Goal: Information Seeking & Learning: Learn about a topic

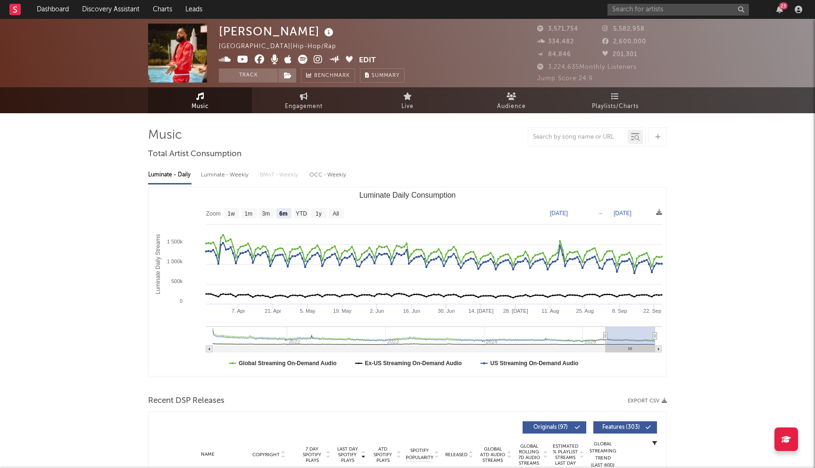
select select "6m"
click at [631, 14] on input "text" at bounding box center [677, 10] width 141 height 12
type input "L"
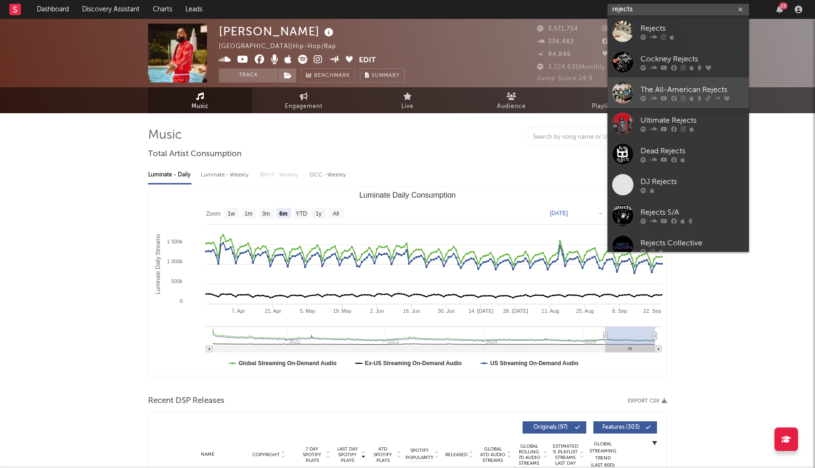
type input "rejects"
click at [677, 91] on div "The All-American Rejects" at bounding box center [693, 89] width 104 height 11
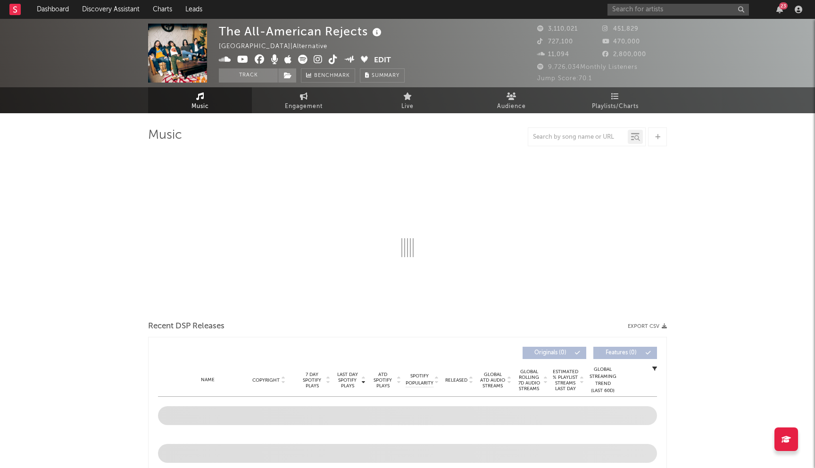
select select "6m"
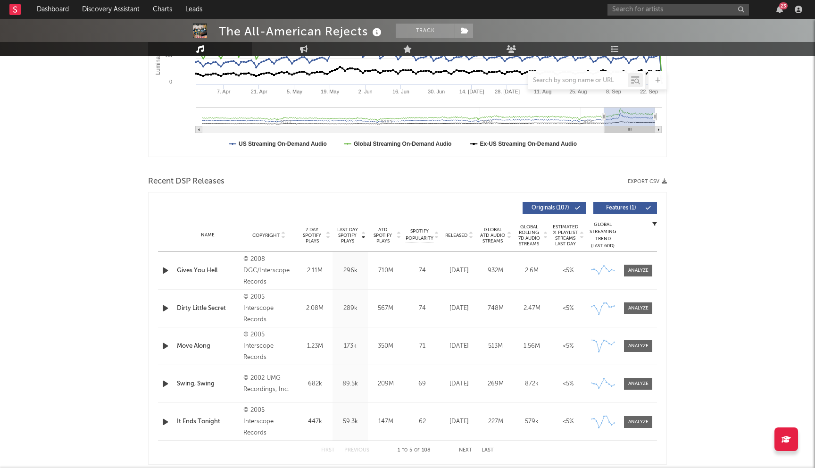
scroll to position [236, 0]
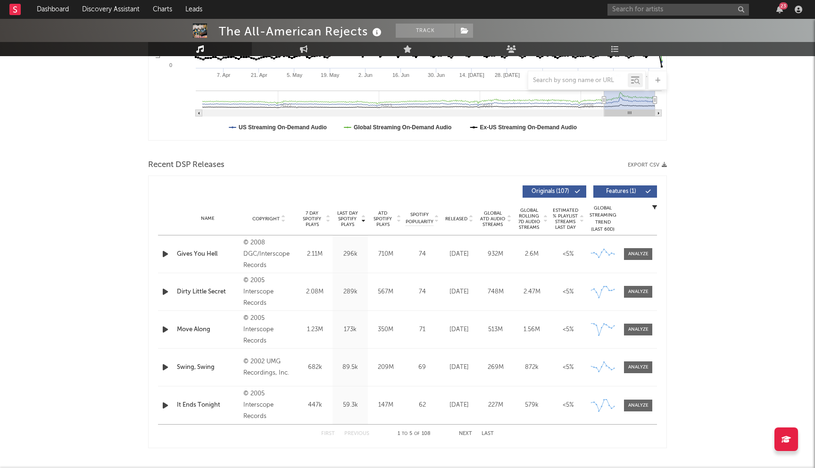
click at [462, 435] on button "Next" at bounding box center [465, 433] width 13 height 5
click at [360, 434] on button "Previous" at bounding box center [356, 433] width 25 height 5
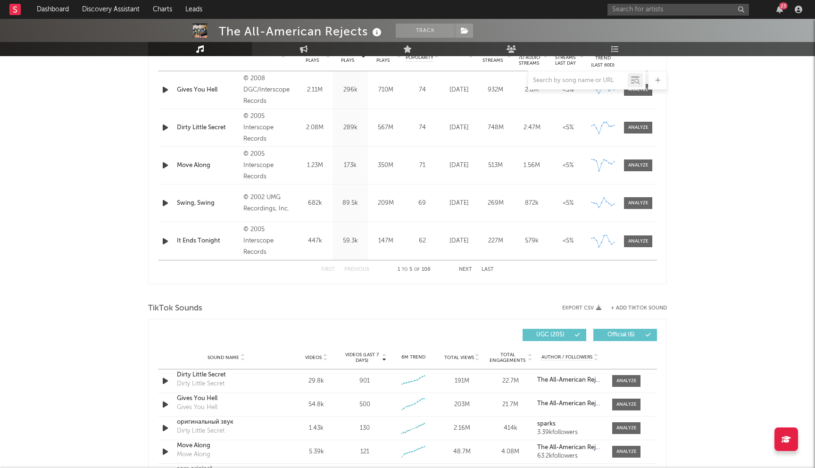
scroll to position [333, 0]
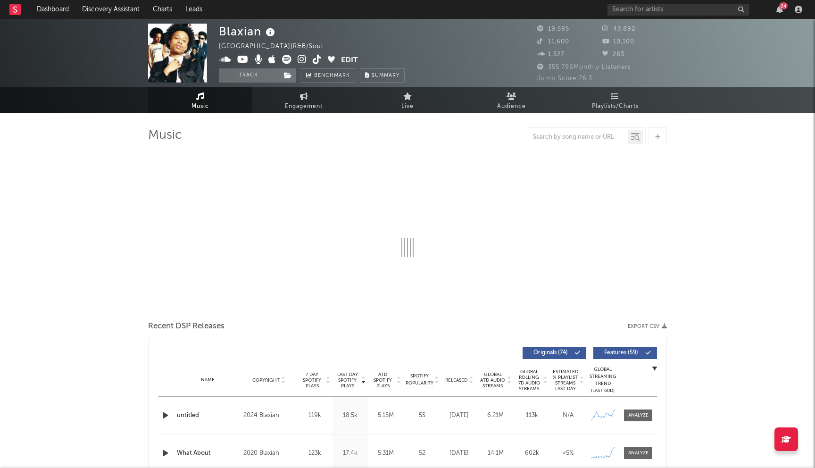
select select "6m"
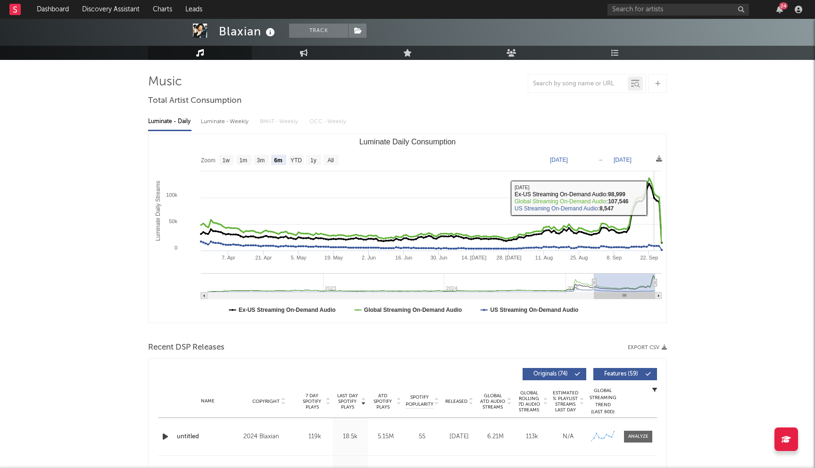
scroll to position [190, 0]
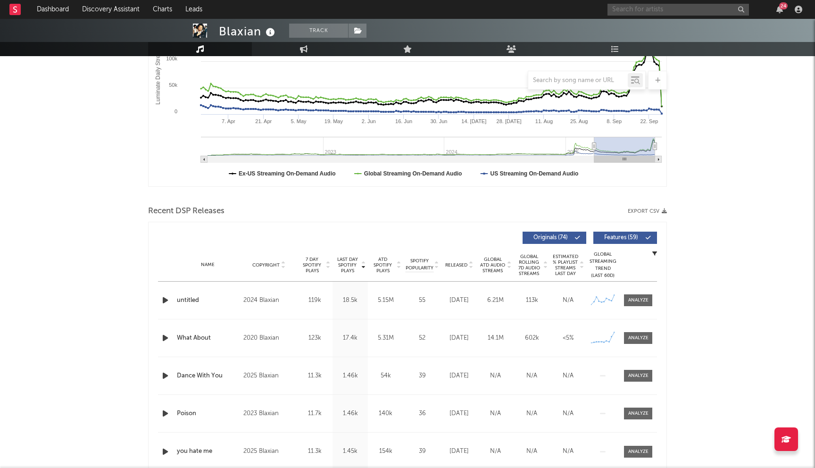
click at [643, 6] on input "text" at bounding box center [677, 10] width 141 height 12
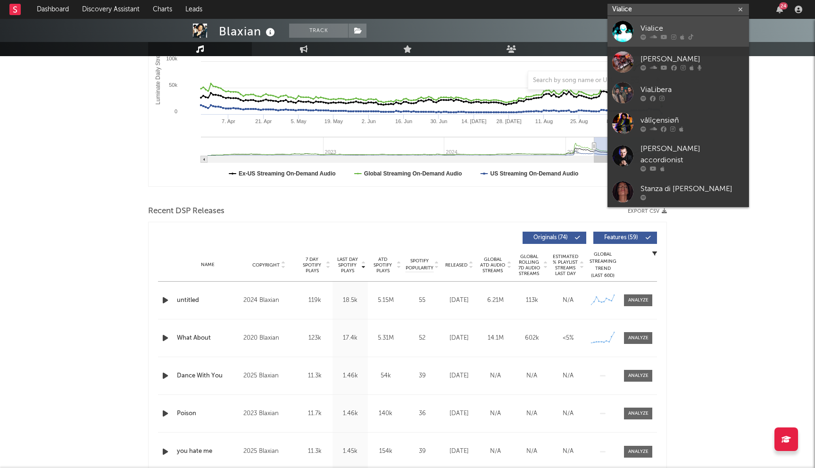
type input "Vialice"
click at [675, 21] on link "Vialice" at bounding box center [677, 31] width 141 height 31
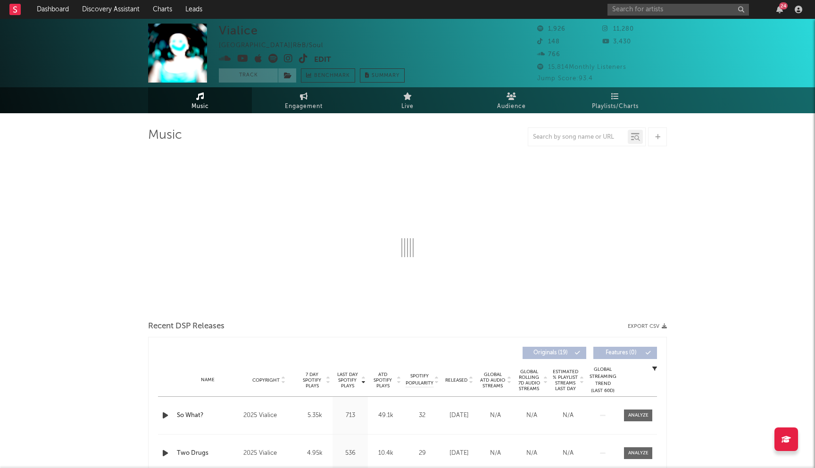
select select "1w"
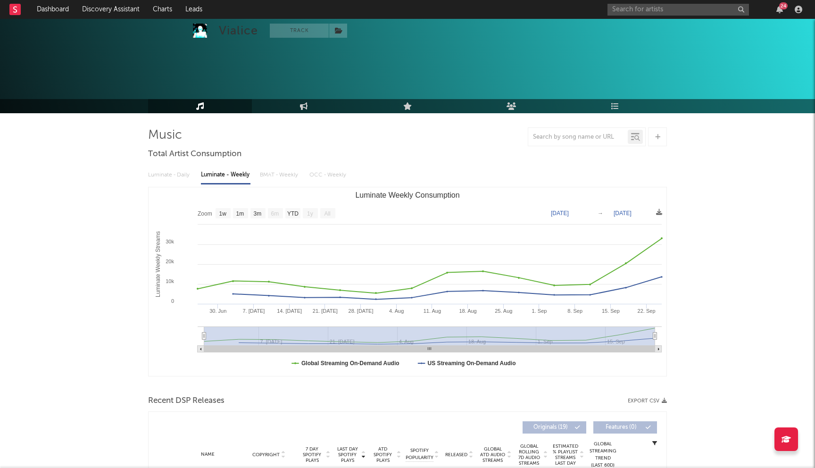
scroll to position [211, 0]
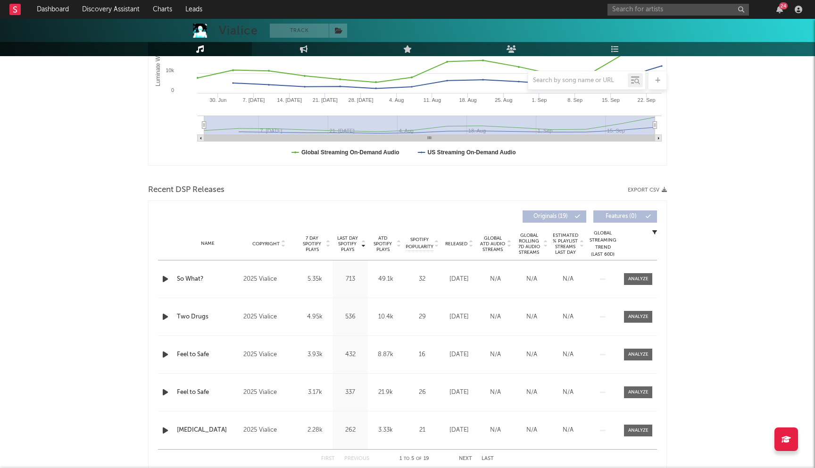
click at [348, 243] on span "Last Day Spotify Plays" at bounding box center [347, 243] width 25 height 17
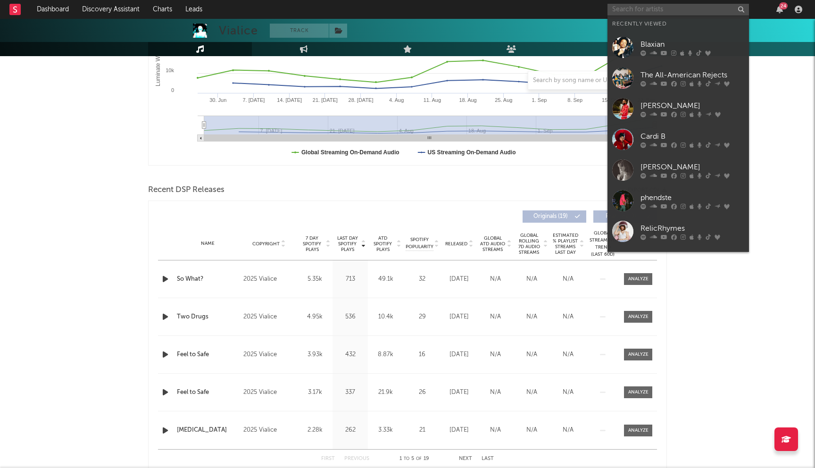
click at [617, 7] on input "text" at bounding box center [677, 10] width 141 height 12
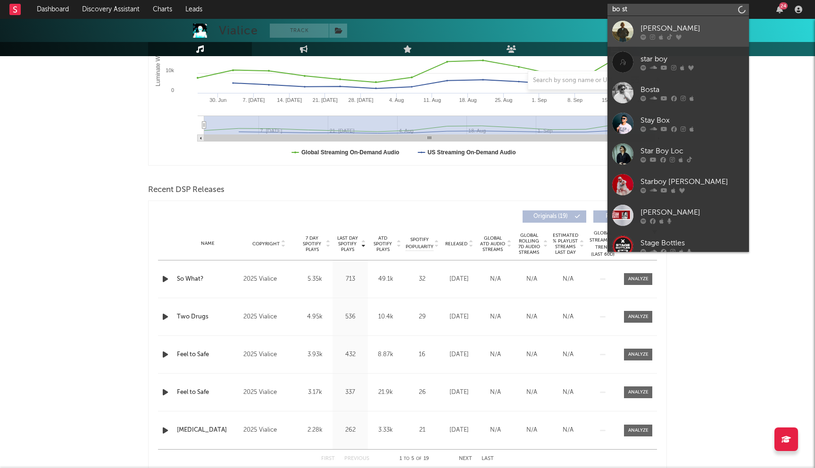
type input "bo st"
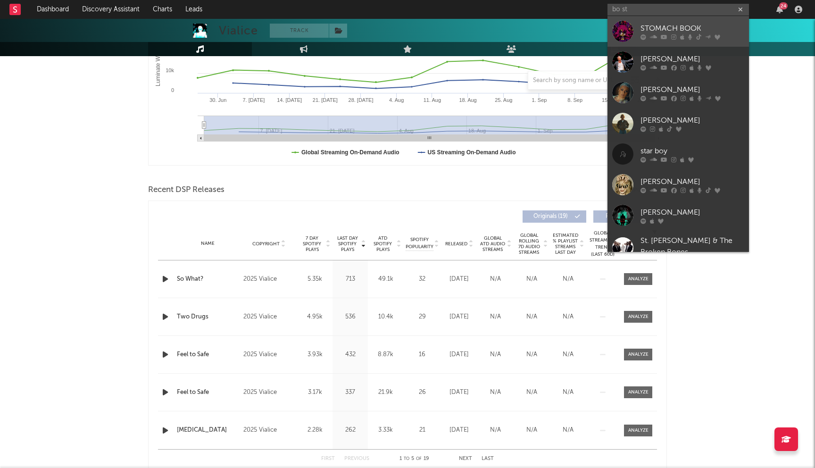
click at [659, 31] on div "STOMACH BOOK" at bounding box center [693, 28] width 104 height 11
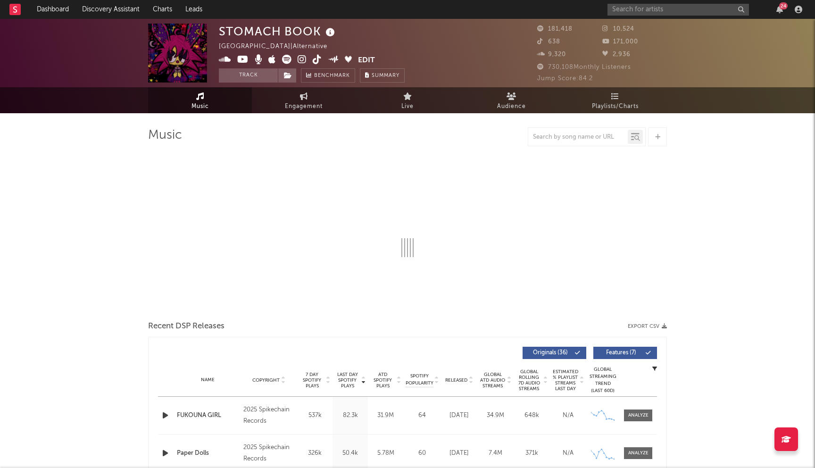
select select "6m"
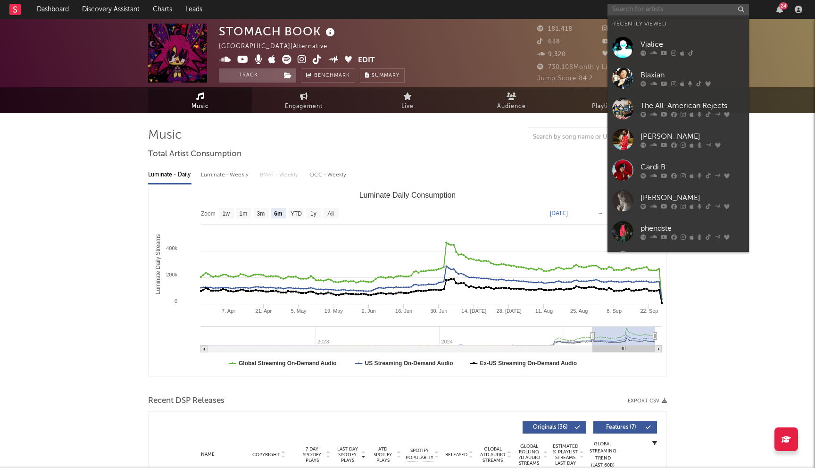
click at [647, 10] on input "text" at bounding box center [677, 10] width 141 height 12
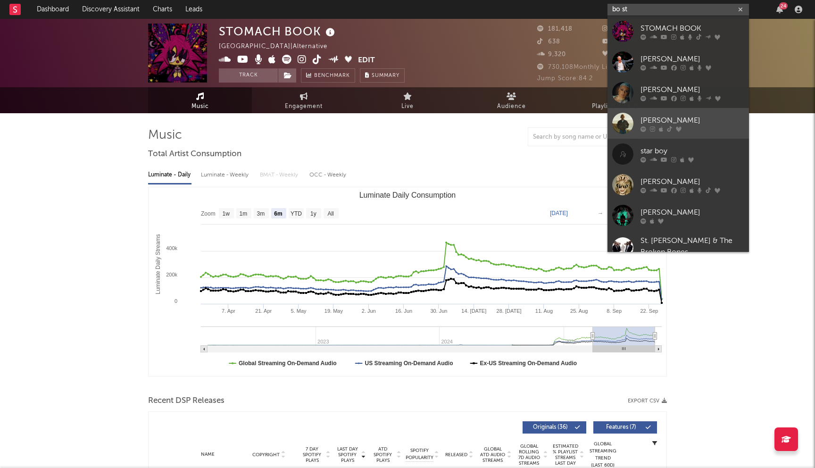
type input "bo st"
click at [679, 119] on div "Bo Staloch" at bounding box center [693, 120] width 104 height 11
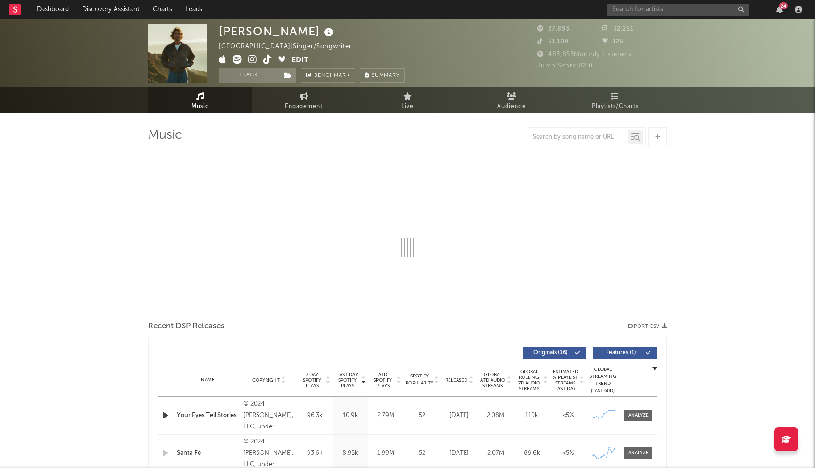
select select "6m"
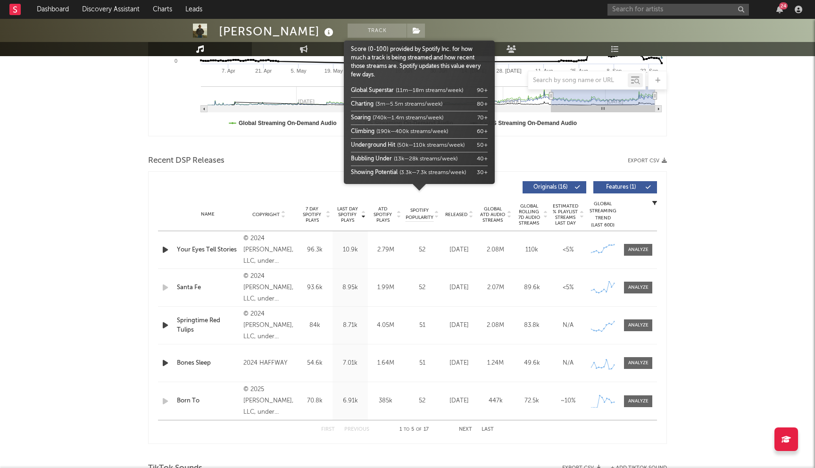
scroll to position [254, 0]
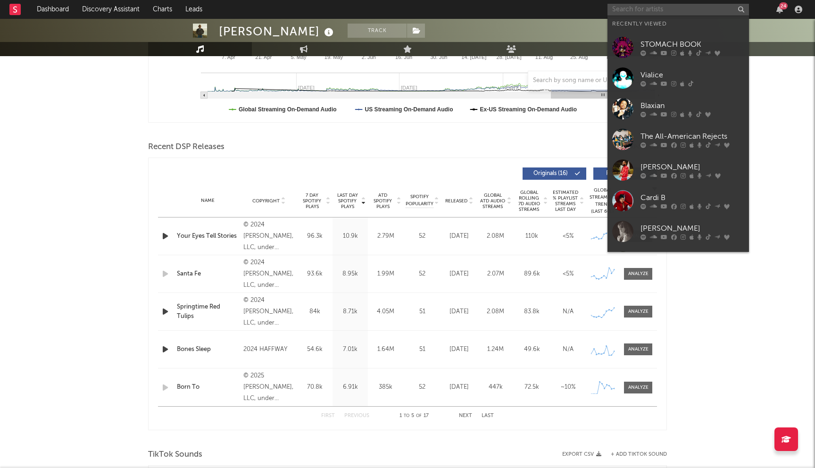
click at [634, 6] on input "text" at bounding box center [677, 10] width 141 height 12
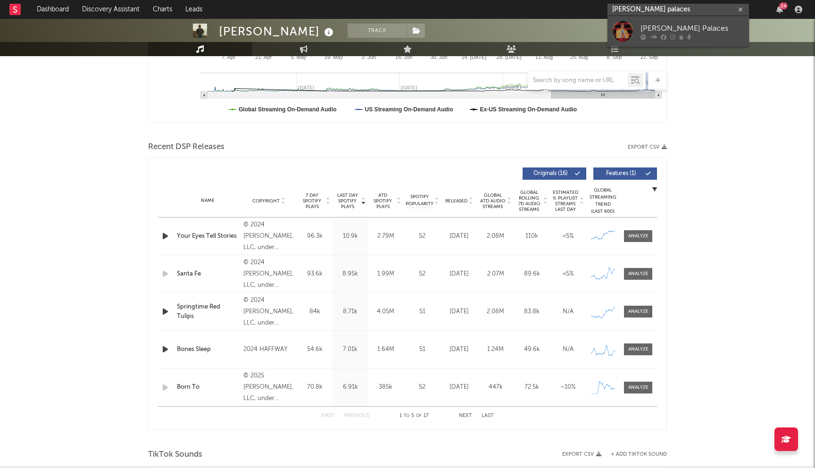
type input "shabazz palaces"
click at [649, 20] on link "Shabazz Palaces" at bounding box center [677, 31] width 141 height 31
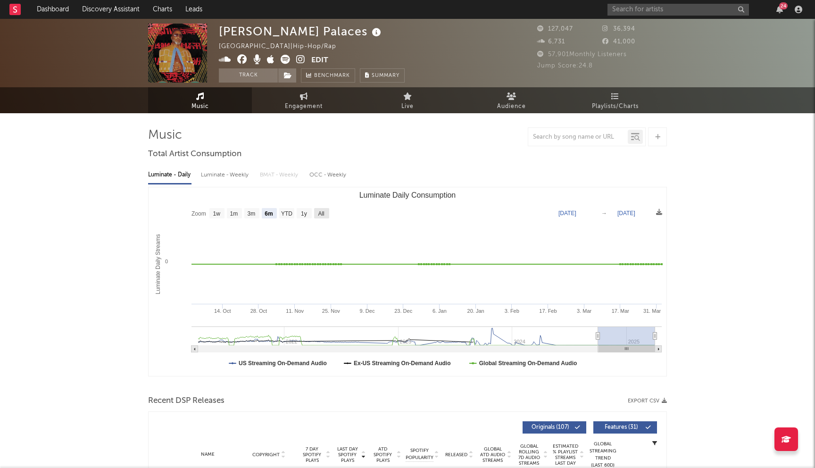
click at [322, 213] on text "All" at bounding box center [321, 213] width 6 height 7
select select "All"
type input "2021-03-31"
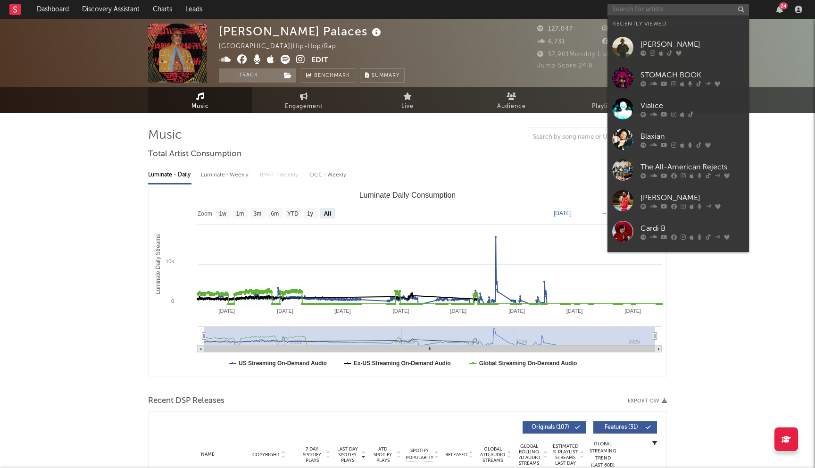
click at [620, 10] on input "text" at bounding box center [677, 10] width 141 height 12
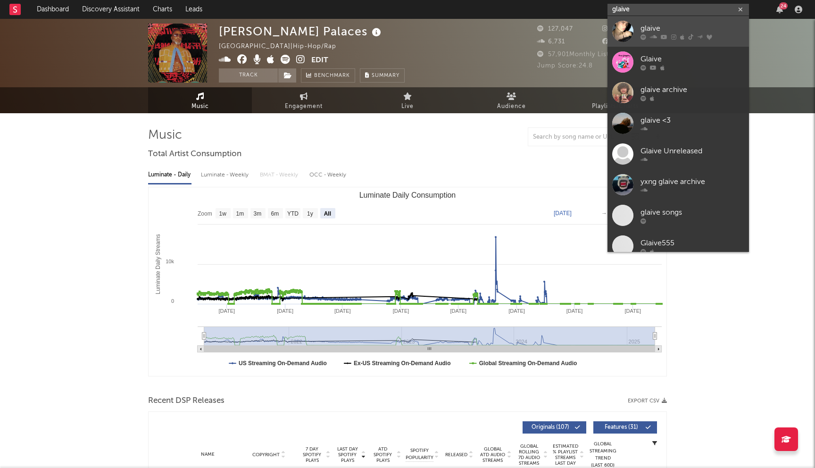
type input "glaive"
click at [641, 32] on div "glaive" at bounding box center [693, 28] width 104 height 11
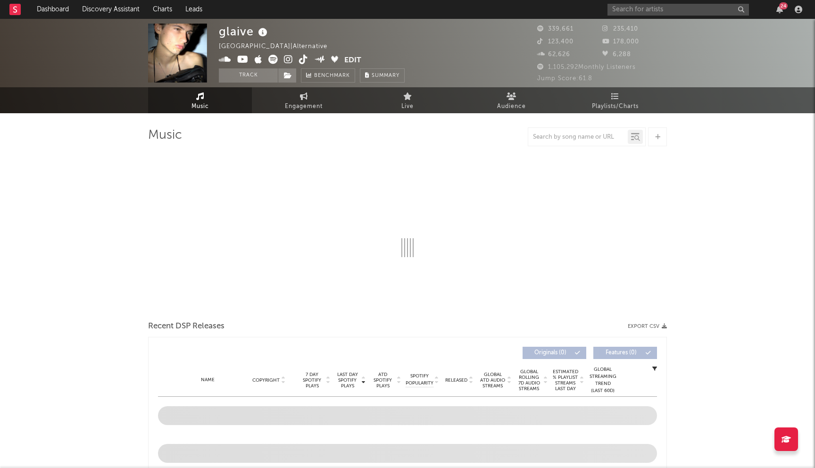
select select "6m"
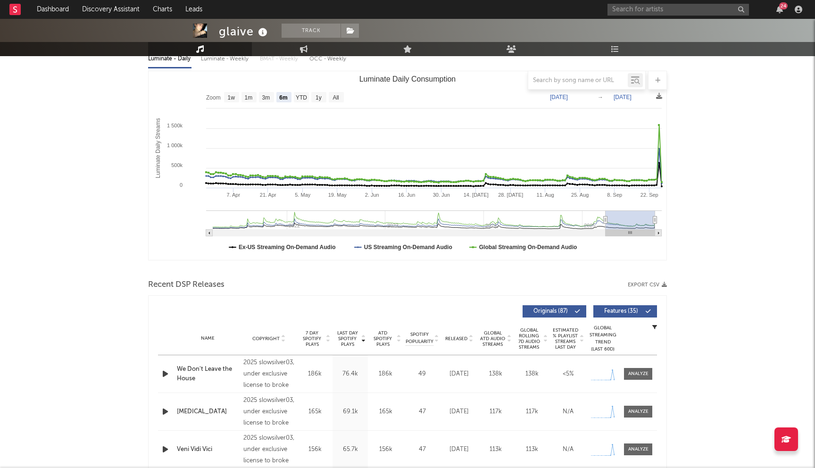
scroll to position [117, 0]
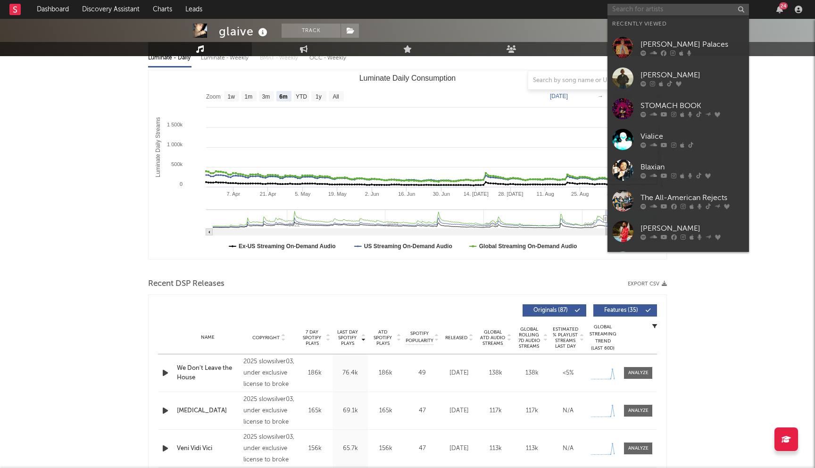
click at [644, 5] on input "text" at bounding box center [677, 10] width 141 height 12
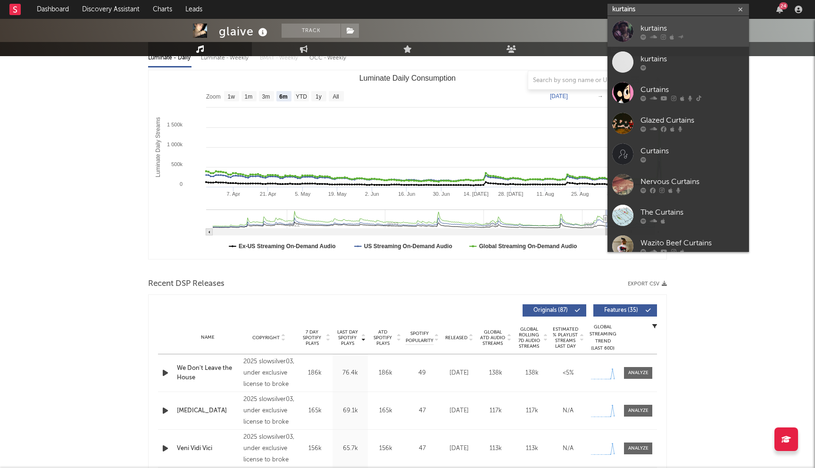
type input "kurtains"
click at [657, 28] on div "kurtains" at bounding box center [693, 28] width 104 height 11
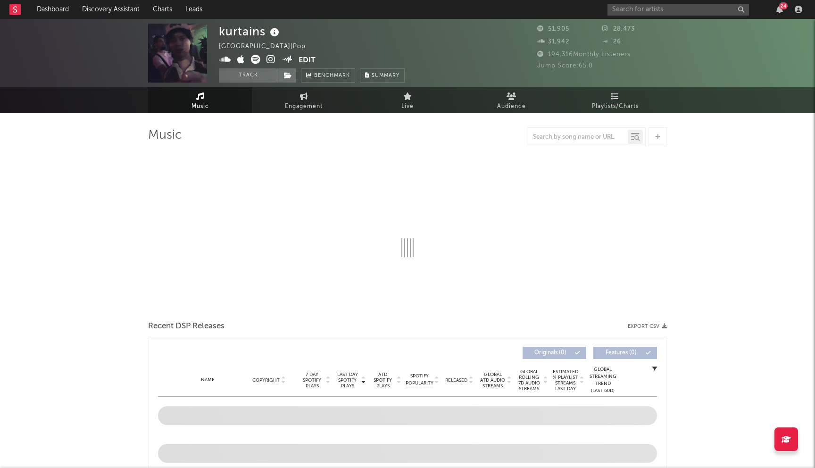
select select "6m"
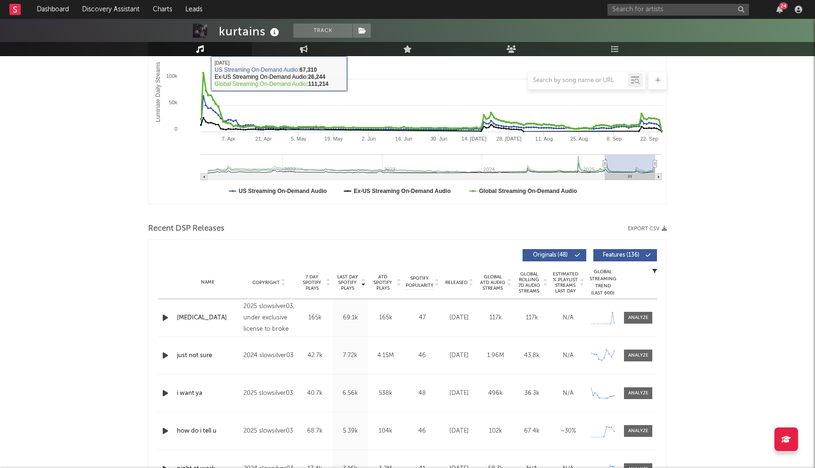
scroll to position [198, 0]
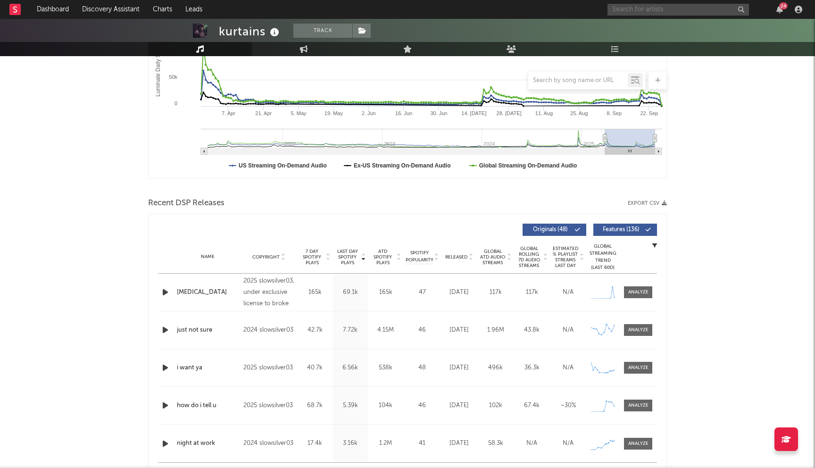
click at [641, 14] on input "text" at bounding box center [677, 10] width 141 height 12
click at [106, 13] on link "Discovery Assistant" at bounding box center [110, 9] width 71 height 19
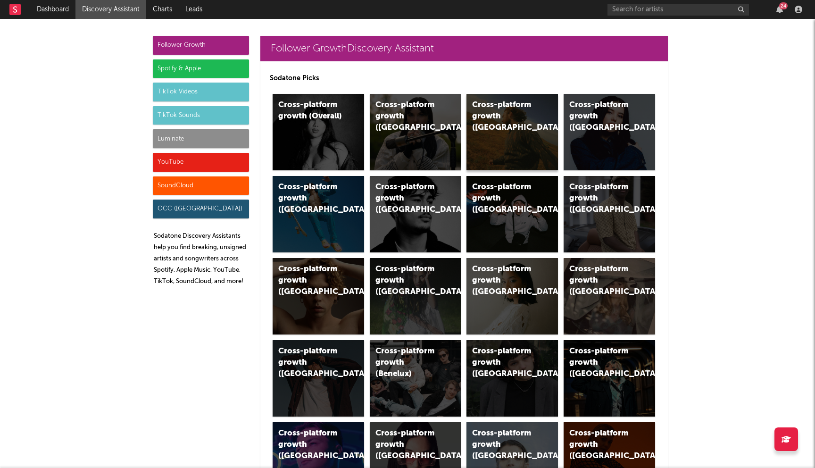
click at [500, 126] on div "Cross-platform growth (US)" at bounding box center [512, 132] width 92 height 76
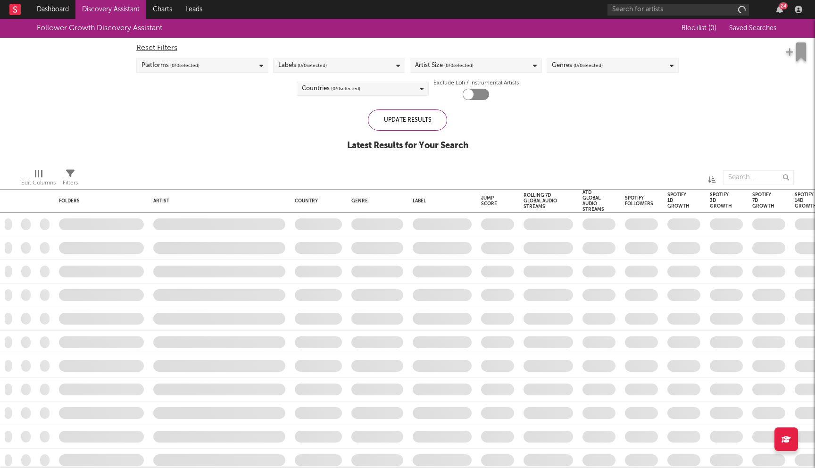
checkbox input "true"
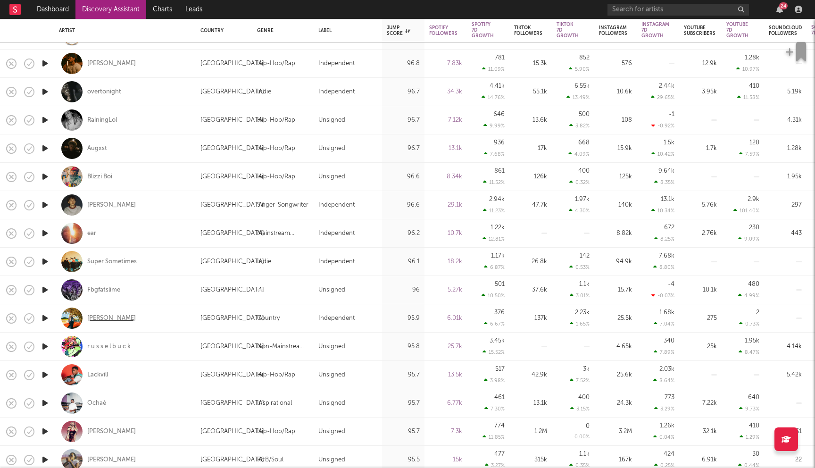
click at [107, 317] on div "Kevin Thomas" at bounding box center [111, 318] width 49 height 8
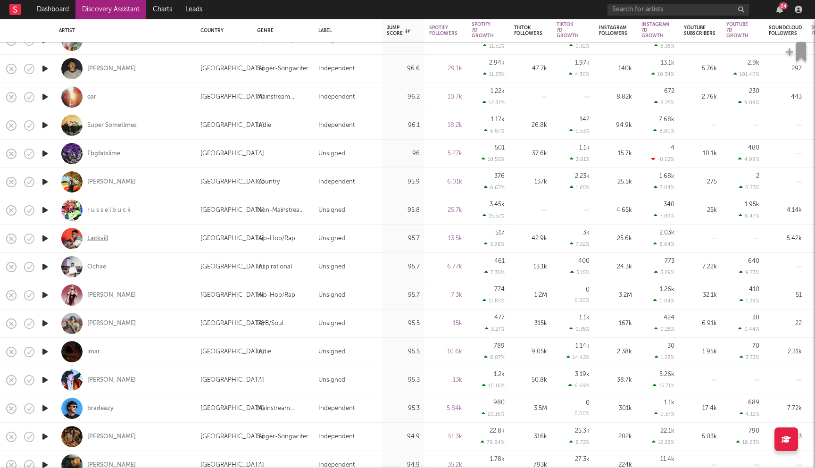
click at [97, 238] on div "Lackvill" at bounding box center [97, 238] width 21 height 8
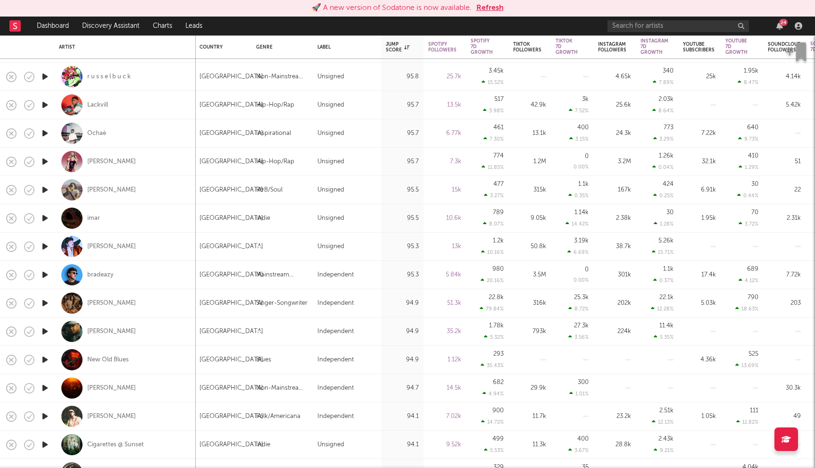
click at [504, 2] on div "🚀 A new version of Sodatone is now available. Refresh" at bounding box center [408, 7] width 806 height 11
click at [483, 6] on button "Refresh" at bounding box center [489, 7] width 27 height 11
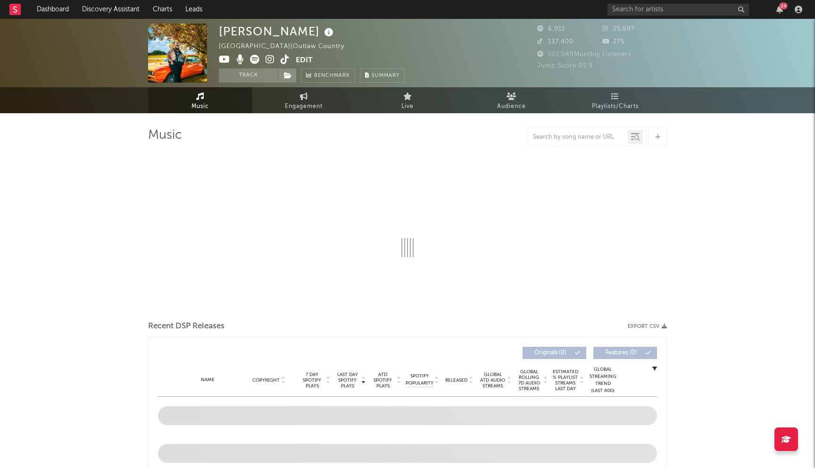
select select "6m"
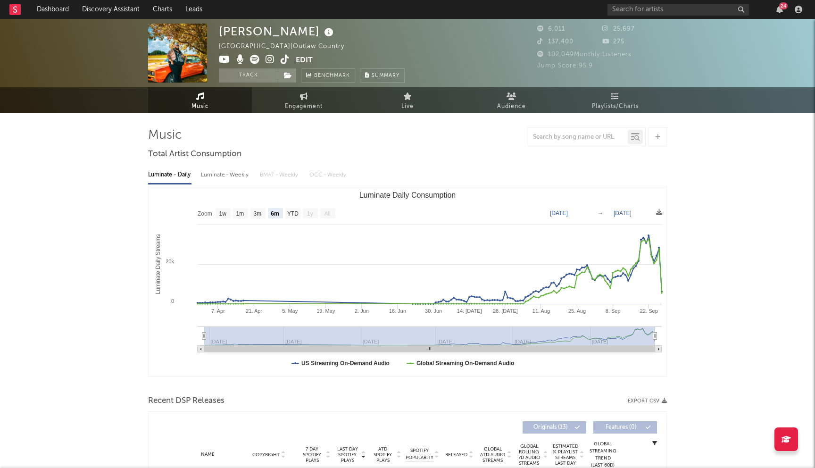
click at [266, 57] on icon at bounding box center [270, 59] width 9 height 9
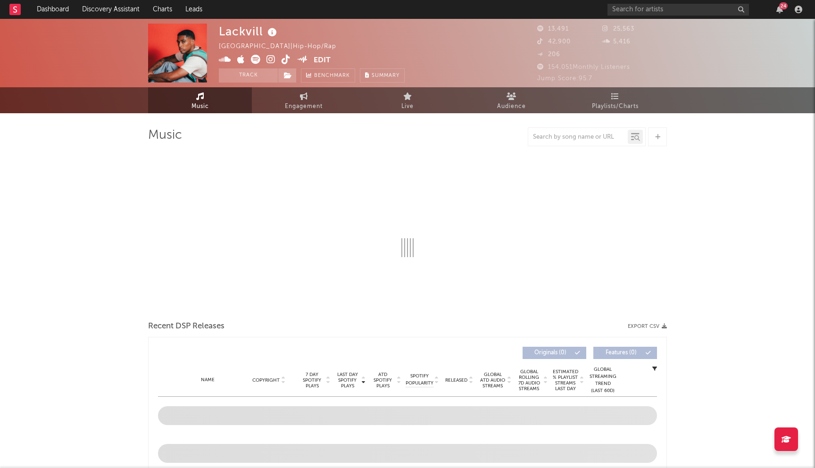
select select "6m"
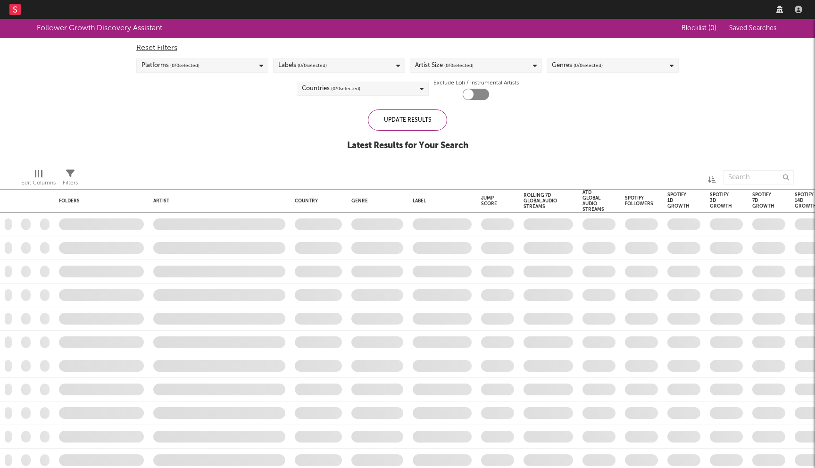
checkbox input "true"
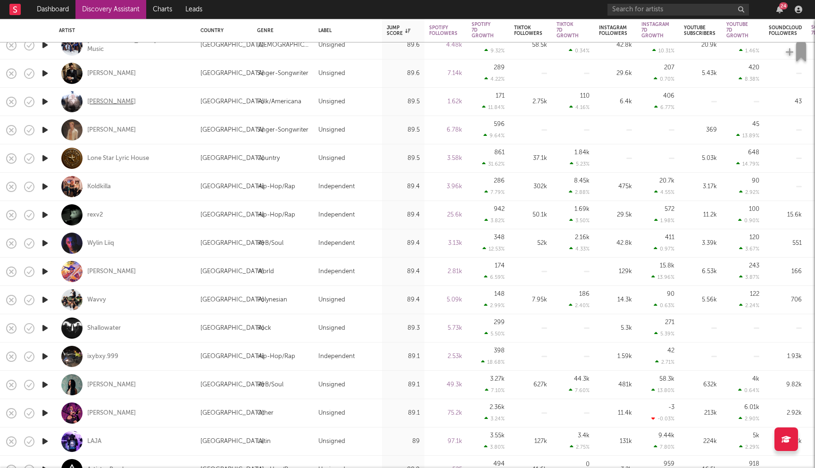
click at [103, 101] on div "[PERSON_NAME]" at bounding box center [111, 102] width 49 height 8
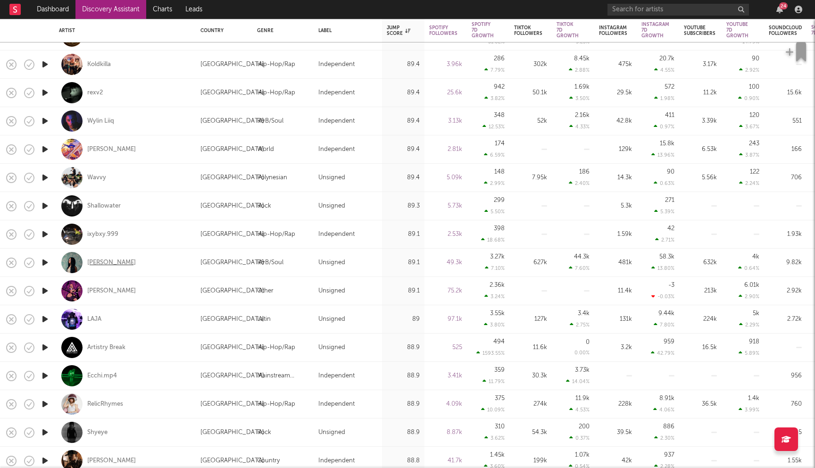
click at [110, 262] on div "Jessica Sanchez" at bounding box center [111, 262] width 49 height 8
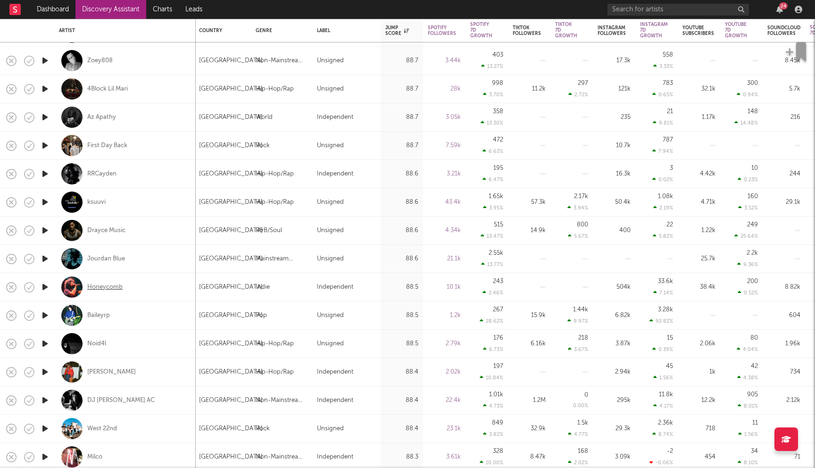
click at [112, 284] on div "Honeycomb" at bounding box center [104, 287] width 35 height 8
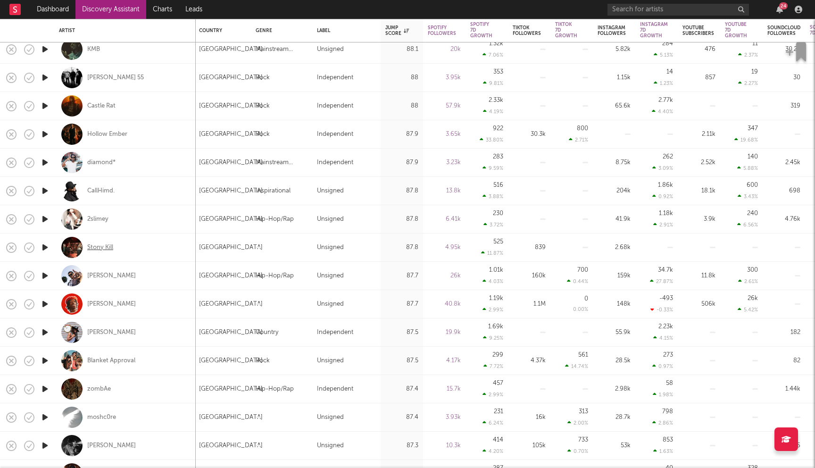
click at [99, 246] on div "Stony Kill" at bounding box center [100, 247] width 26 height 8
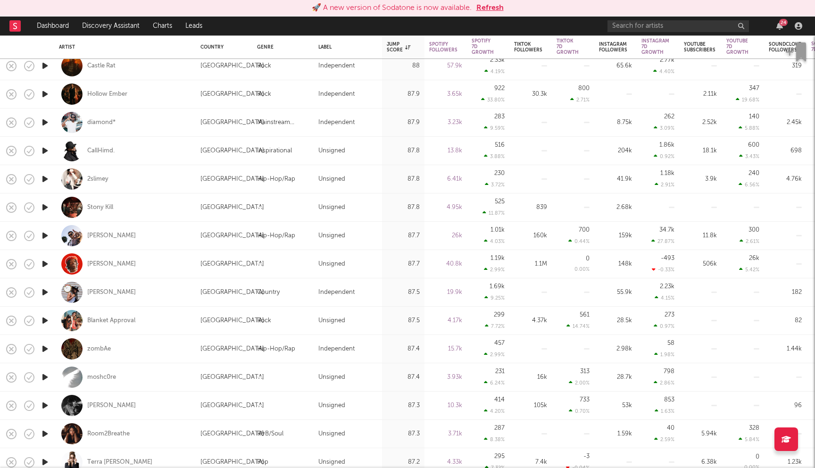
click at [505, 7] on div "🚀 A new version of Sodatone is now available. Refresh" at bounding box center [408, 7] width 806 height 11
click at [487, 8] on button "Refresh" at bounding box center [489, 7] width 27 height 11
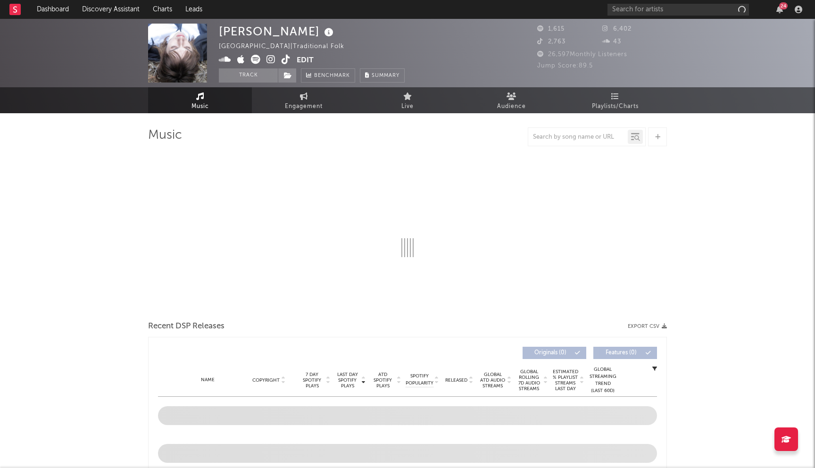
select select "1w"
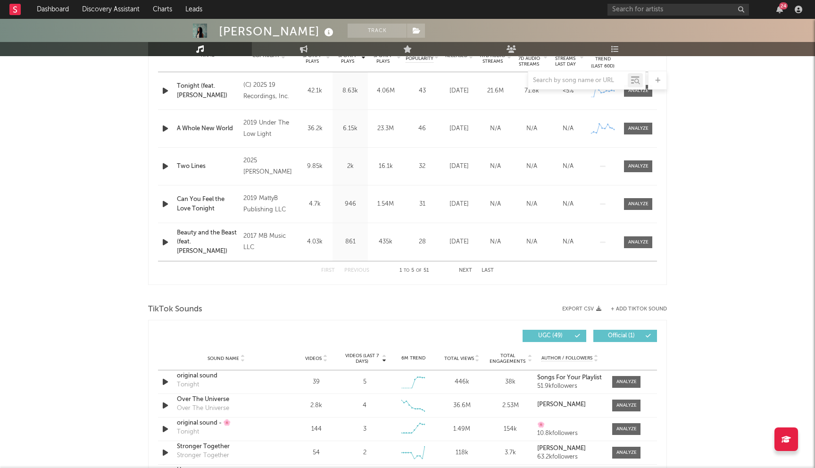
select select "6m"
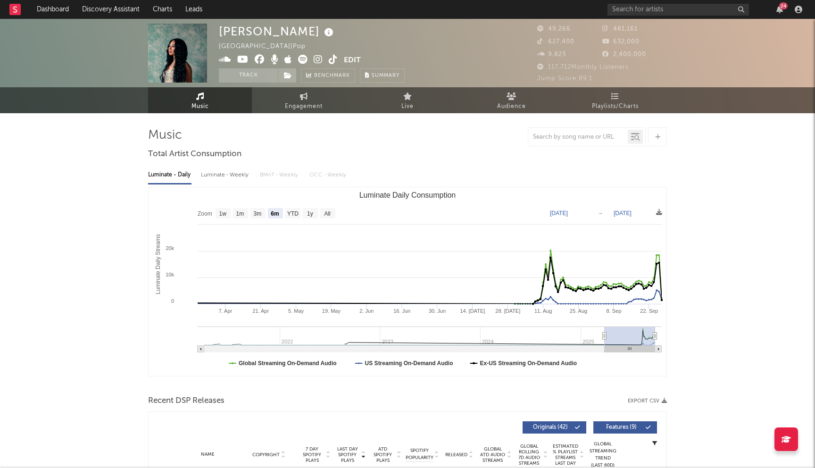
click at [260, 57] on icon at bounding box center [260, 59] width 10 height 9
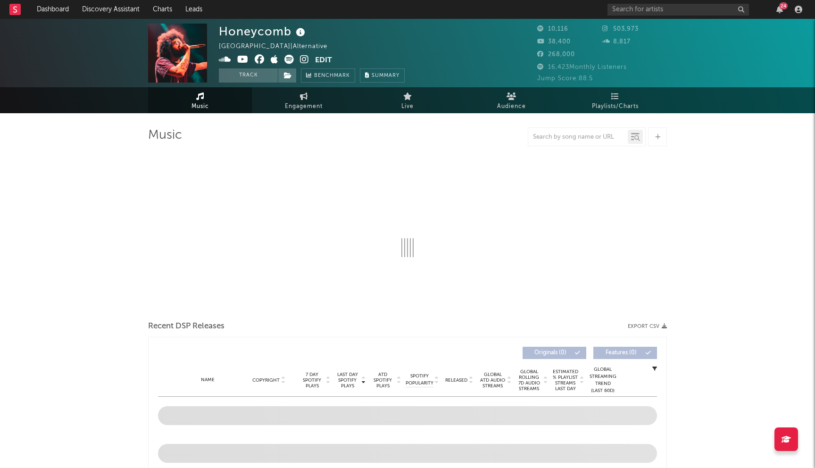
select select "6m"
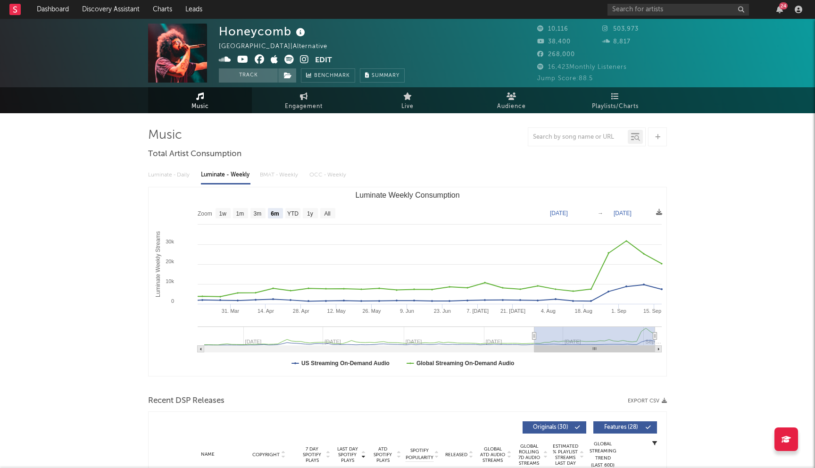
click at [258, 63] on icon at bounding box center [260, 59] width 10 height 9
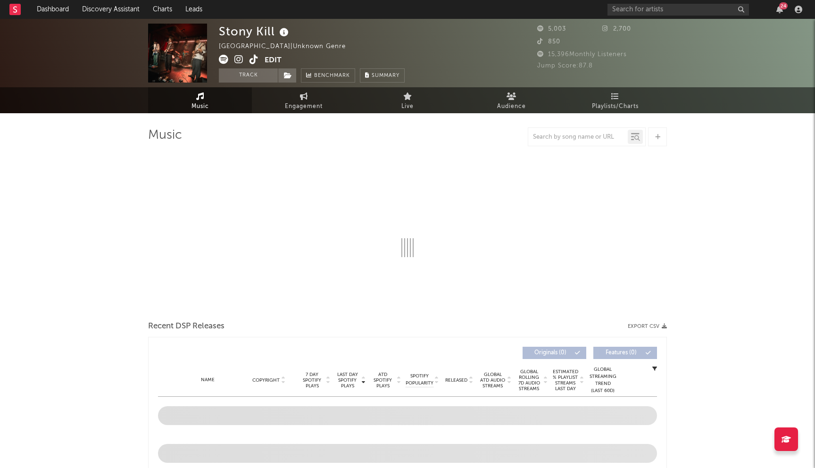
select select "1w"
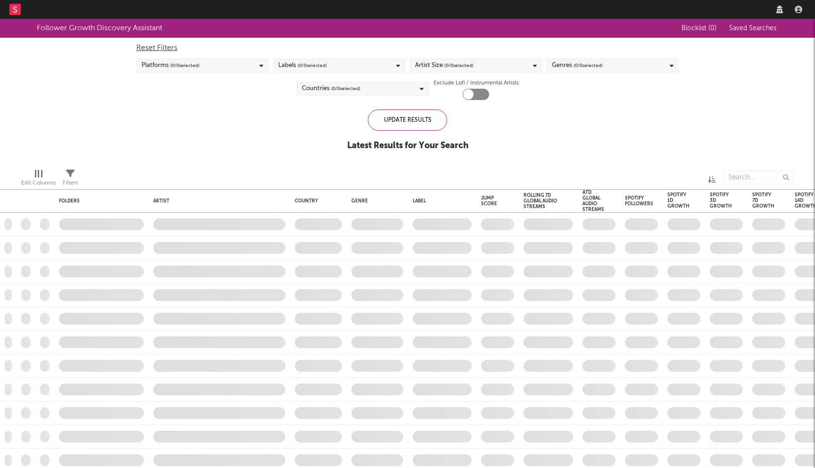
checkbox input "true"
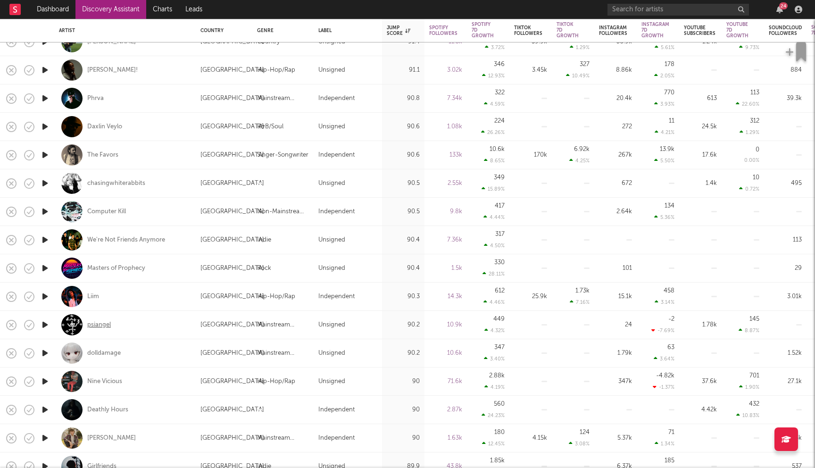
click at [103, 326] on div "psiangel" at bounding box center [99, 325] width 24 height 8
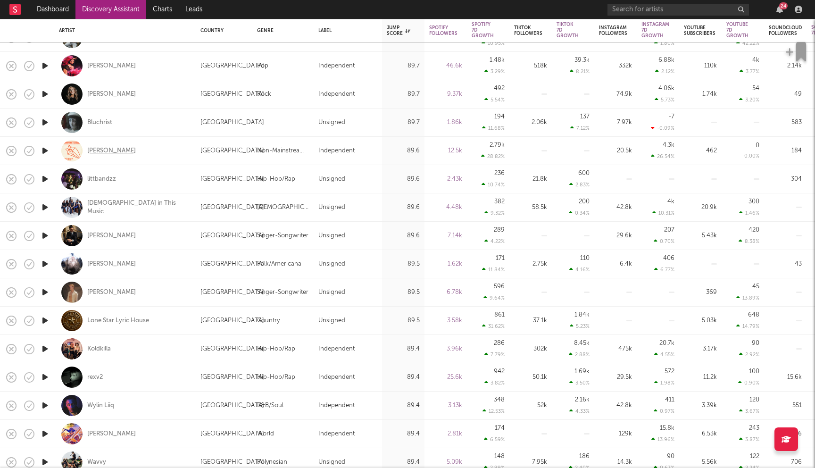
click at [100, 151] on div "Ron Carroll" at bounding box center [111, 151] width 49 height 8
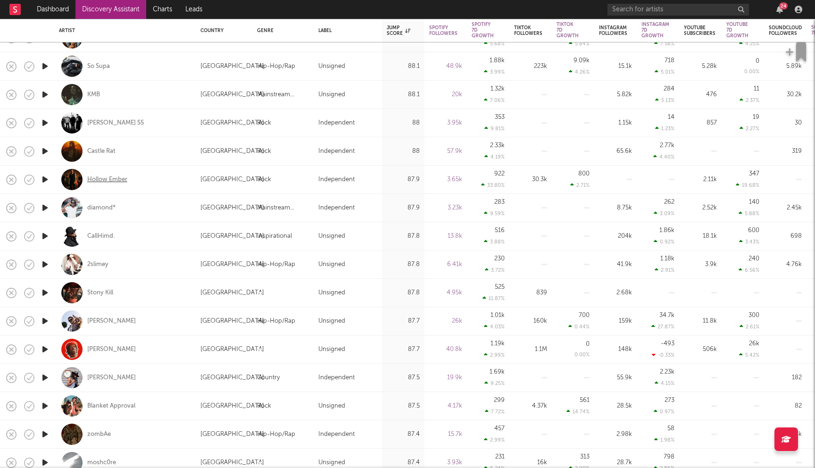
click at [116, 182] on div "Hollow Ember" at bounding box center [107, 179] width 40 height 8
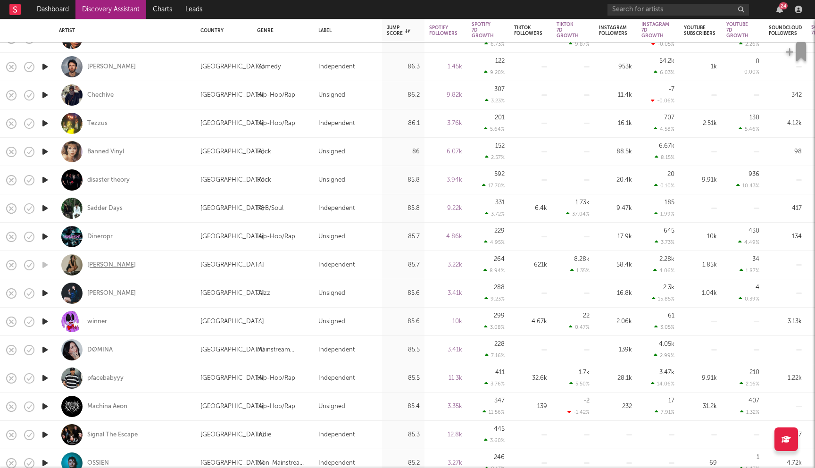
click at [114, 261] on div "[PERSON_NAME]" at bounding box center [111, 265] width 49 height 8
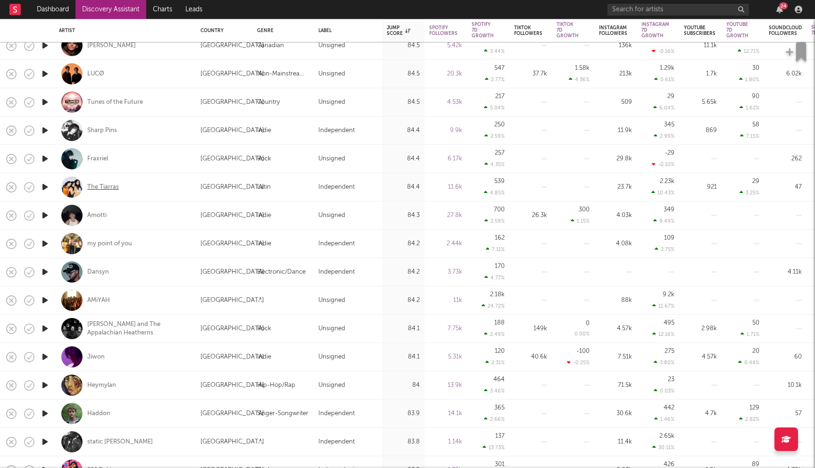
click at [90, 188] on div "The Tiarras" at bounding box center [103, 187] width 32 height 8
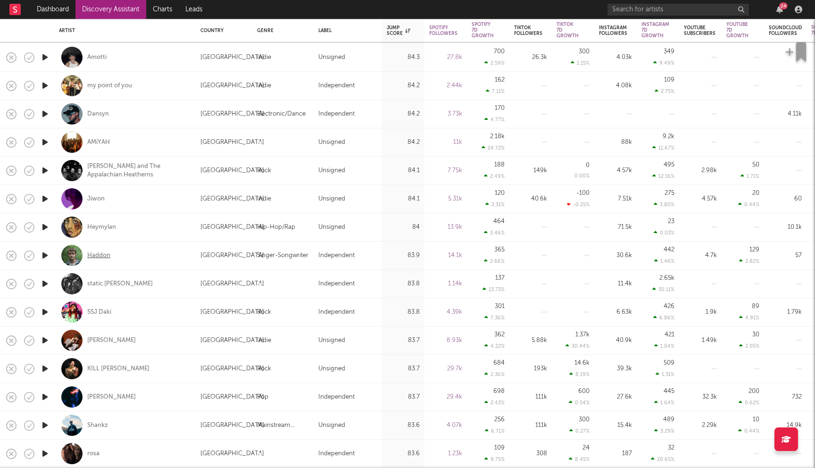
click at [97, 255] on div "Haddon" at bounding box center [98, 255] width 23 height 8
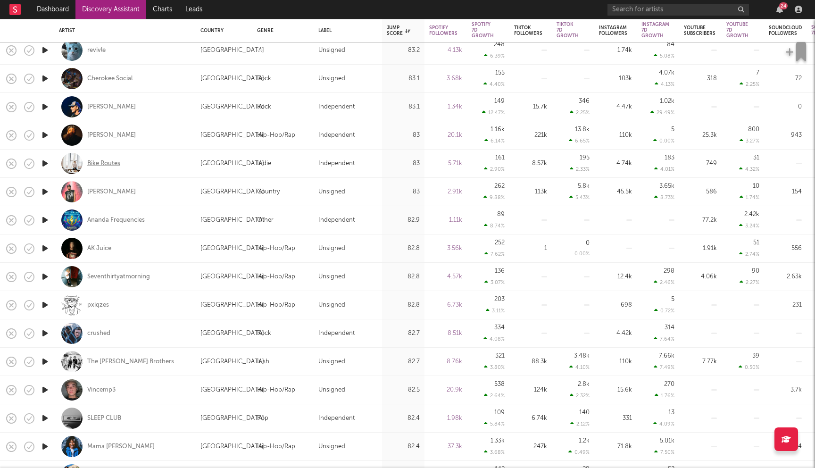
click at [106, 162] on div "Bike Routes" at bounding box center [103, 163] width 33 height 8
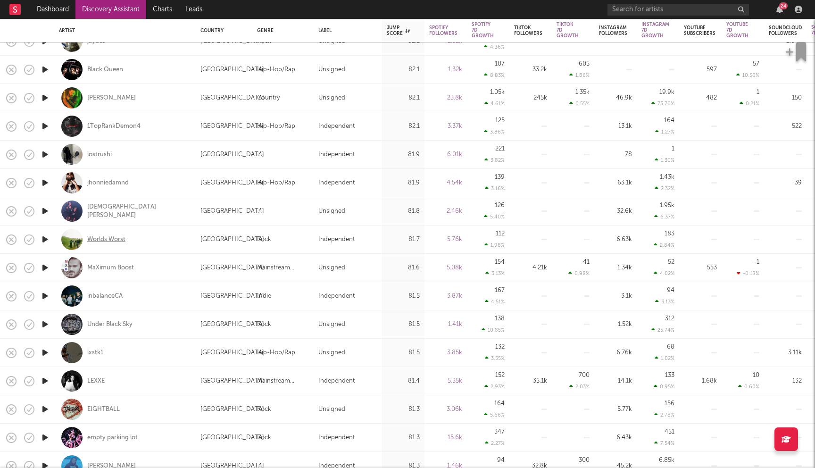
click at [122, 240] on div "Worlds Worst" at bounding box center [106, 239] width 38 height 8
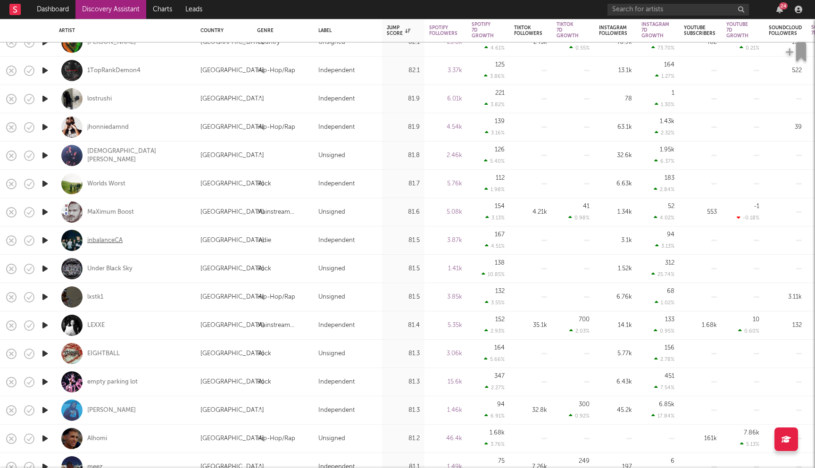
click at [114, 238] on div "inbalanceCA" at bounding box center [104, 240] width 35 height 8
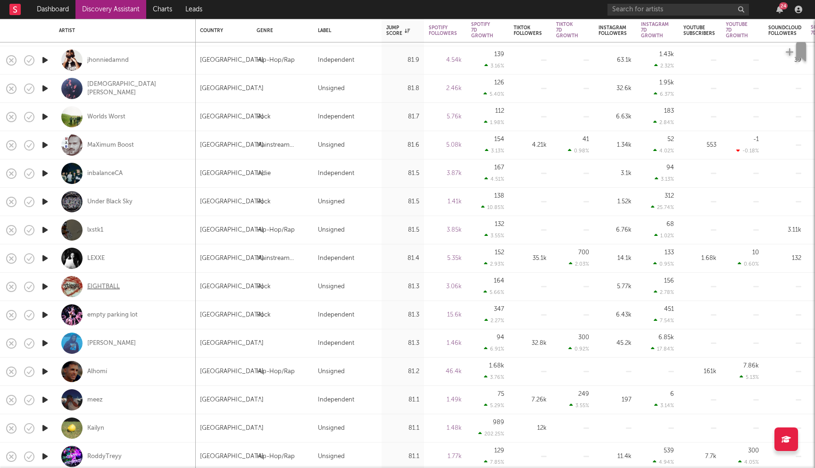
click at [96, 287] on div "EIGHTBALL" at bounding box center [103, 287] width 33 height 8
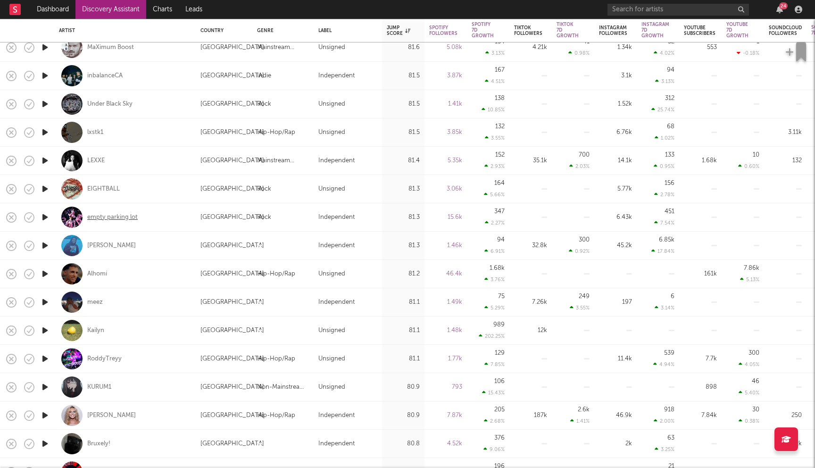
click at [116, 217] on div "empty parking lot" at bounding box center [112, 217] width 50 height 8
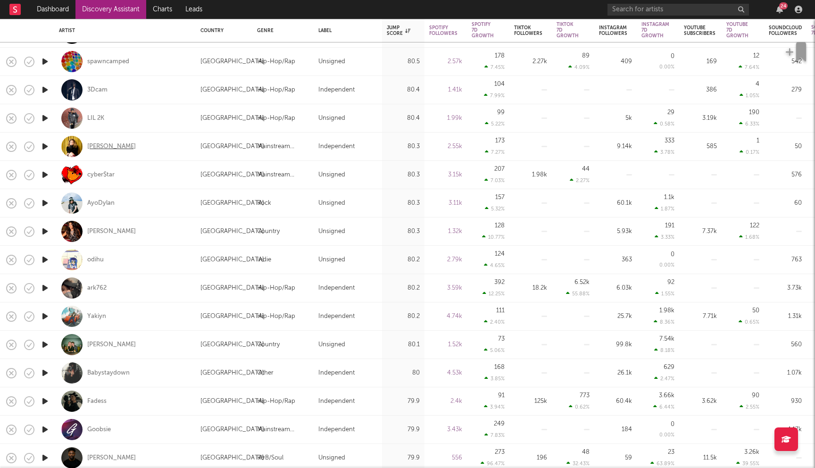
click at [112, 150] on div "Sadie Rose Van" at bounding box center [111, 146] width 49 height 8
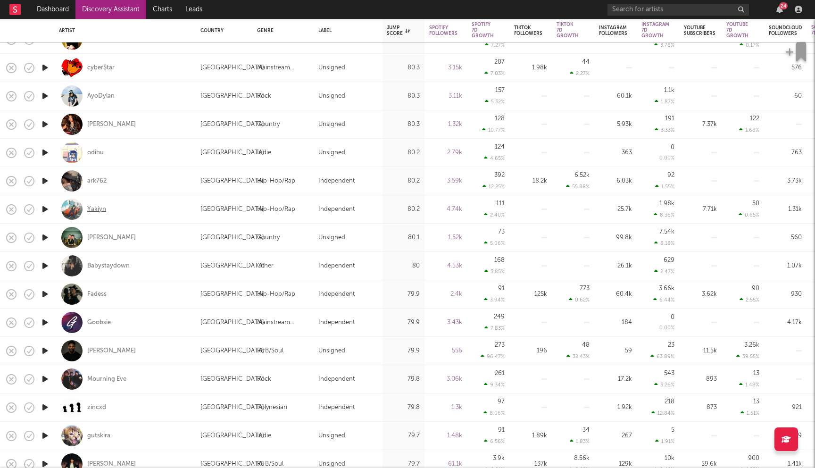
click at [101, 207] on div "Yakiyn" at bounding box center [96, 209] width 19 height 8
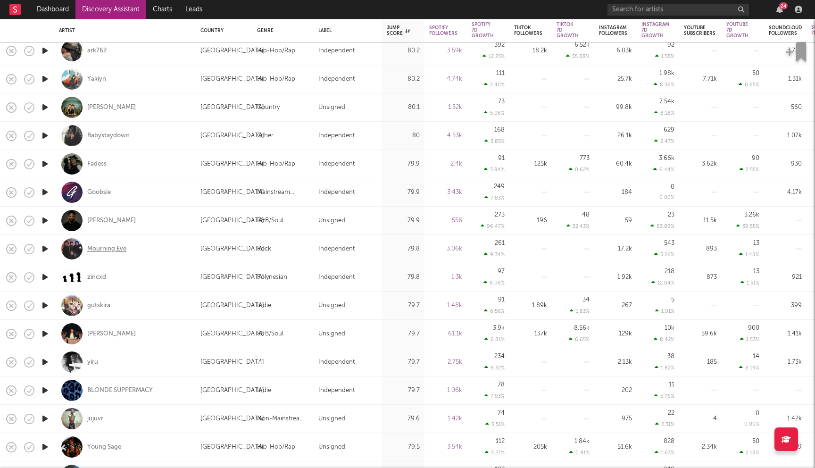
click at [99, 251] on div "Mourning Eve" at bounding box center [106, 249] width 39 height 8
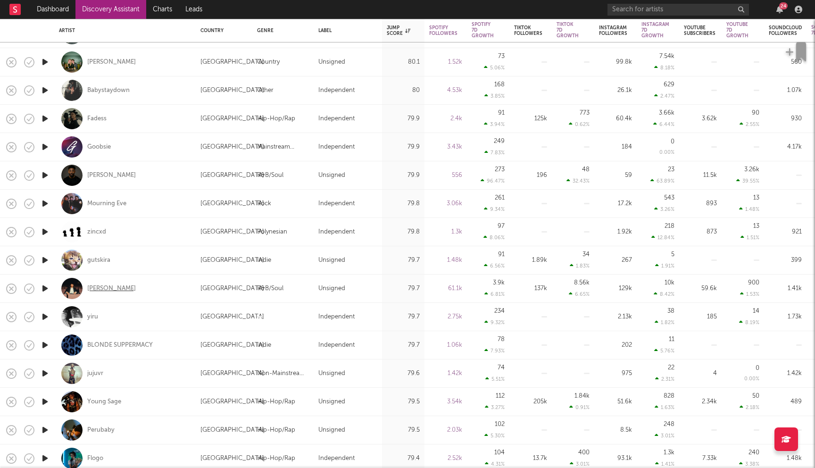
click at [99, 285] on div "Breezee" at bounding box center [111, 288] width 49 height 8
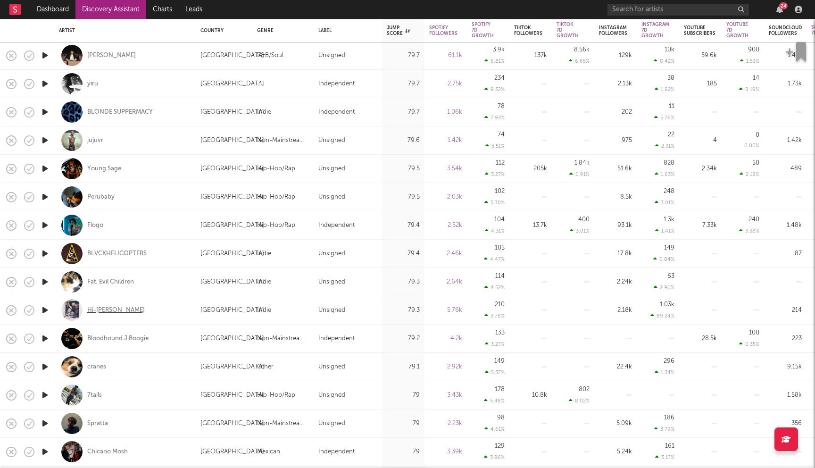
click at [111, 310] on div "Hi-Lo Jack" at bounding box center [116, 310] width 58 height 8
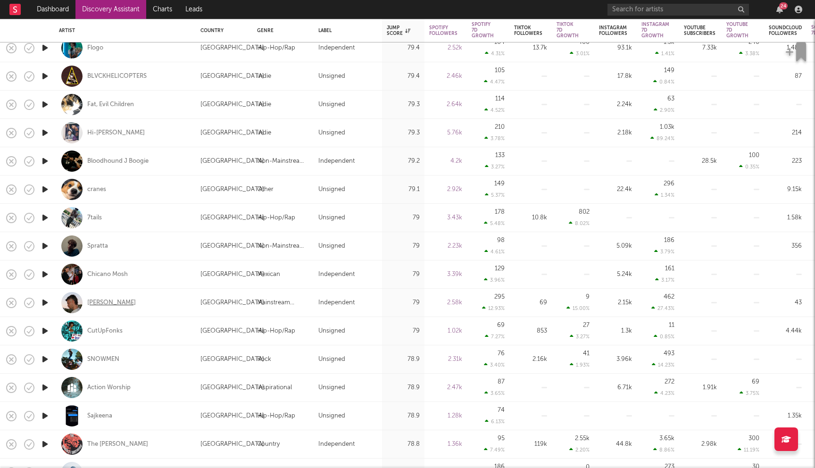
click at [103, 304] on div "Kelsey Parks" at bounding box center [111, 303] width 49 height 8
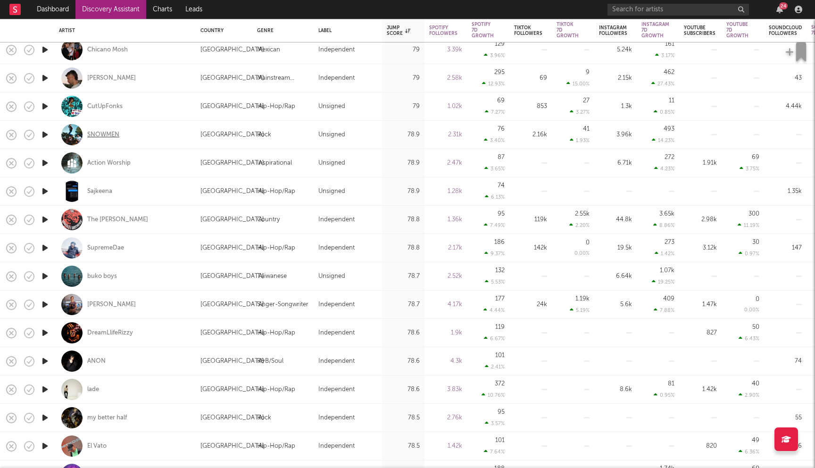
click at [110, 137] on div "SNOWMEN" at bounding box center [103, 135] width 32 height 8
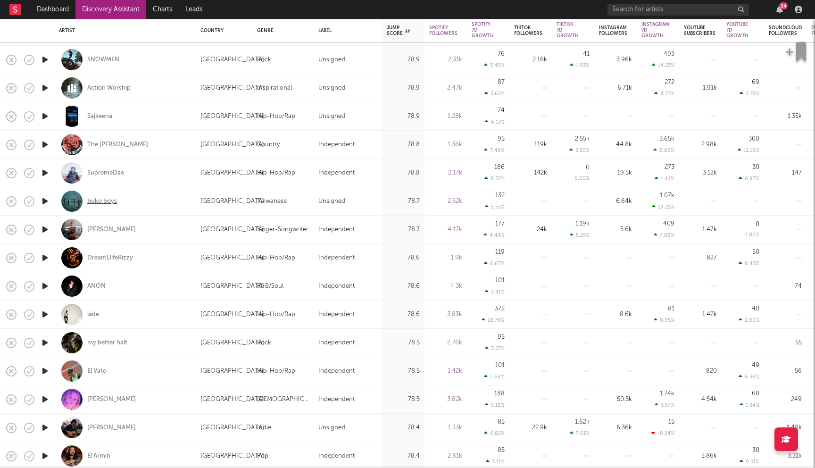
click at [100, 200] on div "buko boys" at bounding box center [102, 201] width 30 height 8
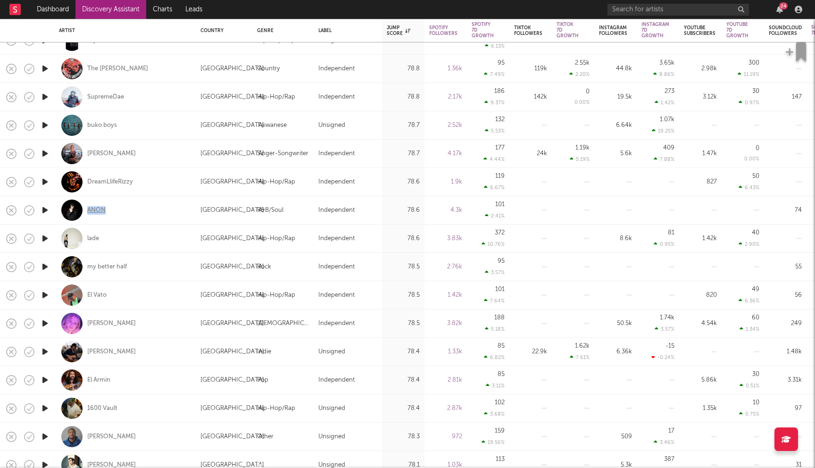
click at [98, 210] on div "ANON" at bounding box center [96, 210] width 18 height 8
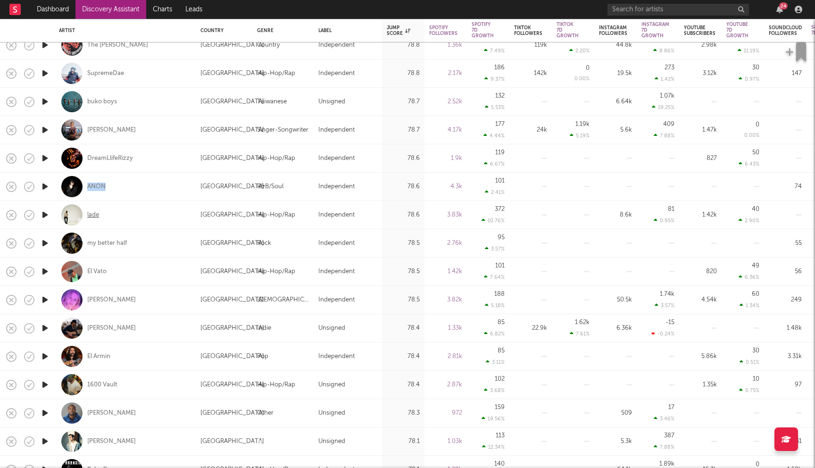
click at [94, 217] on div "lade" at bounding box center [93, 215] width 12 height 8
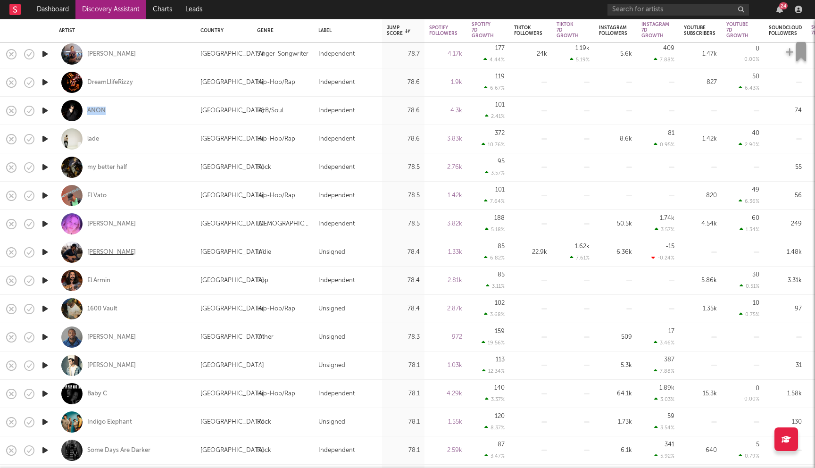
click at [119, 250] on div "Andrew Martinez" at bounding box center [111, 252] width 49 height 8
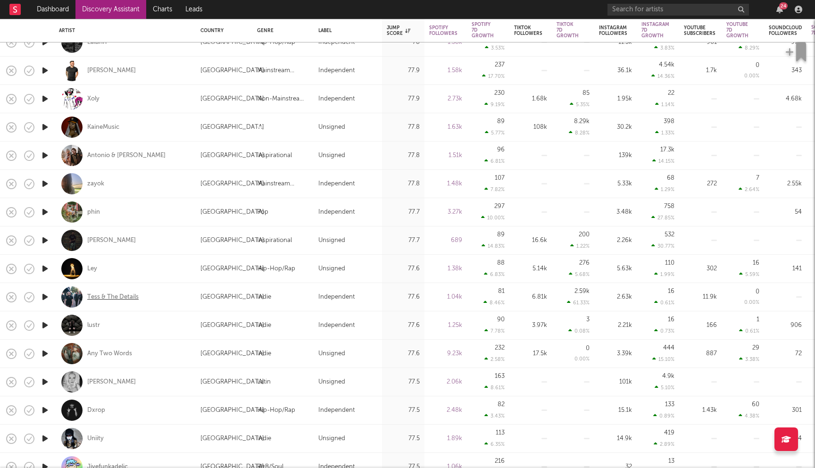
click at [103, 296] on div "Tess & The Details" at bounding box center [112, 297] width 51 height 8
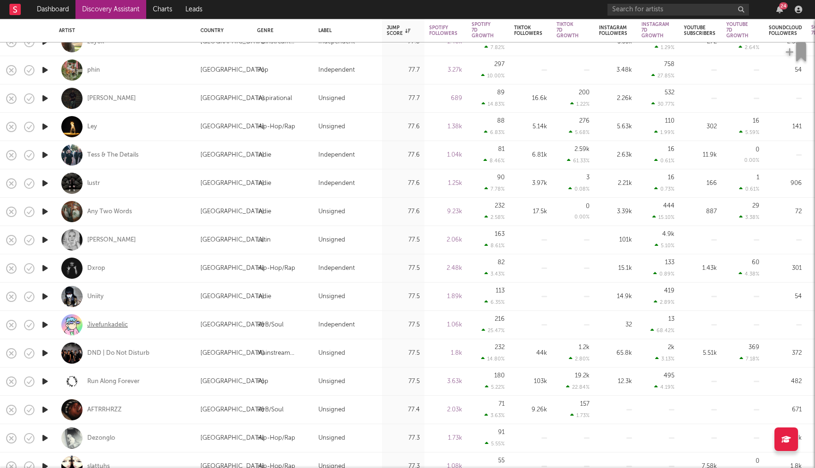
click at [104, 323] on div "Jivefunkadelic" at bounding box center [107, 325] width 41 height 8
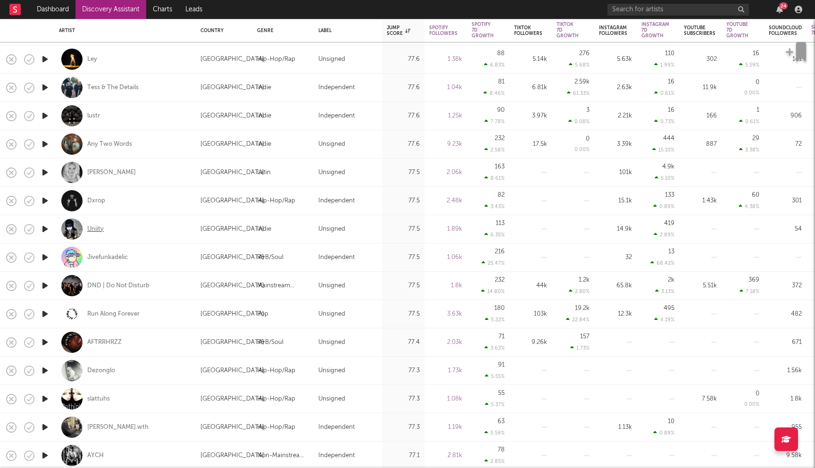
click at [92, 233] on div "Uniity" at bounding box center [95, 229] width 17 height 8
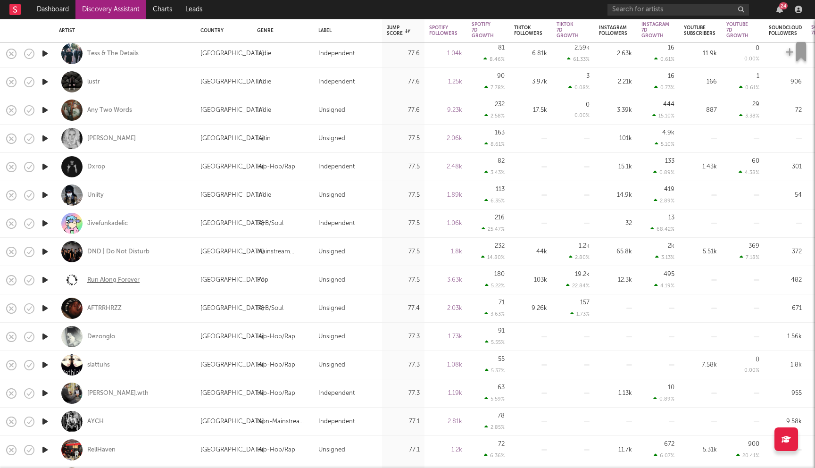
click at [121, 276] on div "Run Along Forever" at bounding box center [113, 280] width 52 height 8
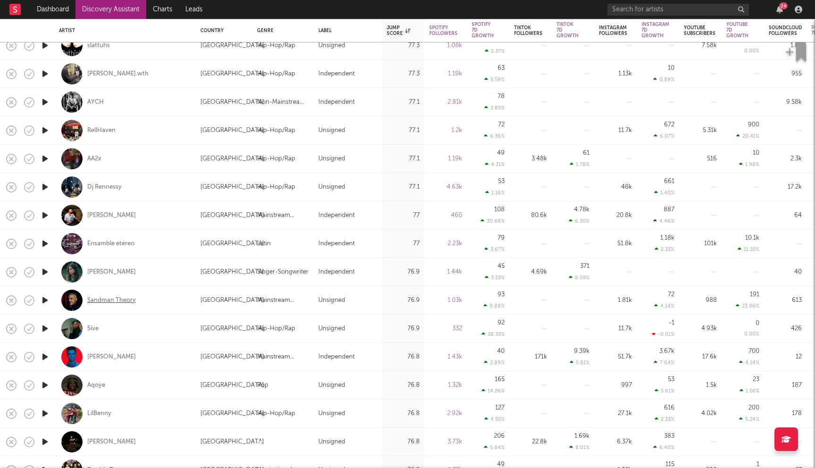
click at [119, 303] on div "Sandman Theory" at bounding box center [111, 300] width 49 height 8
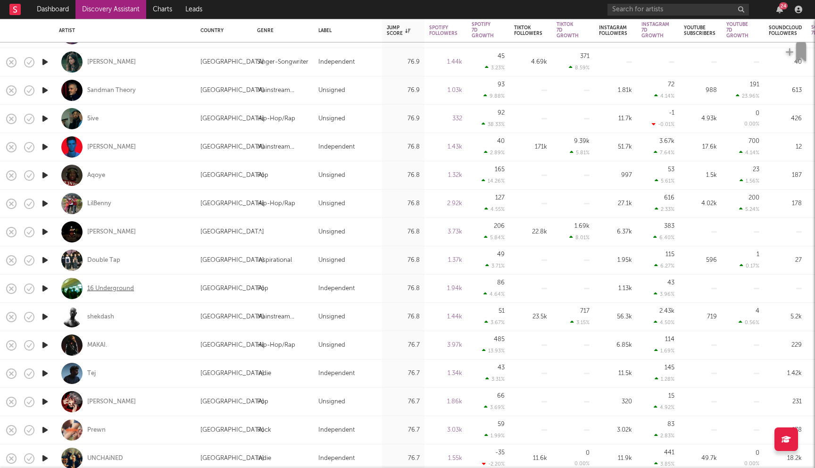
click at [112, 291] on div "16 Underground" at bounding box center [110, 288] width 47 height 8
click at [100, 233] on div "Davis Cook" at bounding box center [111, 232] width 49 height 8
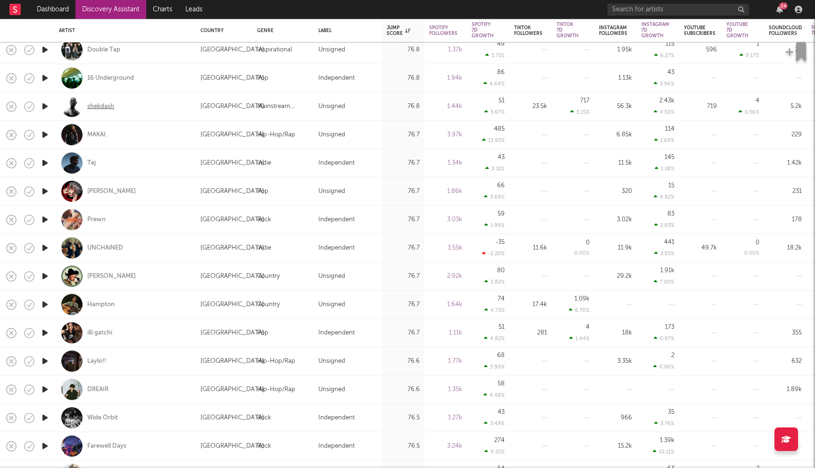
click at [105, 108] on div "shekdash" at bounding box center [100, 106] width 27 height 8
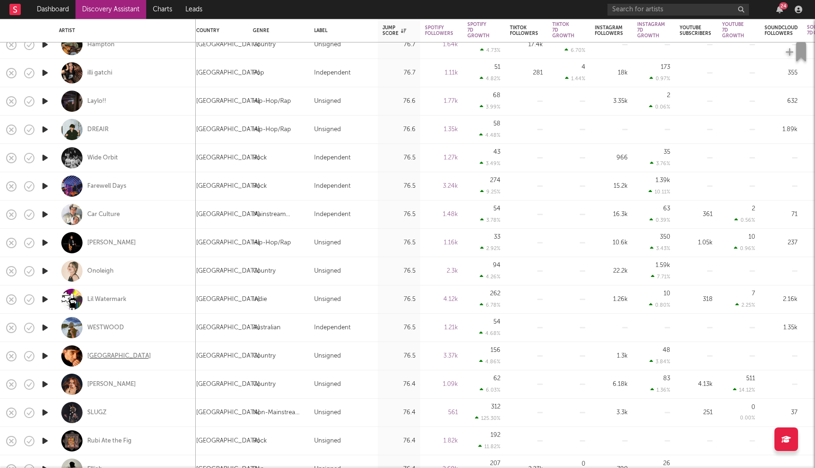
click at [97, 357] on div "Barley Station" at bounding box center [119, 356] width 64 height 8
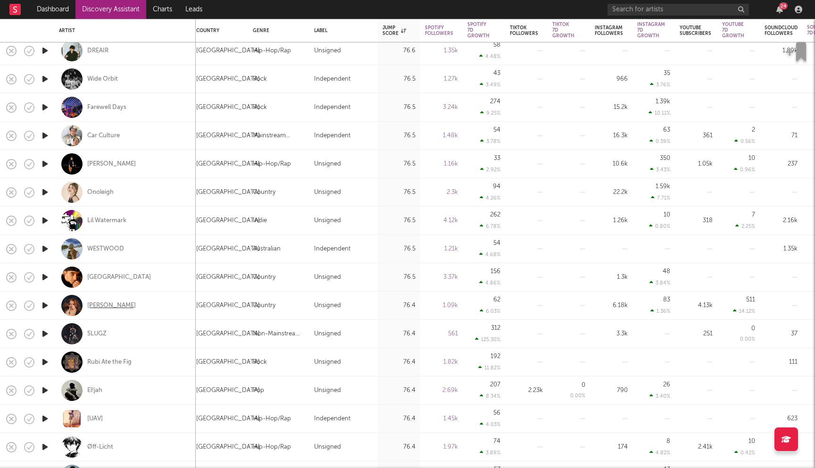
click at [95, 306] on div "Caryn Dixon" at bounding box center [111, 305] width 49 height 8
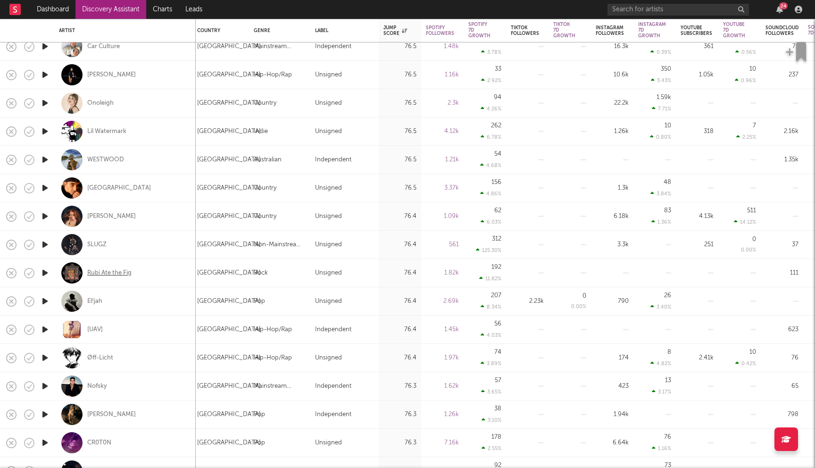
click at [117, 274] on div "Rubi Ate the Fig" at bounding box center [109, 273] width 44 height 8
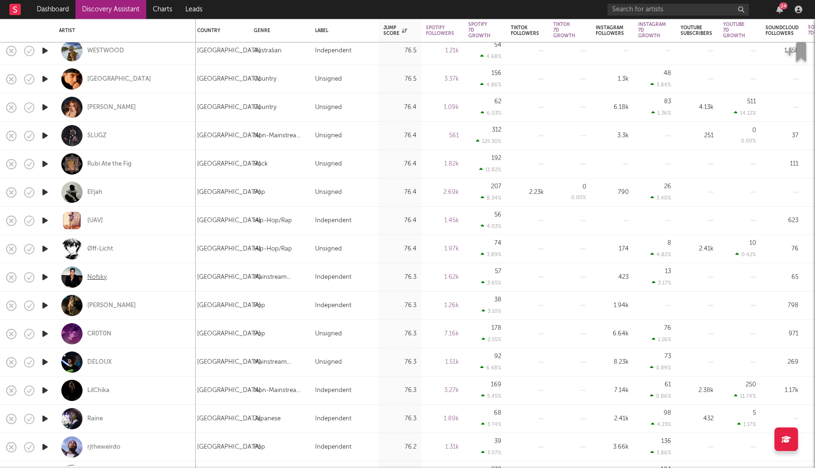
click at [100, 279] on div "Nofsky" at bounding box center [97, 277] width 20 height 8
click at [117, 305] on div "Mika Montag" at bounding box center [111, 305] width 49 height 8
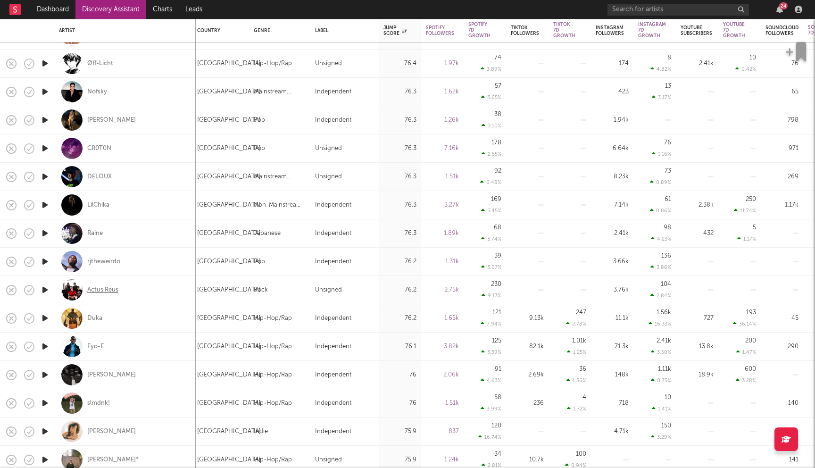
click at [106, 289] on div "Actus Reus" at bounding box center [102, 290] width 31 height 8
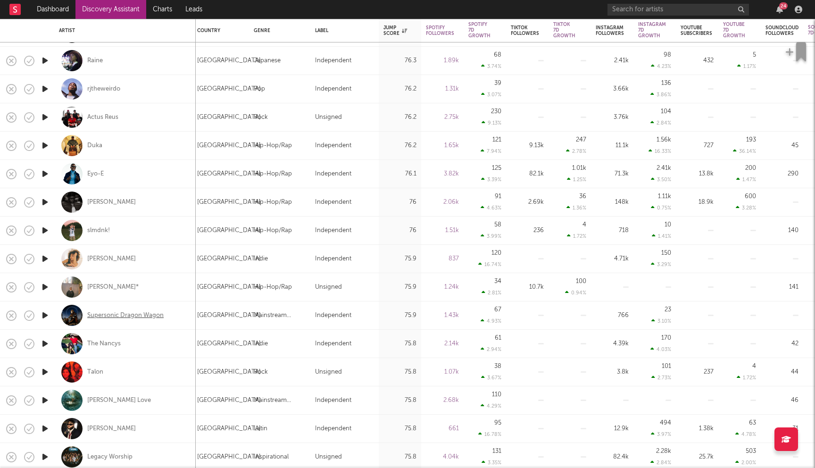
click at [125, 312] on div "Supersonic Dragon Wagon" at bounding box center [125, 315] width 76 height 8
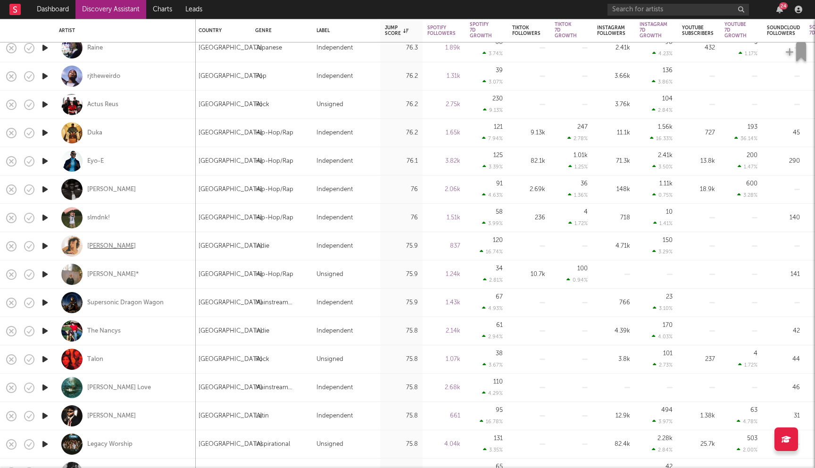
click at [117, 246] on div "camille blackman" at bounding box center [111, 246] width 49 height 8
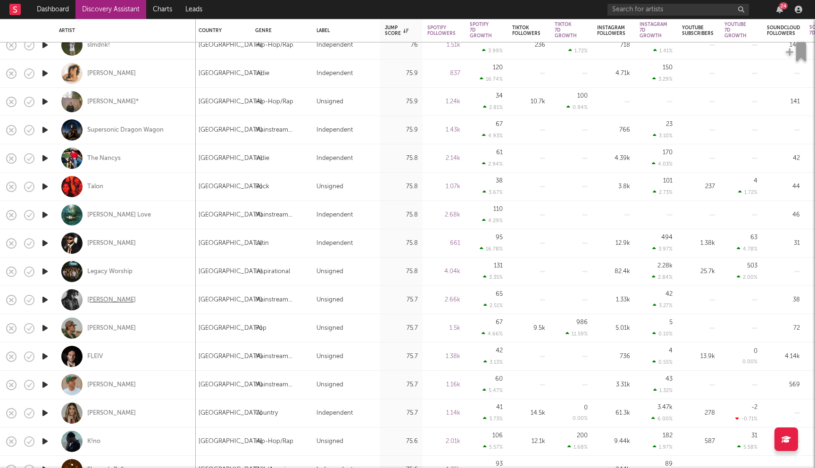
click at [99, 299] on div "Don Bloom" at bounding box center [111, 300] width 49 height 8
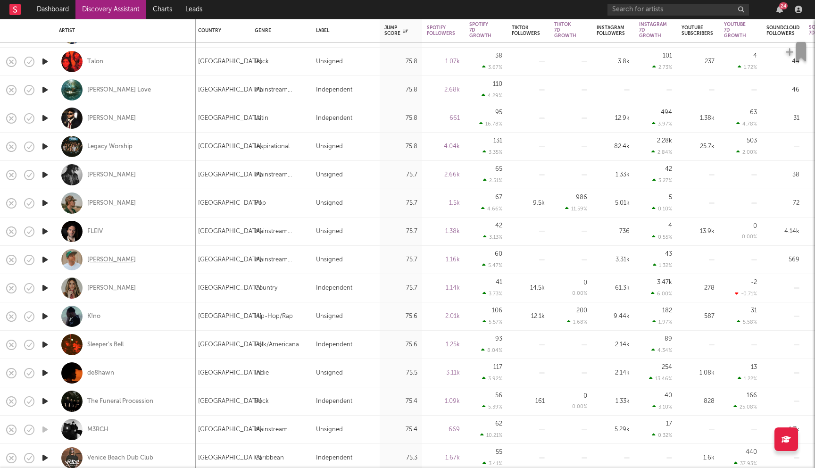
click at [100, 260] on div "Tyler Rochi" at bounding box center [111, 260] width 49 height 8
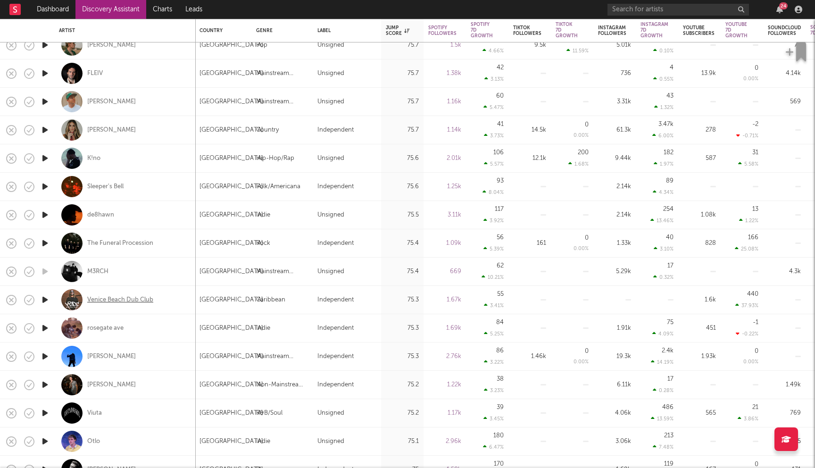
click at [134, 300] on div "Venice Beach Dub Club" at bounding box center [120, 300] width 66 height 8
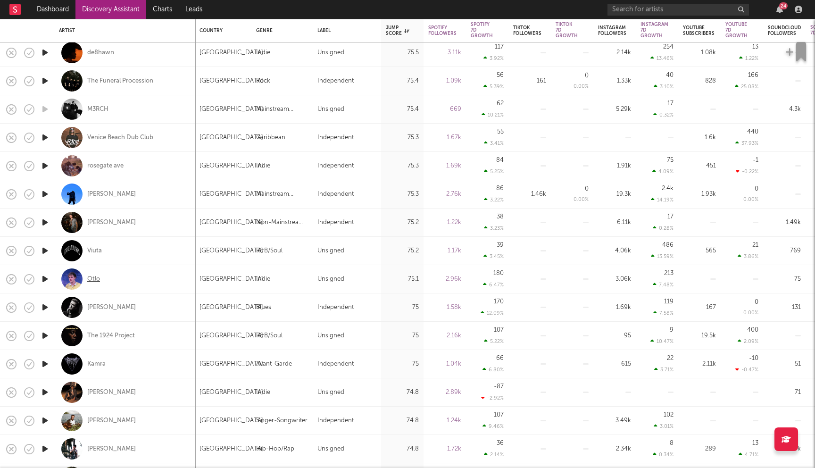
click at [96, 276] on div "Otlo" at bounding box center [93, 279] width 13 height 8
click at [115, 311] on div "Russ Lorenson" at bounding box center [111, 307] width 49 height 8
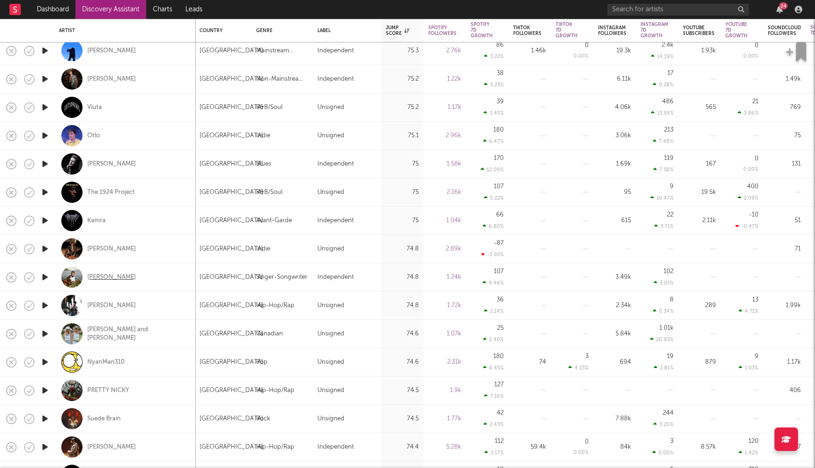
click at [119, 278] on div "[PERSON_NAME]" at bounding box center [111, 277] width 49 height 8
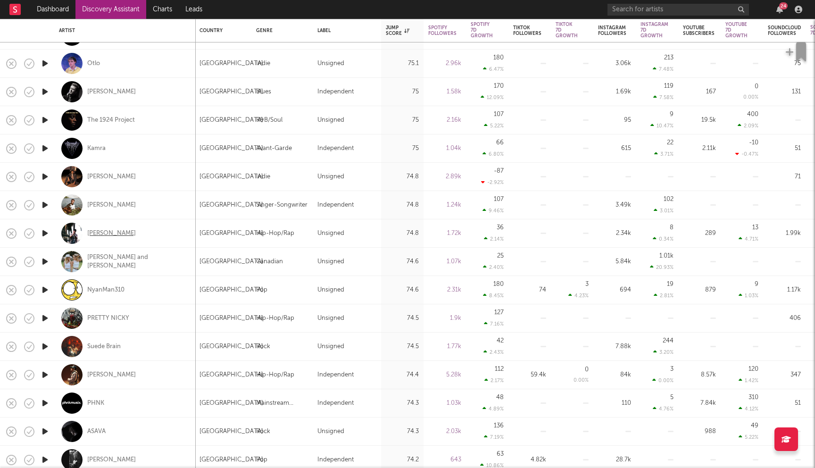
click at [101, 235] on div "Kid Andre" at bounding box center [111, 233] width 49 height 8
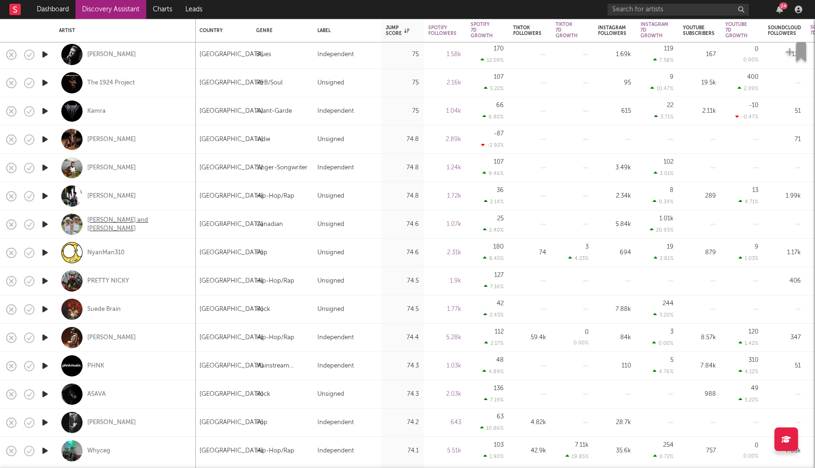
click at [113, 225] on div "Kelly and Sarah" at bounding box center [137, 224] width 101 height 17
click at [108, 307] on div "Suede Brain" at bounding box center [103, 309] width 33 height 8
click at [127, 141] on div "Dave Sorrendino" at bounding box center [111, 139] width 49 height 8
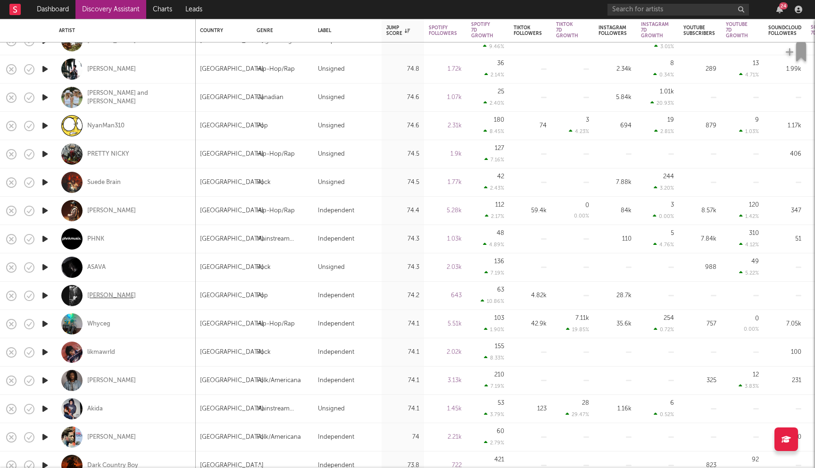
click at [117, 295] on div "Judah Alexander" at bounding box center [111, 295] width 49 height 8
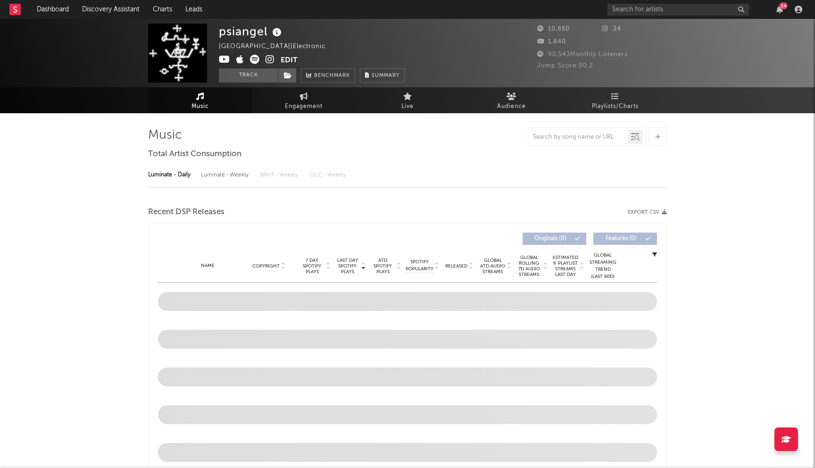
select select "1w"
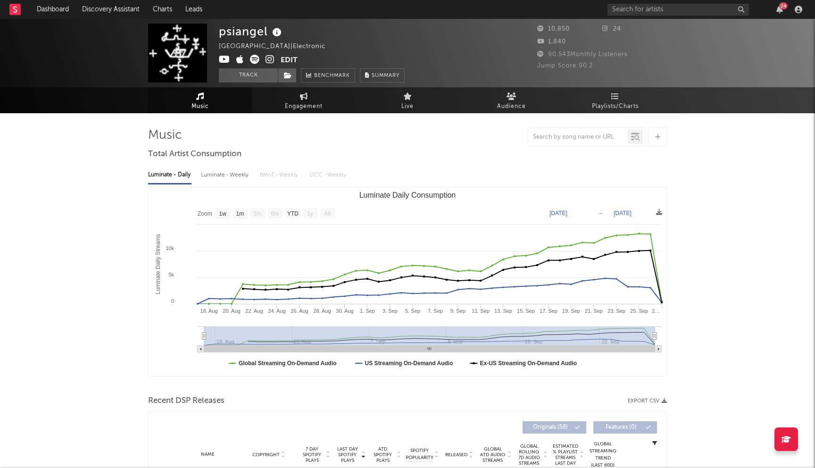
click at [267, 59] on icon at bounding box center [270, 59] width 9 height 9
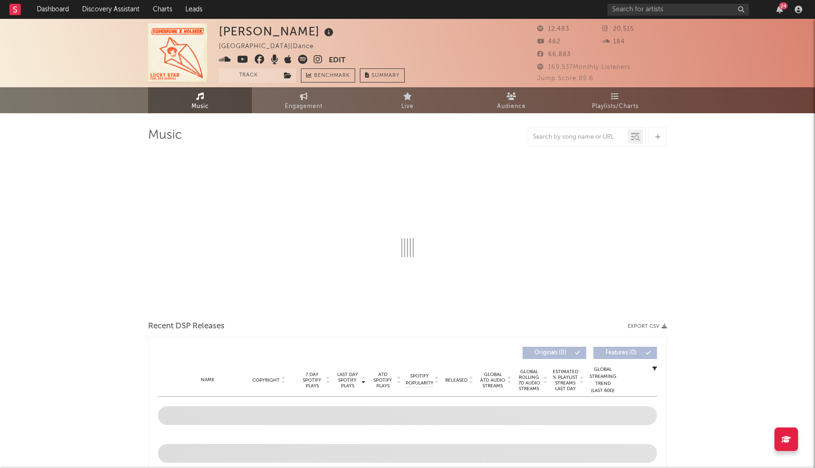
select select "6m"
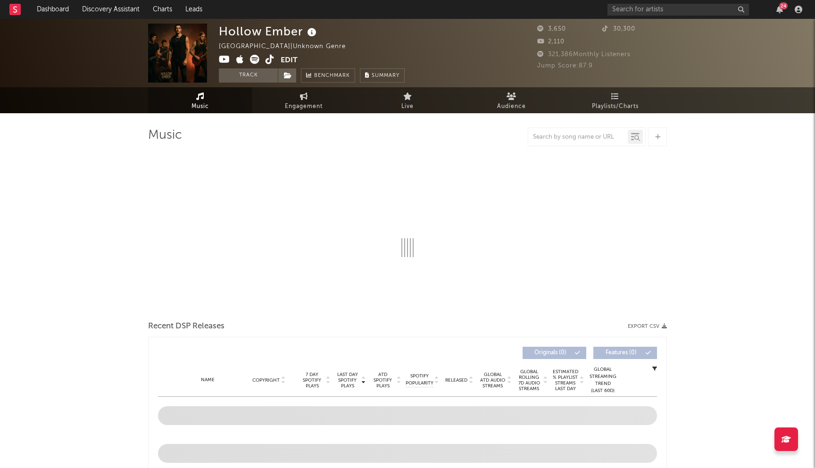
select select "1w"
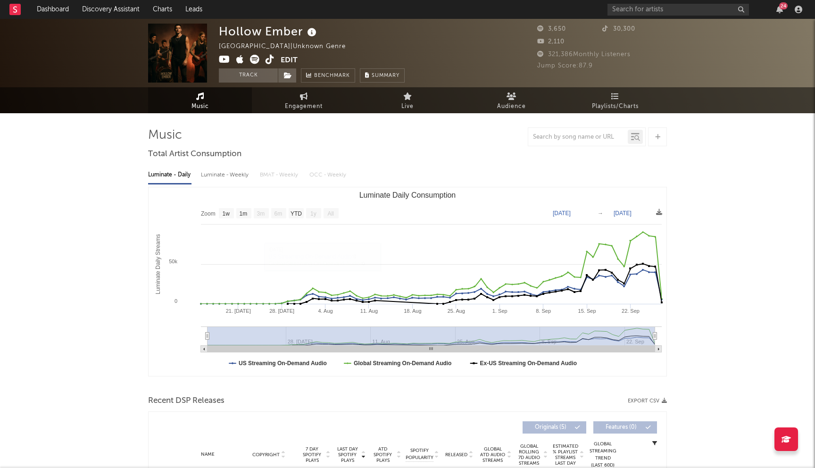
click at [223, 58] on icon at bounding box center [224, 59] width 11 height 9
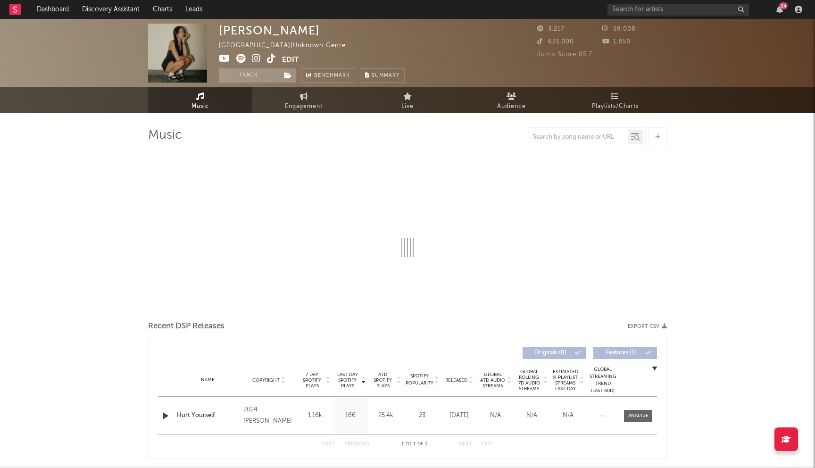
select select "1w"
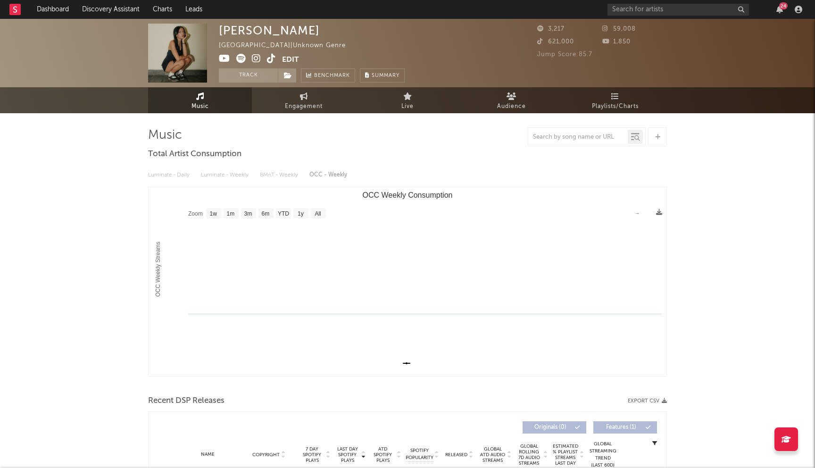
click at [258, 59] on icon at bounding box center [256, 58] width 9 height 9
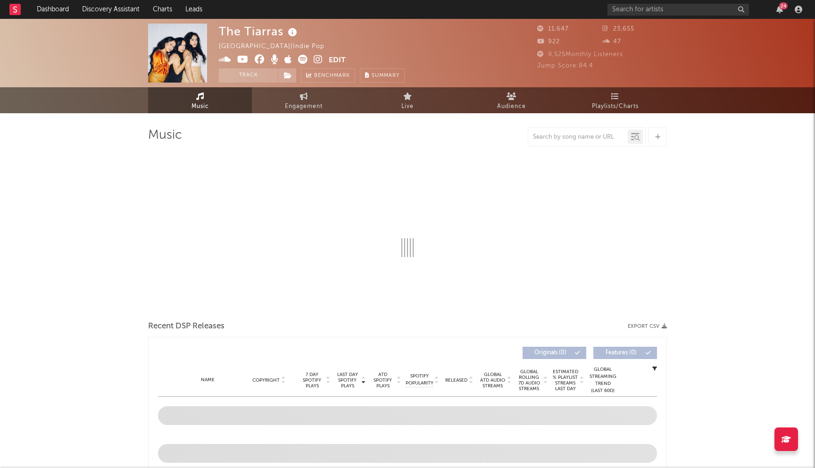
select select "6m"
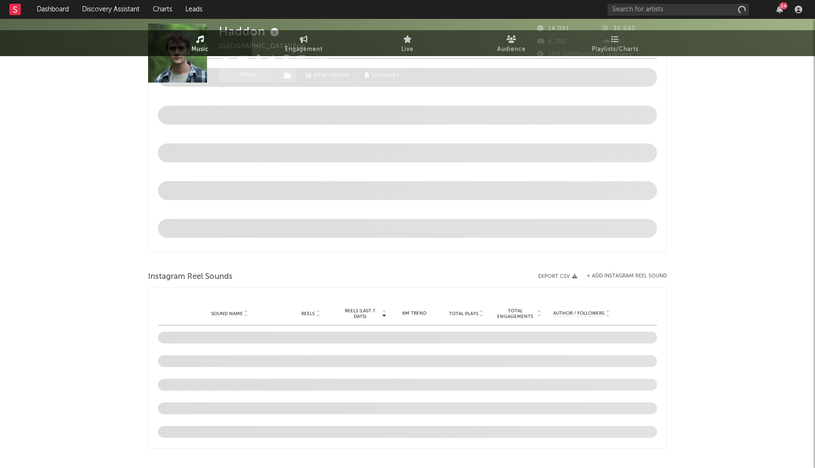
select select "6m"
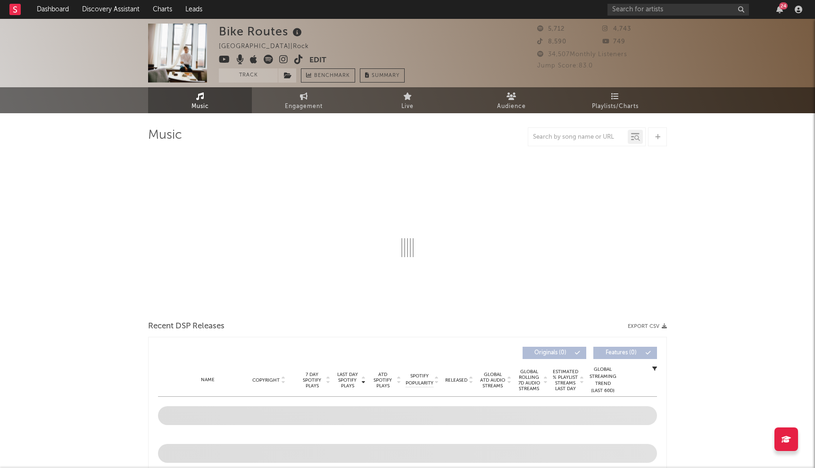
select select "6m"
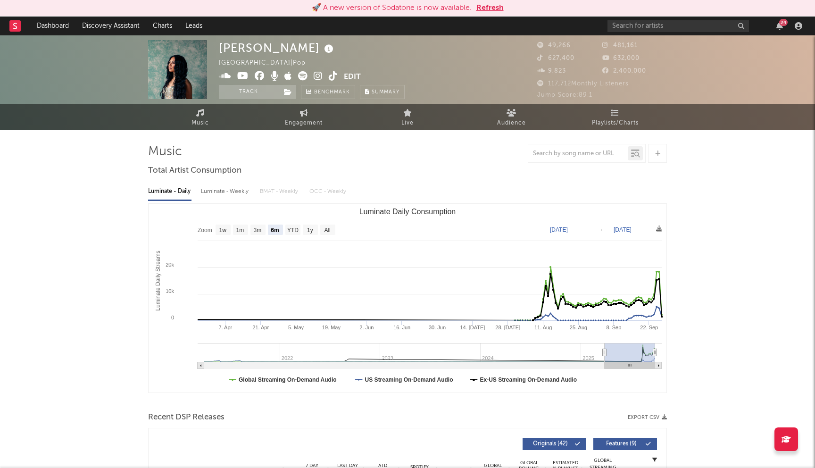
select select "6m"
click at [502, 6] on button "Refresh" at bounding box center [489, 7] width 27 height 11
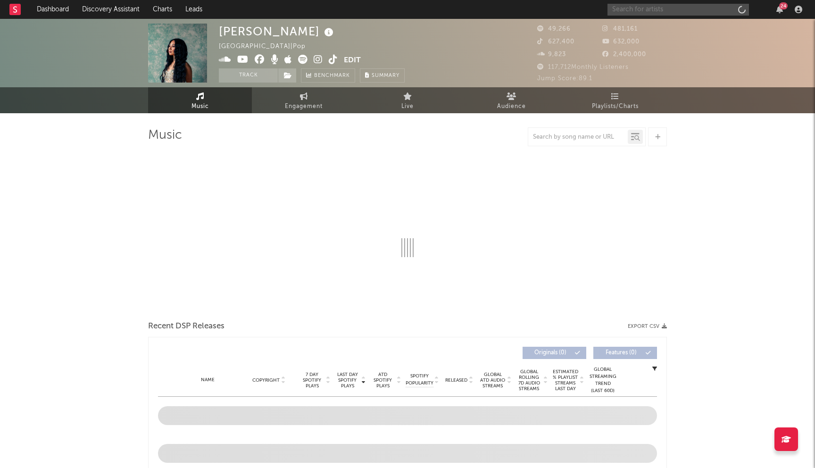
click at [666, 13] on input "text" at bounding box center [677, 10] width 141 height 12
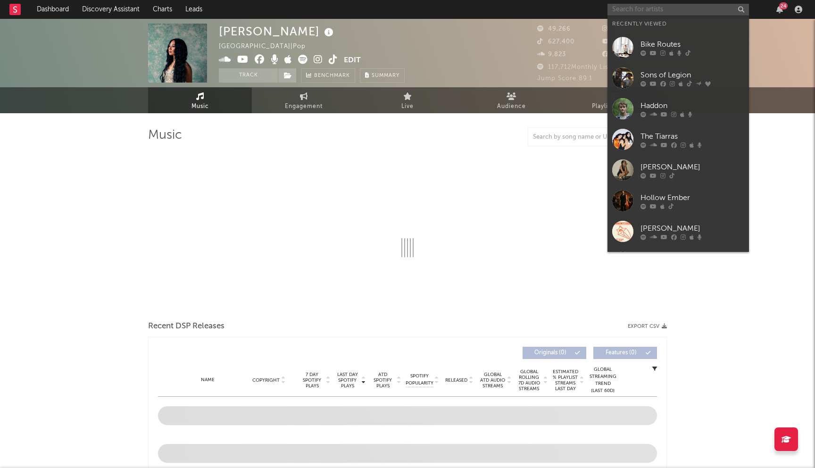
select select "6m"
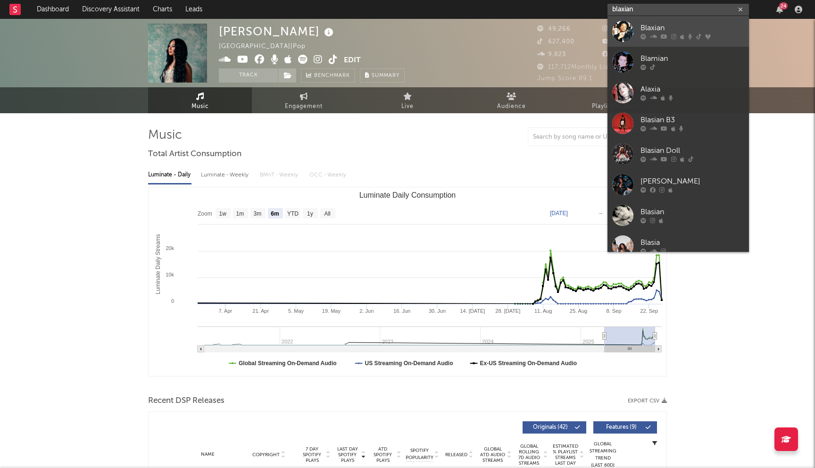
type input "blaxian"
click at [693, 26] on div "Blaxian" at bounding box center [693, 28] width 104 height 11
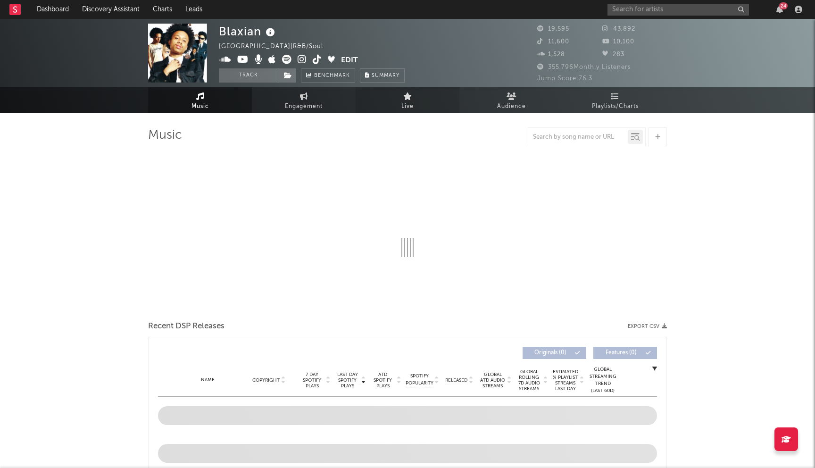
select select "6m"
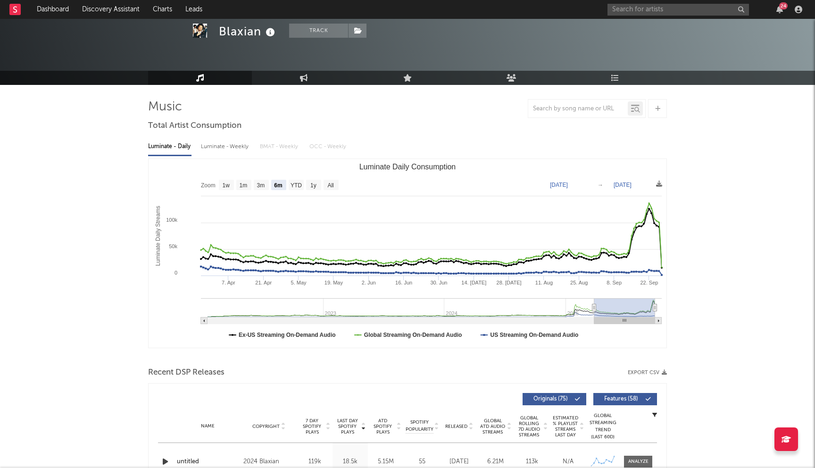
scroll to position [27, 0]
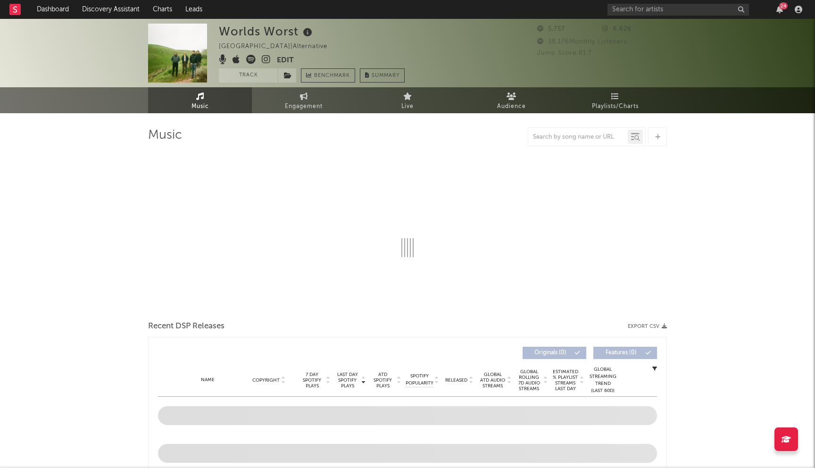
select select "1w"
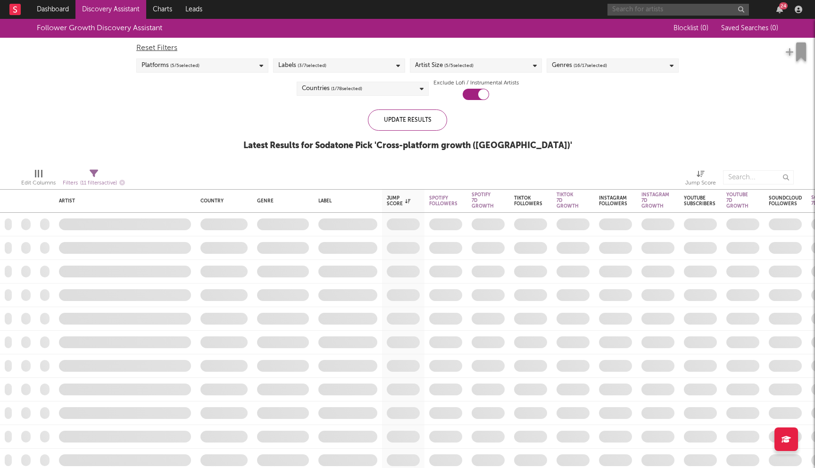
click at [624, 10] on input "text" at bounding box center [677, 10] width 141 height 12
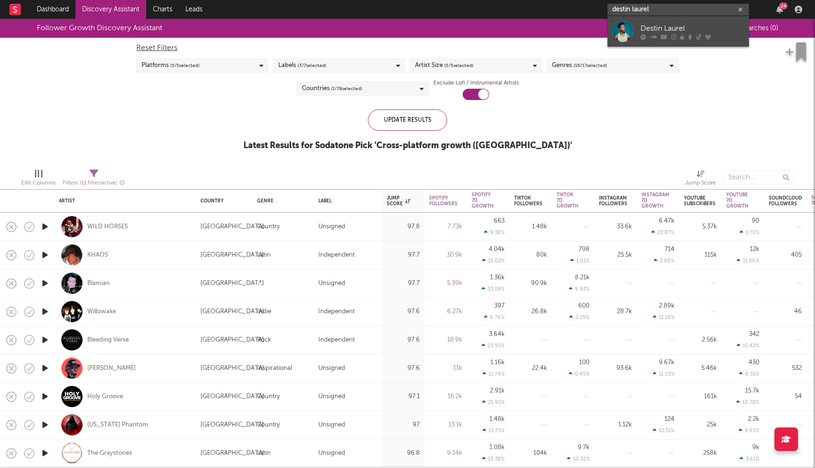
type input "destin laurel"
click at [684, 32] on div "Destin Laurel" at bounding box center [693, 28] width 104 height 11
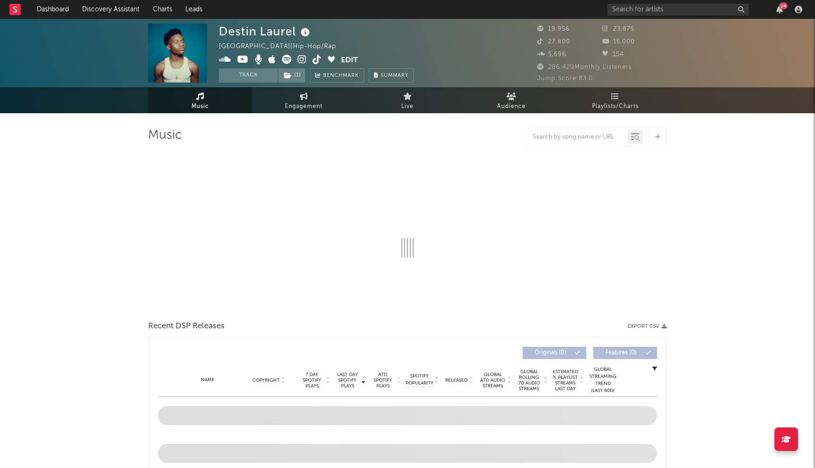
select select "6m"
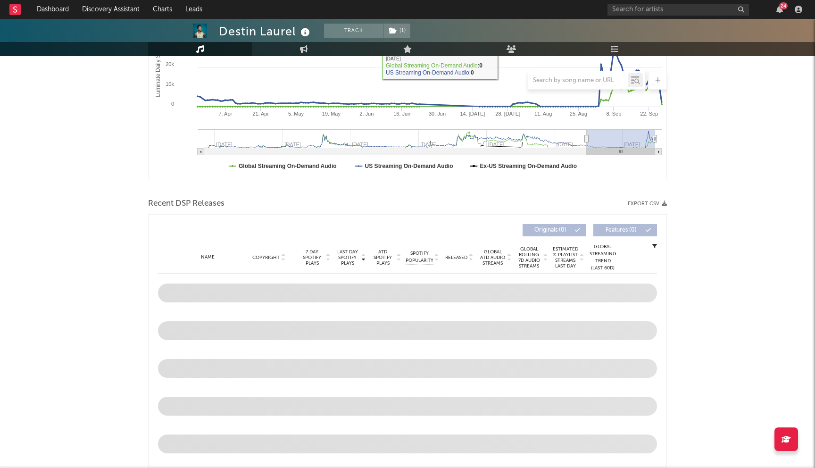
scroll to position [223, 0]
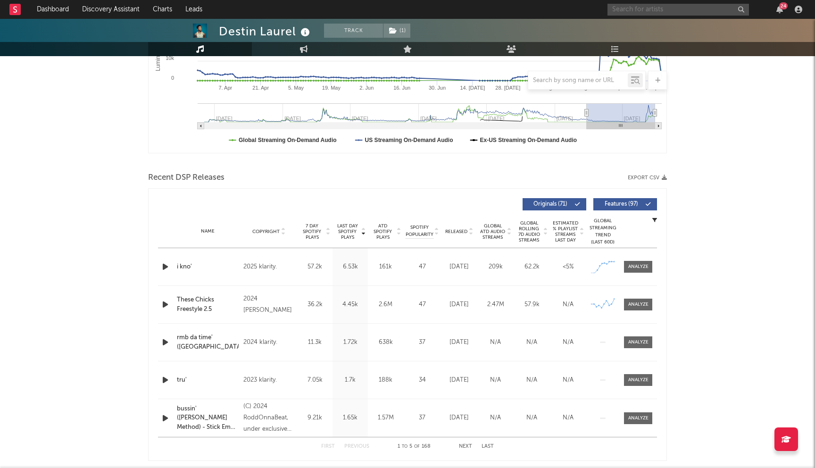
click at [638, 8] on input "text" at bounding box center [677, 10] width 141 height 12
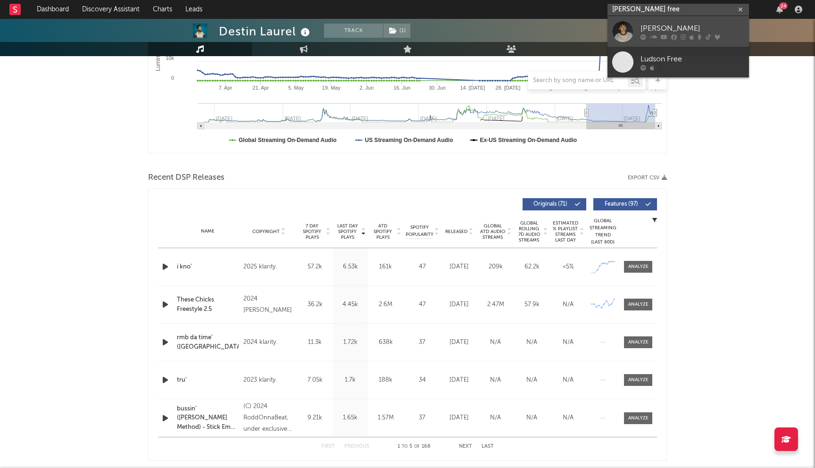
type input "hudson free"
click at [666, 32] on div "Hudson Freeman" at bounding box center [693, 28] width 104 height 11
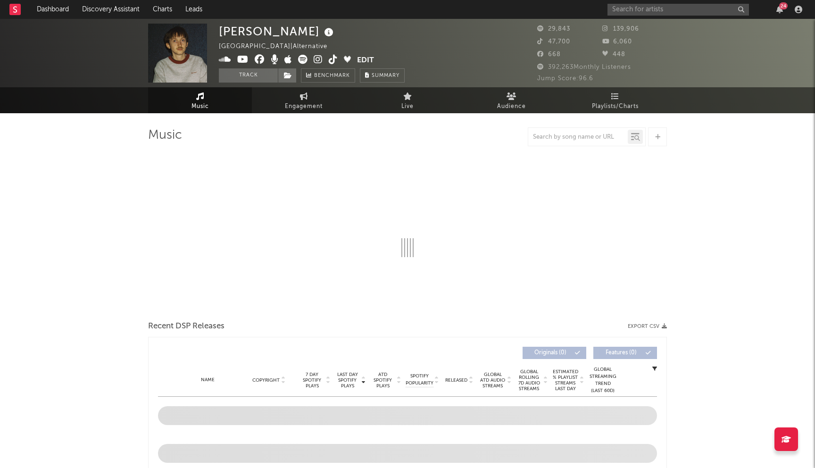
select select "6m"
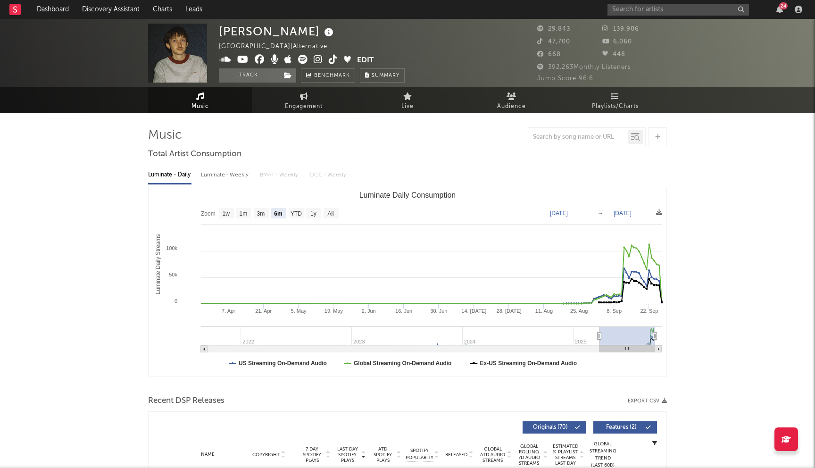
click at [258, 58] on icon at bounding box center [260, 59] width 10 height 9
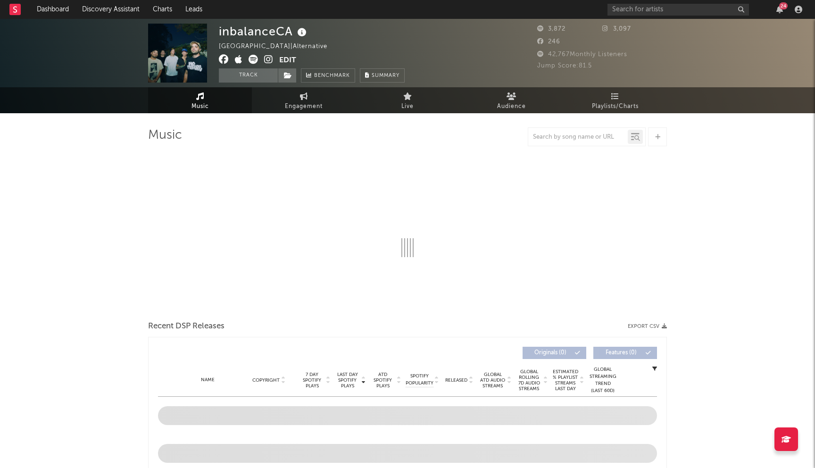
select select "6m"
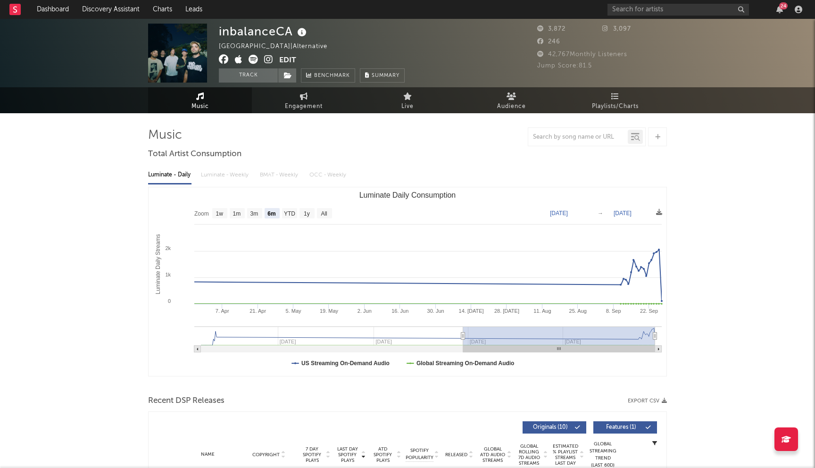
click at [225, 59] on icon at bounding box center [224, 59] width 10 height 9
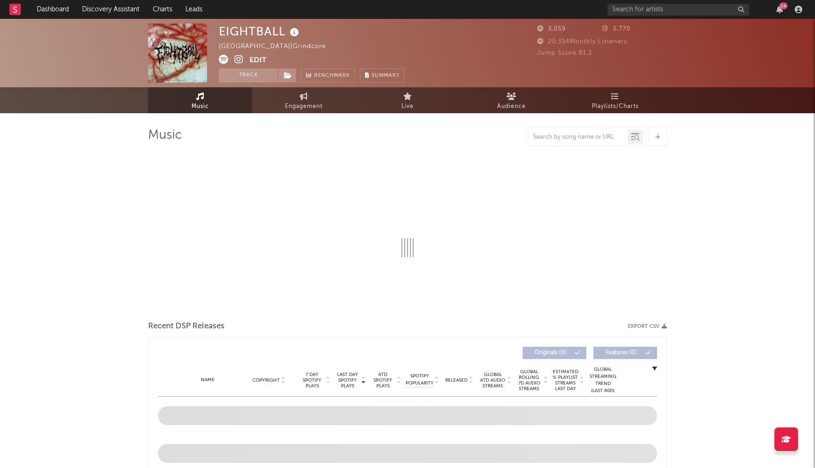
select select "1w"
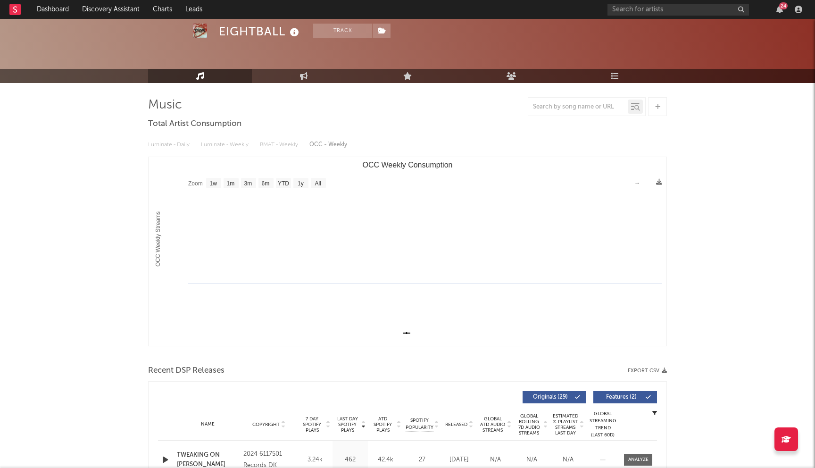
scroll to position [76, 0]
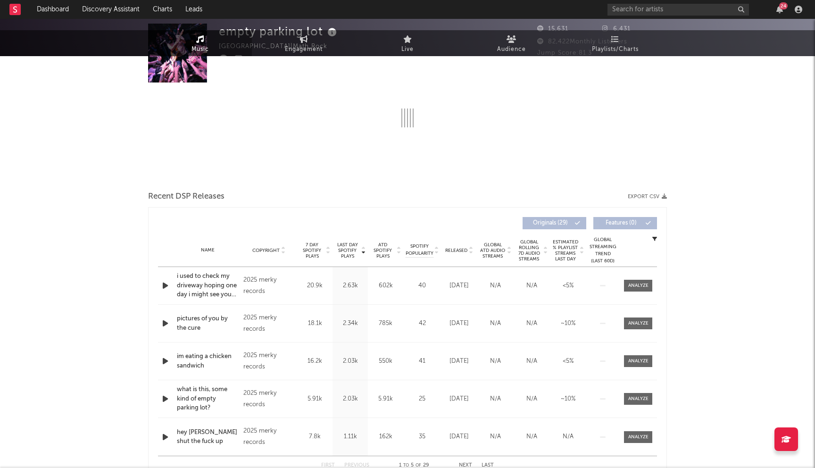
select select "6m"
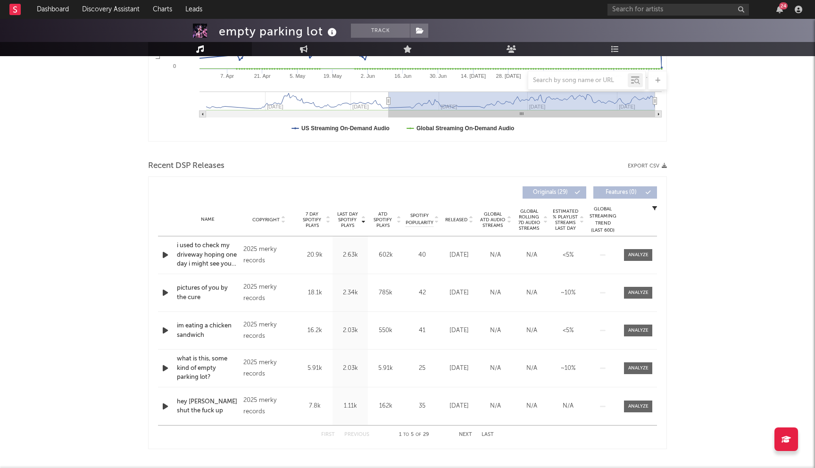
scroll to position [289, 0]
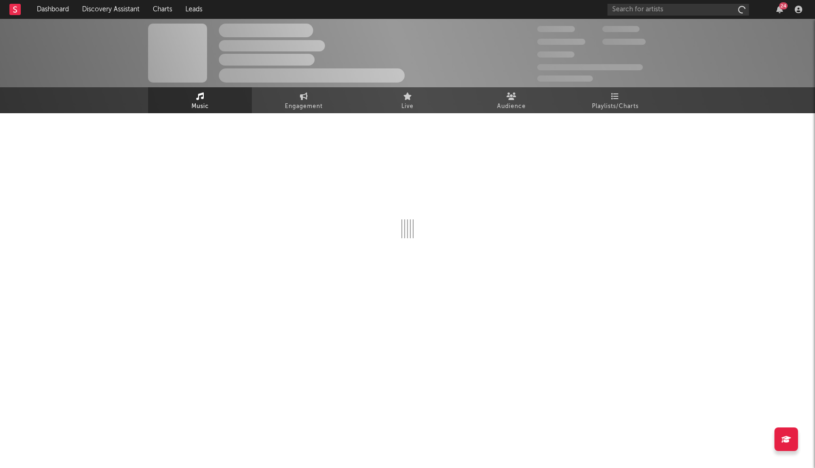
select select "1w"
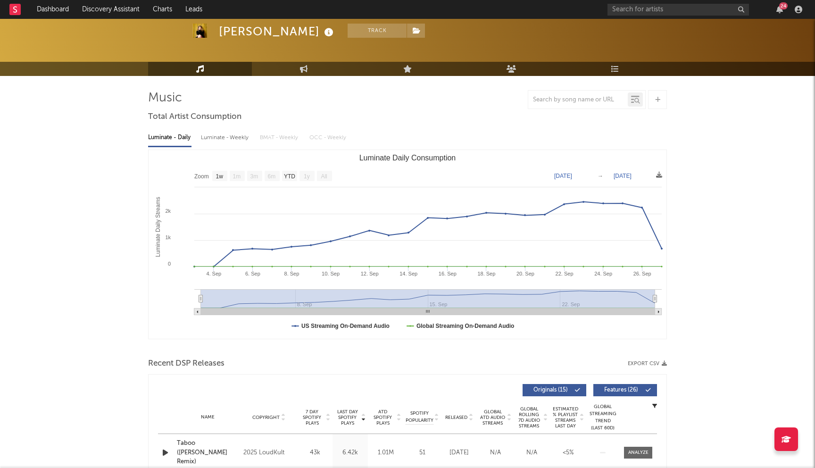
scroll to position [79, 0]
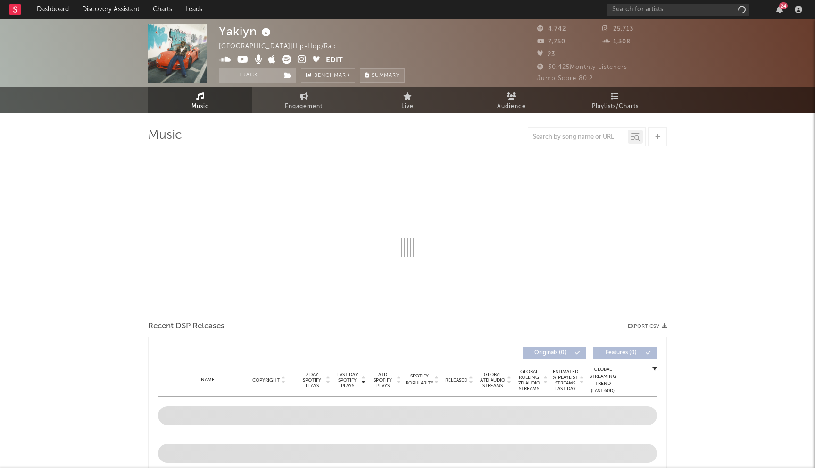
select select "6m"
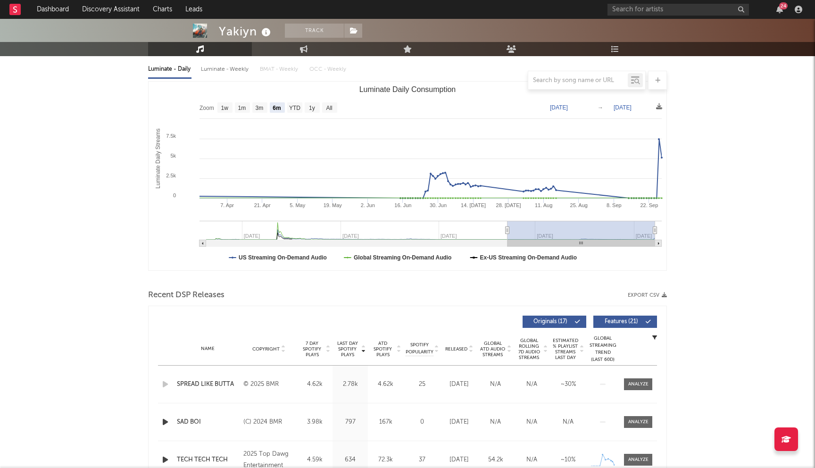
scroll to position [130, 0]
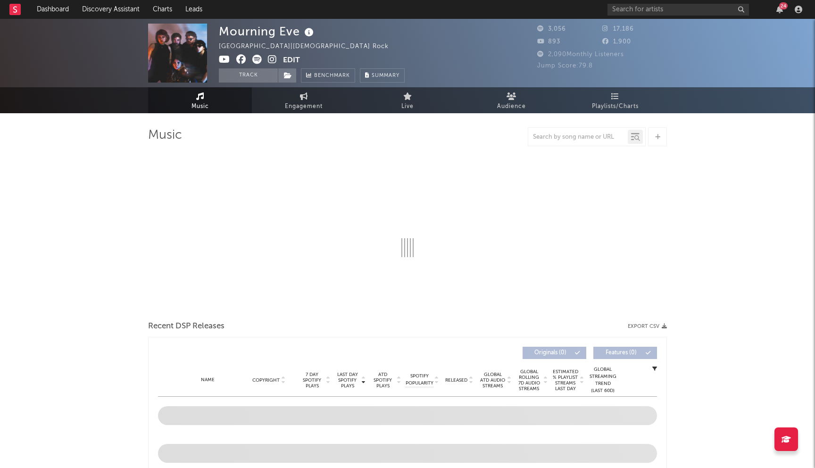
select select "1w"
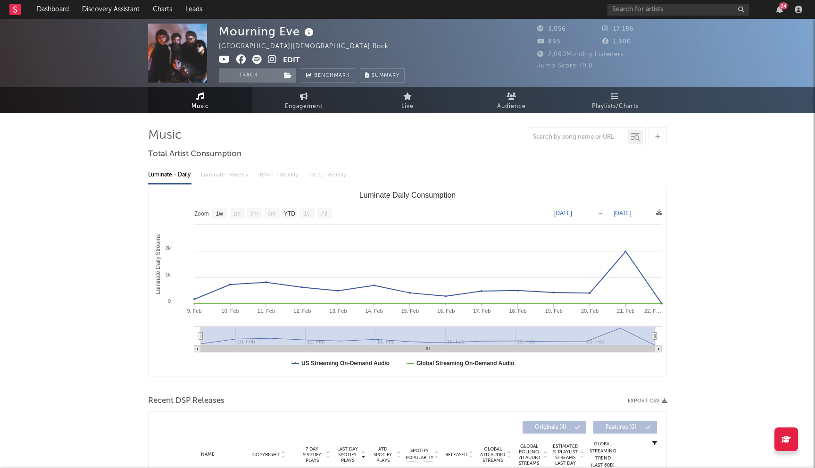
click at [241, 61] on icon at bounding box center [241, 59] width 10 height 9
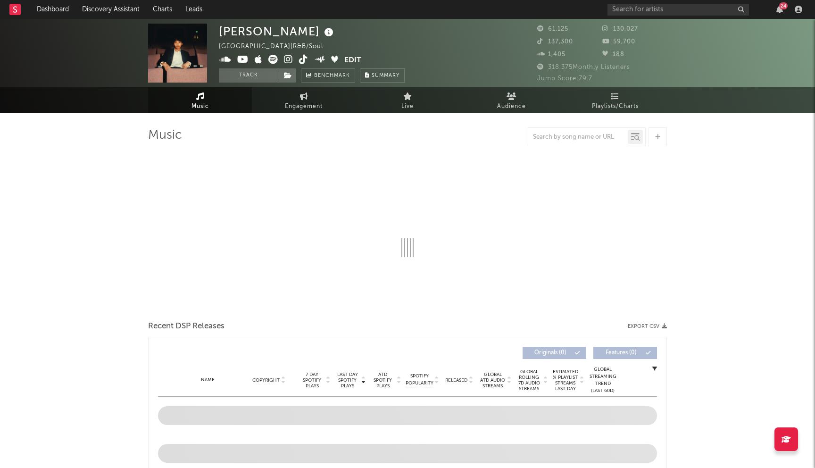
select select "6m"
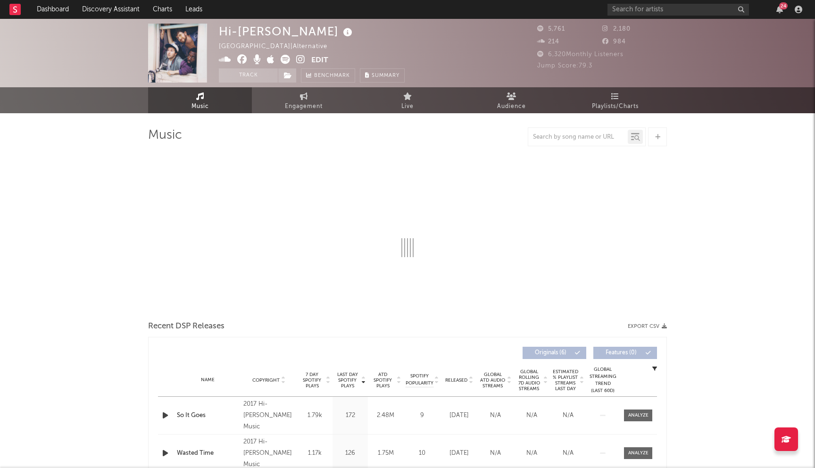
select select "6m"
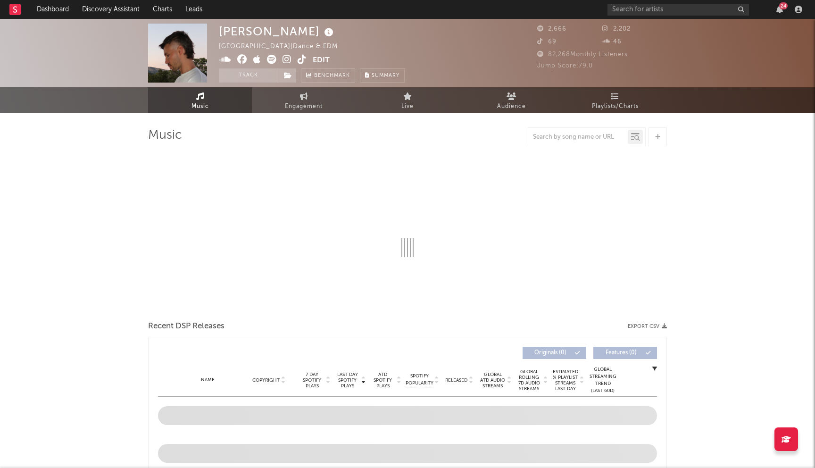
select select "1w"
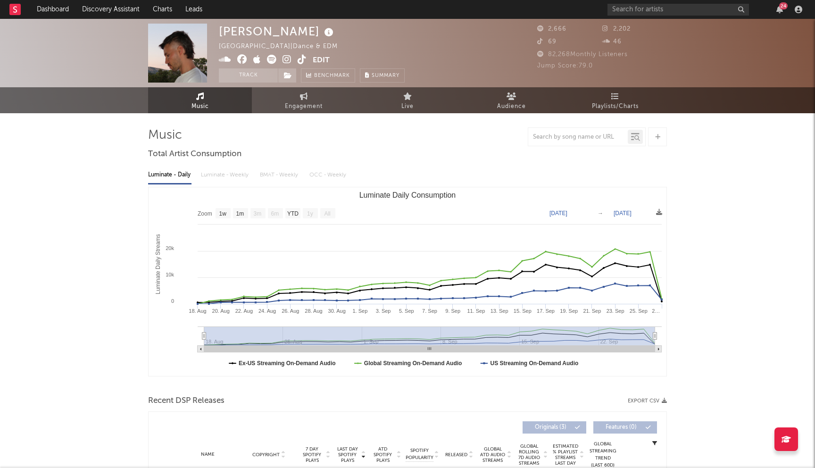
click at [244, 58] on icon at bounding box center [242, 59] width 10 height 9
click at [242, 61] on icon at bounding box center [242, 59] width 10 height 9
click at [641, 9] on input "text" at bounding box center [677, 10] width 141 height 12
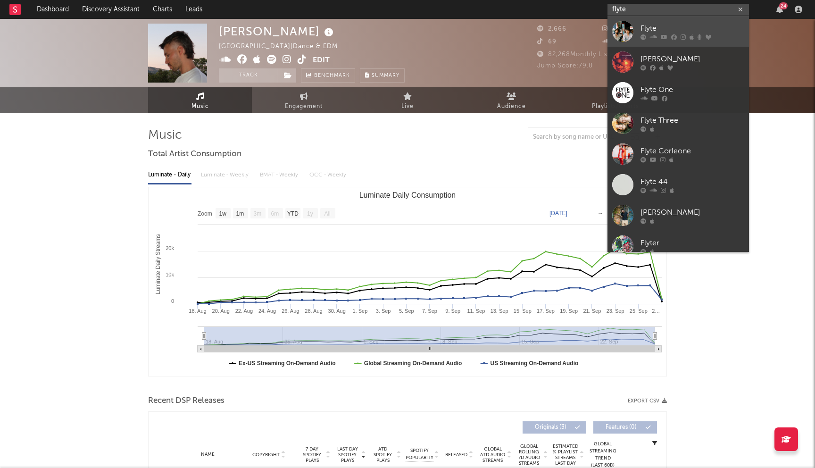
type input "flyte"
click at [653, 23] on div "Flyte" at bounding box center [693, 28] width 104 height 11
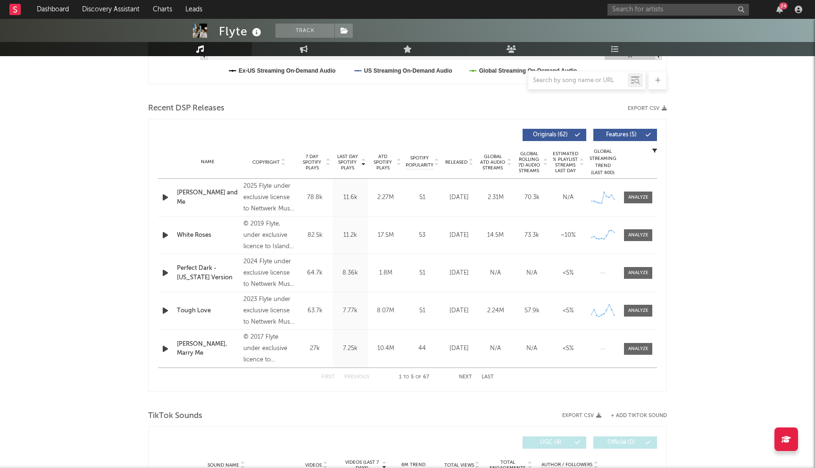
scroll to position [366, 0]
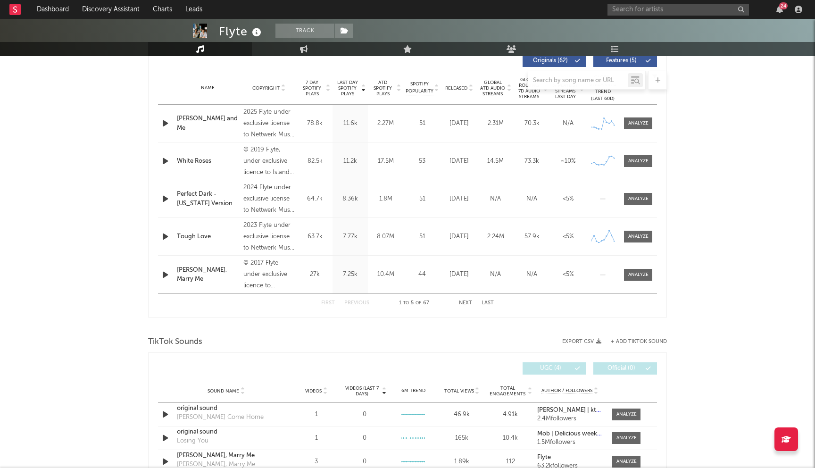
click at [464, 302] on button "Next" at bounding box center [465, 302] width 13 height 5
click at [465, 302] on button "Next" at bounding box center [465, 302] width 13 height 5
click at [464, 302] on button "Next" at bounding box center [465, 302] width 13 height 5
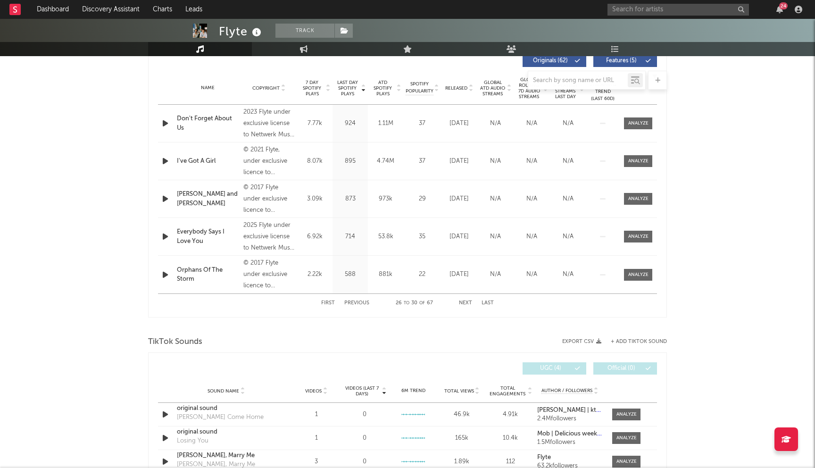
click at [359, 302] on button "Previous" at bounding box center [356, 302] width 25 height 5
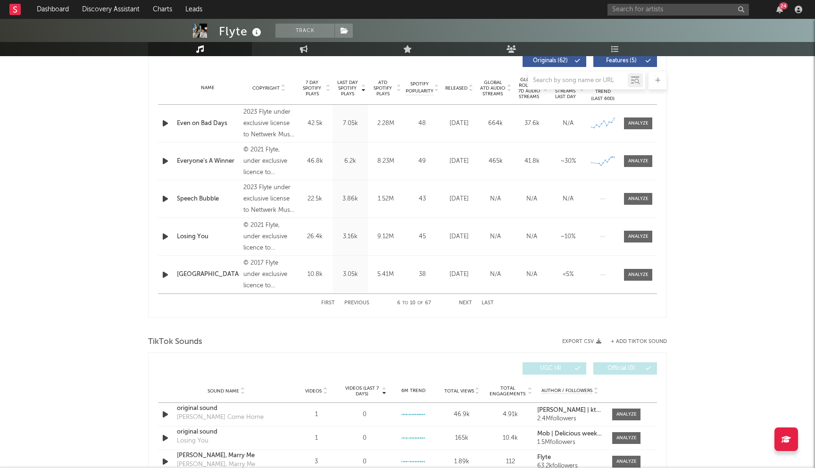
click at [359, 302] on button "Previous" at bounding box center [356, 302] width 25 height 5
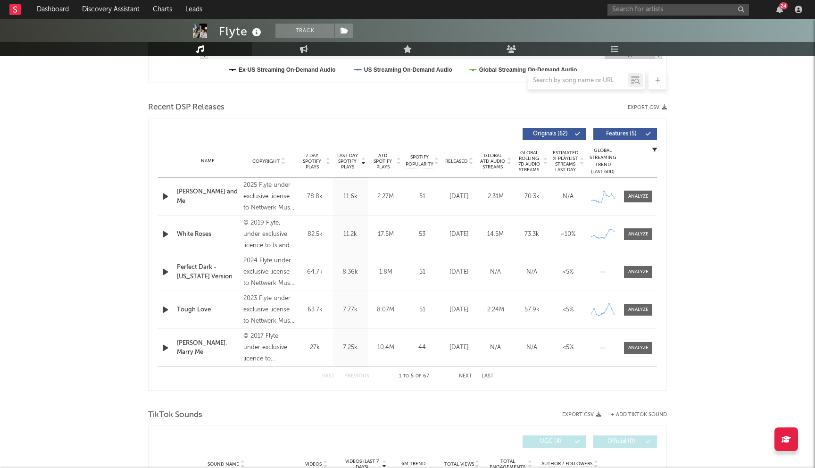
scroll to position [298, 0]
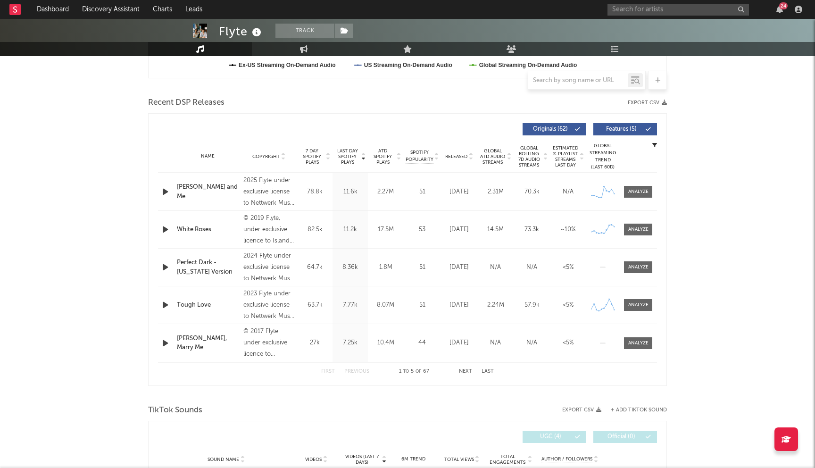
click at [456, 151] on div "Name Copyright Label Album Names Composer Names 7 Day Spotify Plays Last Day Sp…" at bounding box center [407, 156] width 499 height 33
click at [456, 156] on span "Released" at bounding box center [456, 157] width 22 height 6
click at [466, 370] on button "Next" at bounding box center [465, 371] width 13 height 5
click at [466, 369] on button "Next" at bounding box center [465, 371] width 13 height 5
click at [360, 372] on button "Previous" at bounding box center [356, 371] width 25 height 5
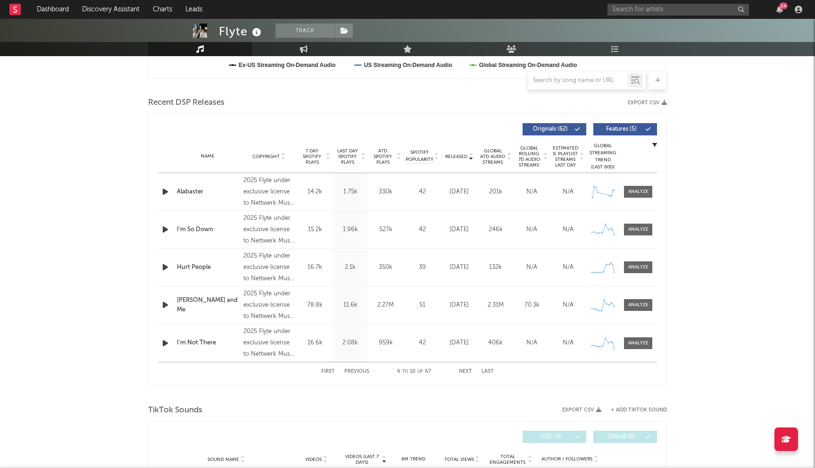
click at [360, 372] on button "Previous" at bounding box center [356, 371] width 25 height 5
click at [467, 370] on button "Next" at bounding box center [465, 371] width 13 height 5
click at [351, 372] on button "Previous" at bounding box center [356, 371] width 25 height 5
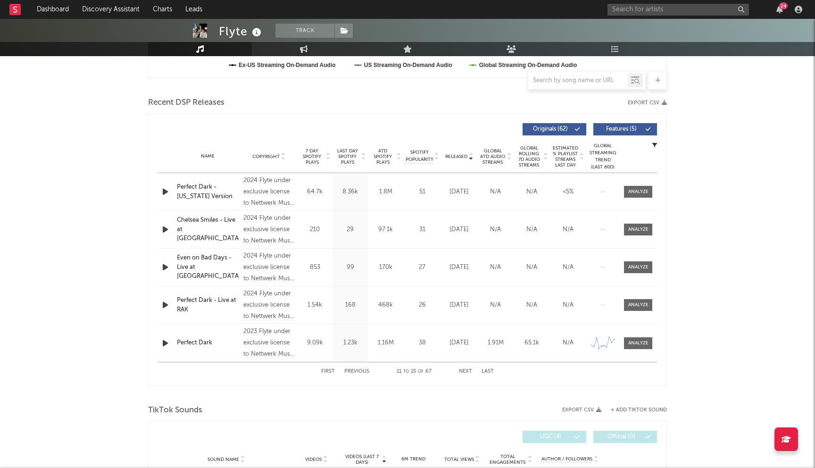
click at [351, 372] on button "Previous" at bounding box center [356, 371] width 25 height 5
click at [471, 369] on button "Next" at bounding box center [465, 371] width 13 height 5
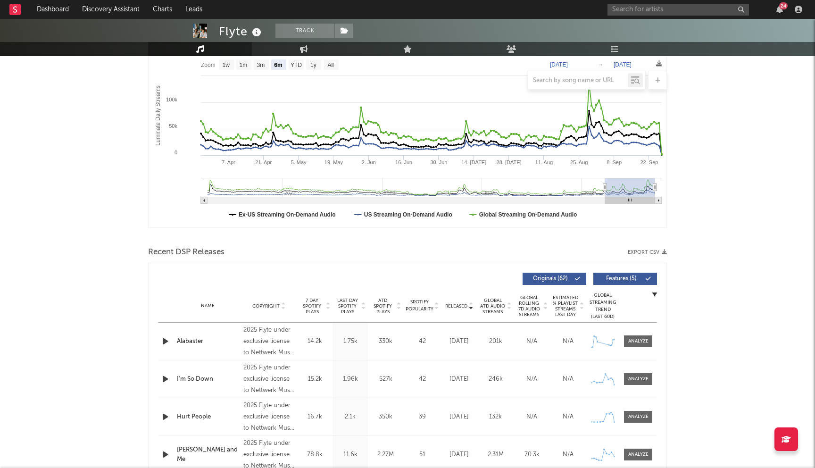
scroll to position [0, 0]
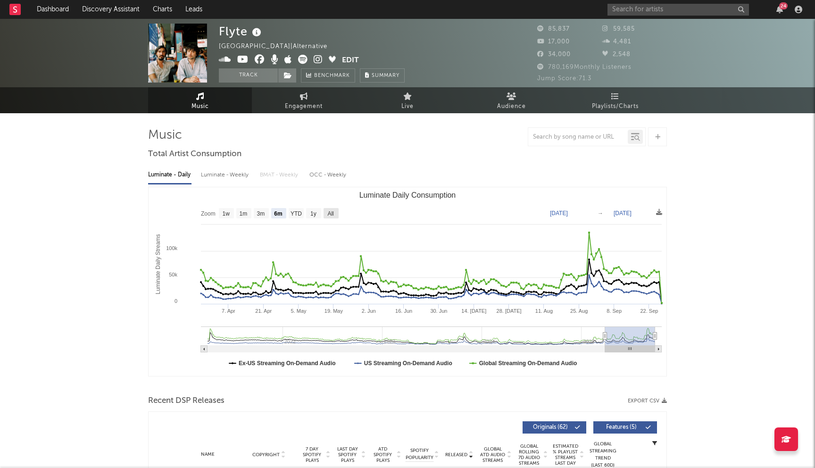
click at [336, 212] on rect "Luminate Daily Consumption" at bounding box center [331, 213] width 15 height 10
select select "All"
type input "2021-03-31"
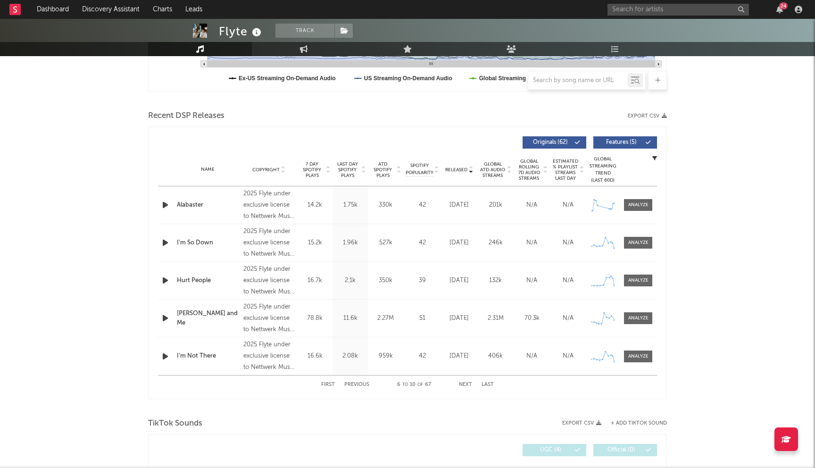
scroll to position [332, 0]
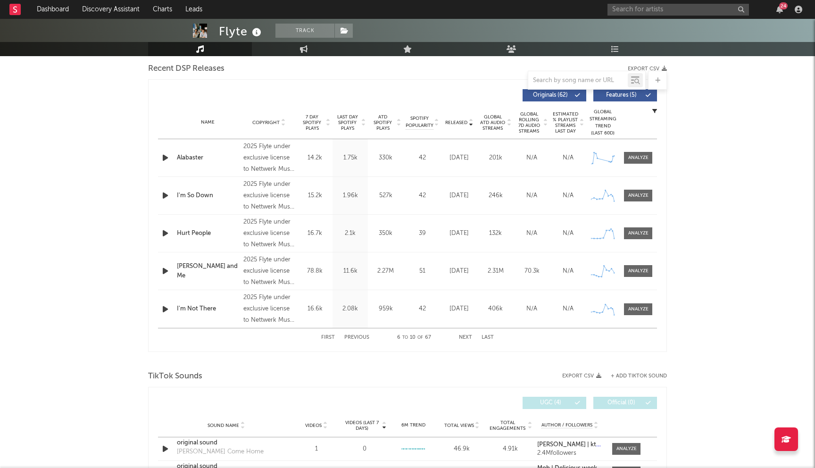
click at [464, 336] on button "Next" at bounding box center [465, 337] width 13 height 5
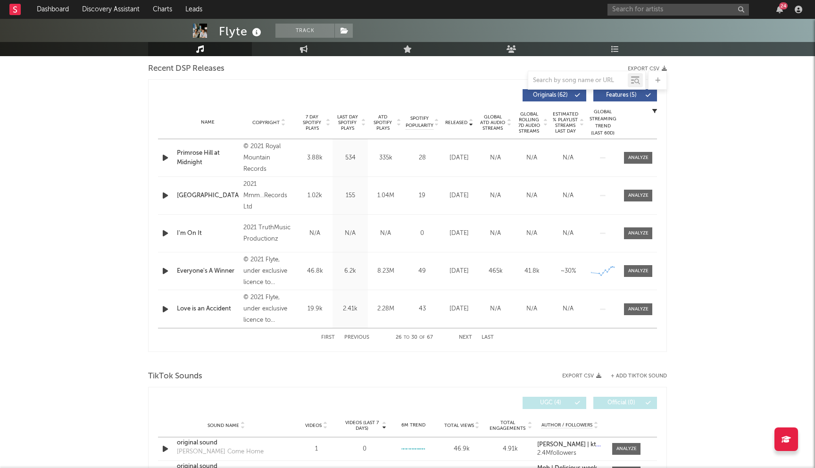
click at [464, 336] on button "Next" at bounding box center [465, 337] width 13 height 5
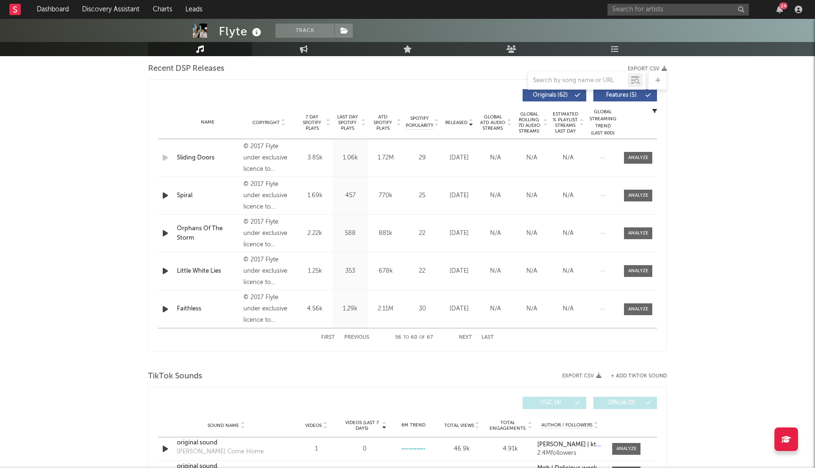
click at [464, 336] on button "Next" at bounding box center [465, 337] width 13 height 5
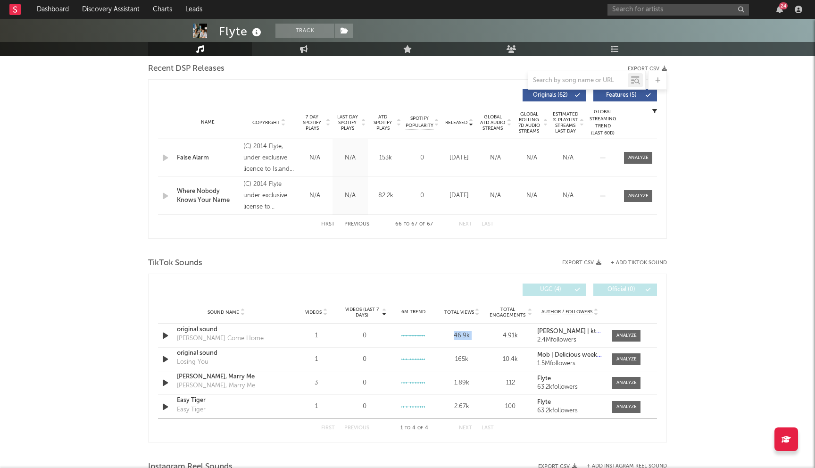
click at [464, 336] on div "46.9k" at bounding box center [462, 335] width 44 height 9
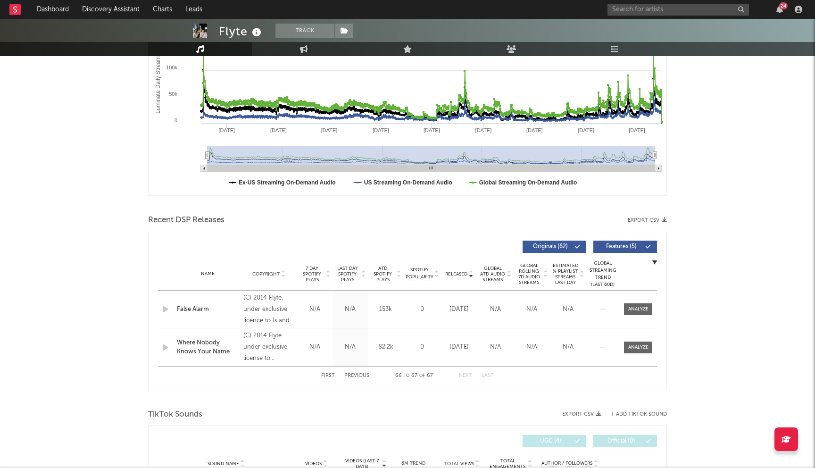
scroll to position [0, 0]
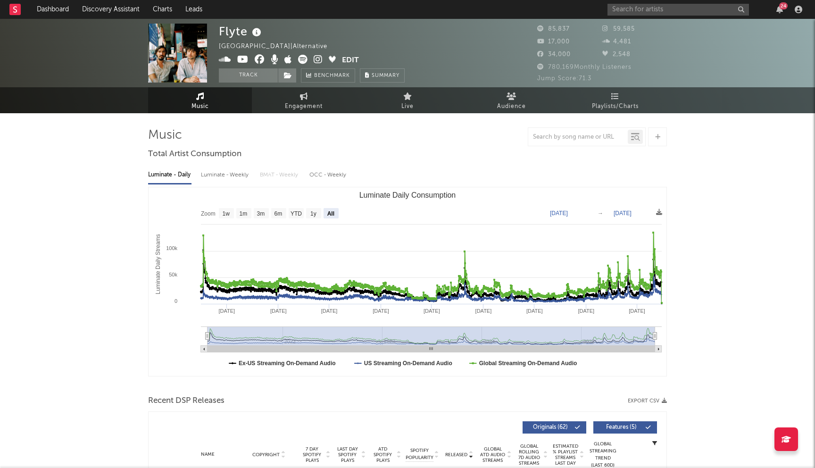
click at [208, 104] on span "Music" at bounding box center [199, 106] width 17 height 11
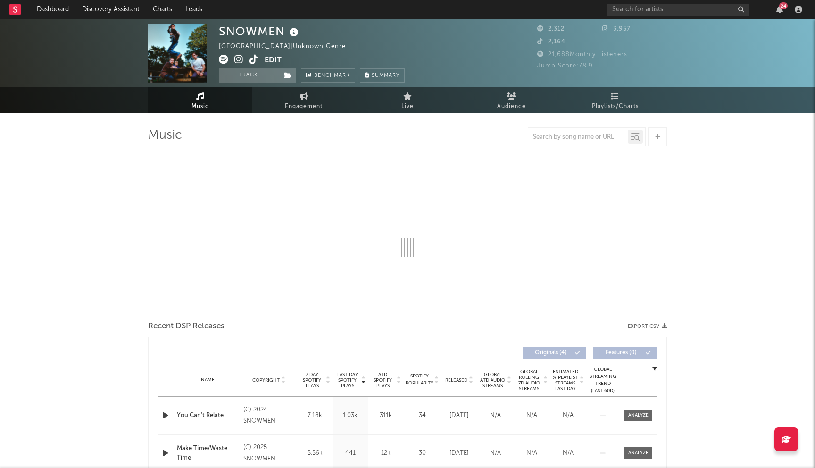
select select "6m"
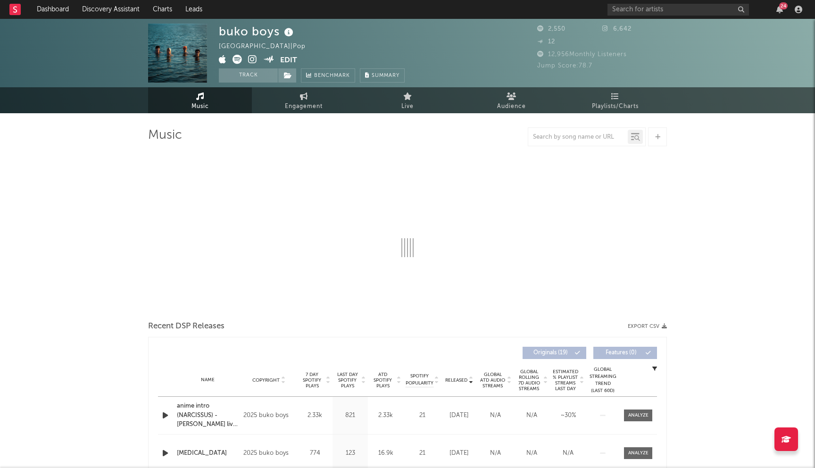
click at [253, 59] on icon at bounding box center [252, 59] width 9 height 9
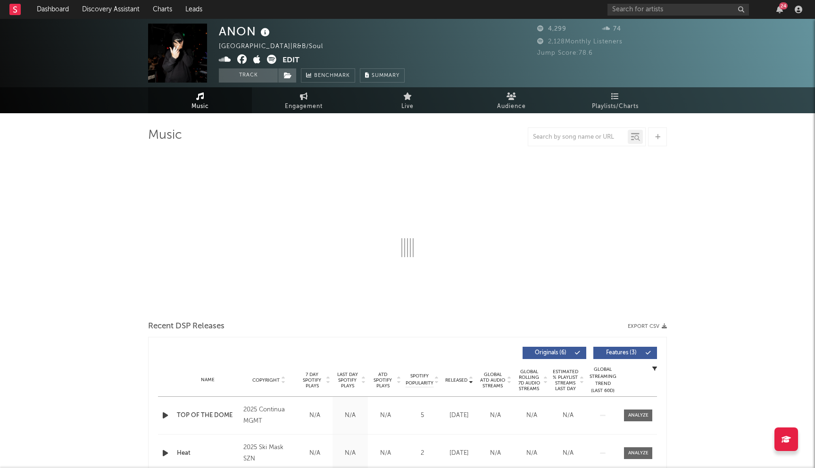
select select "1w"
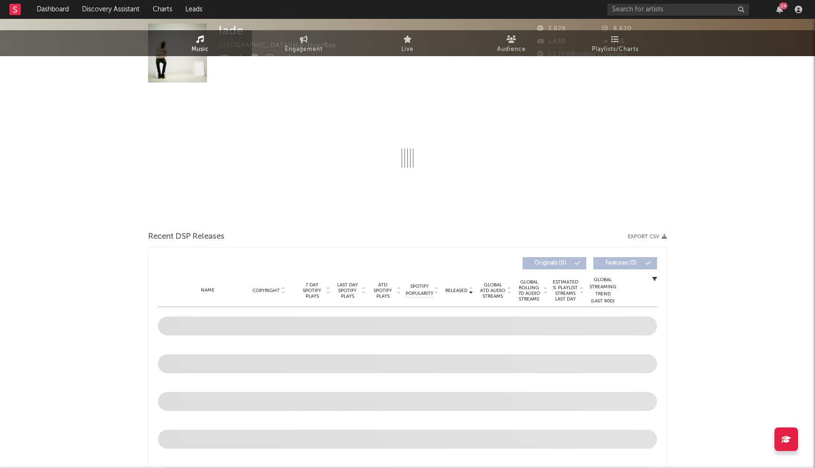
select select "1w"
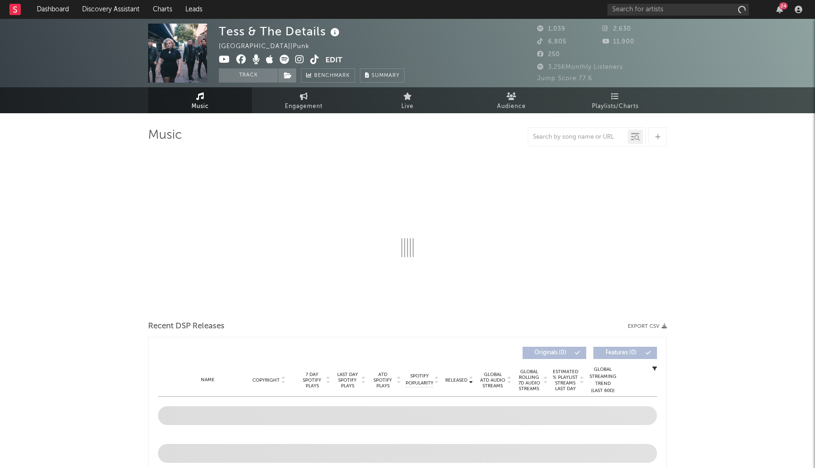
select select "1w"
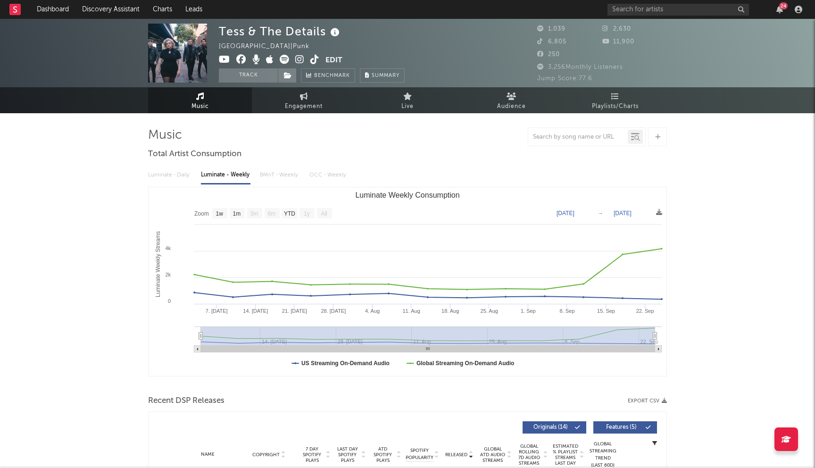
click at [241, 61] on icon at bounding box center [241, 59] width 10 height 9
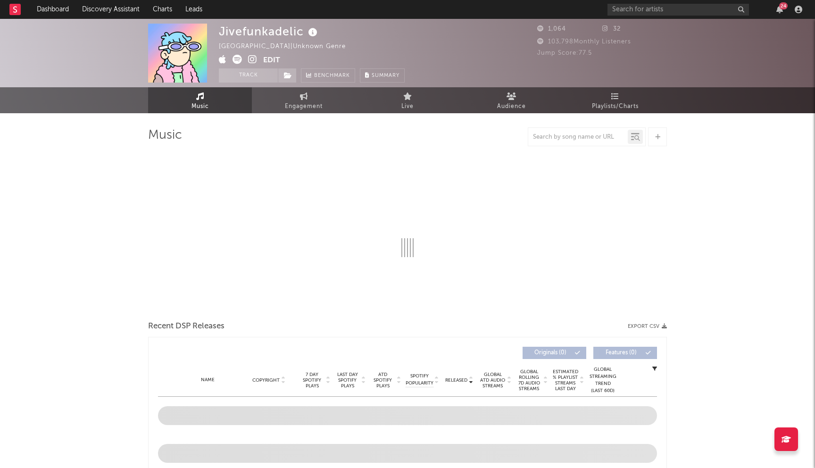
select select "1w"
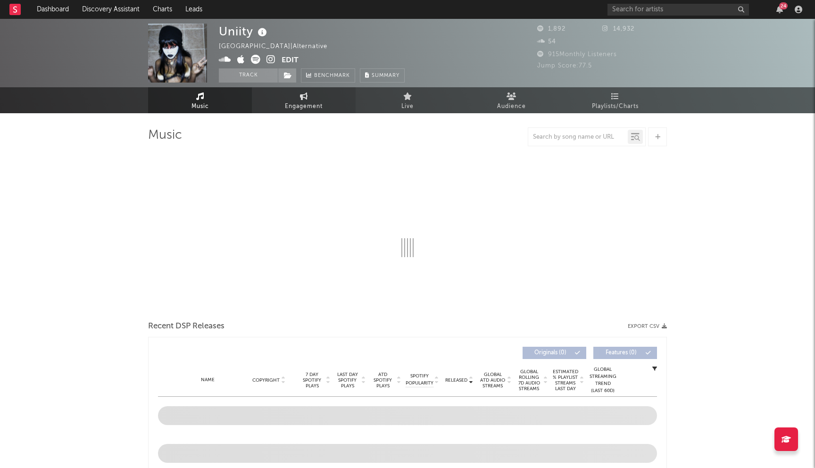
select select "1w"
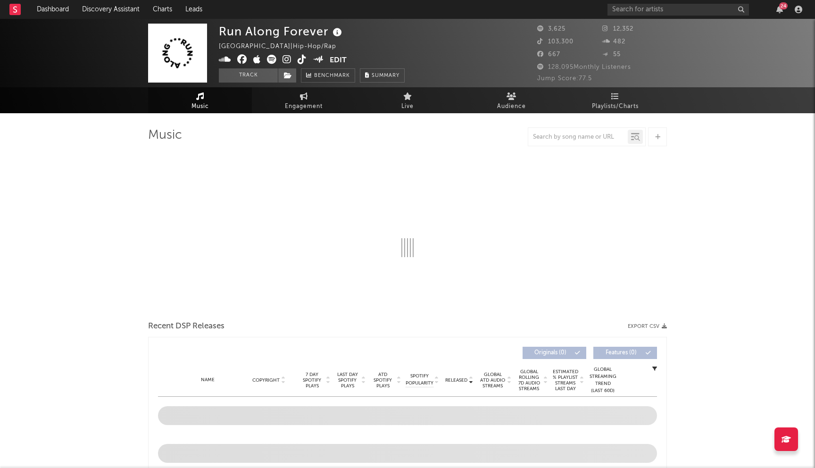
select select "6m"
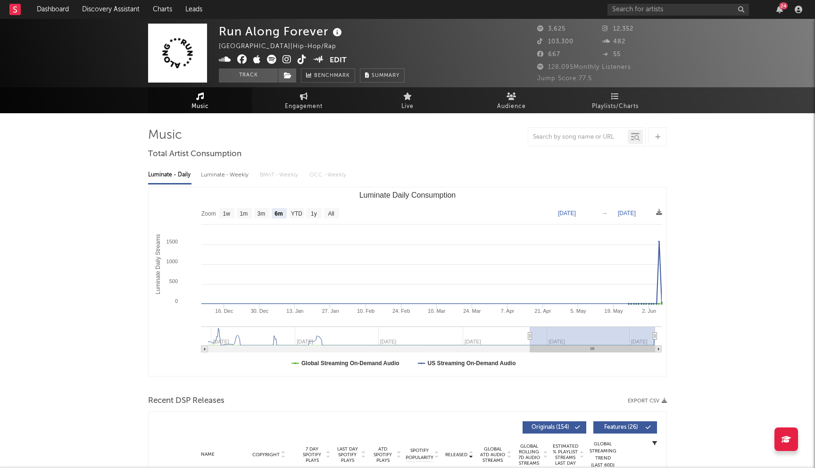
click at [242, 57] on icon at bounding box center [242, 59] width 10 height 9
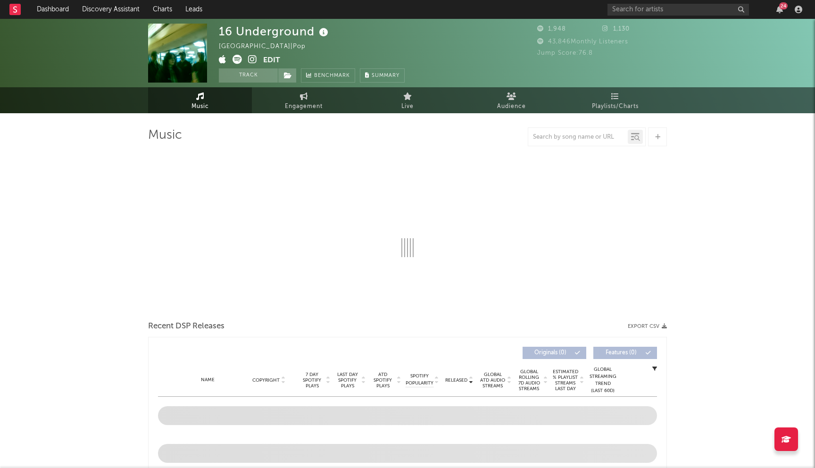
select select "1w"
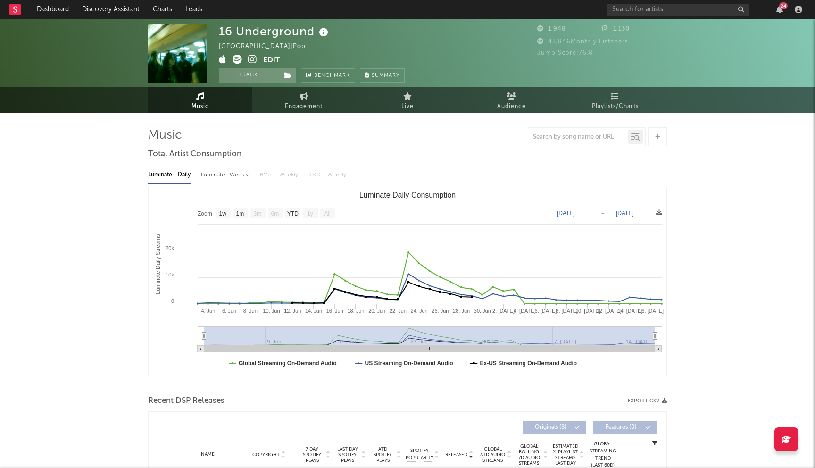
click at [253, 61] on icon at bounding box center [252, 59] width 9 height 9
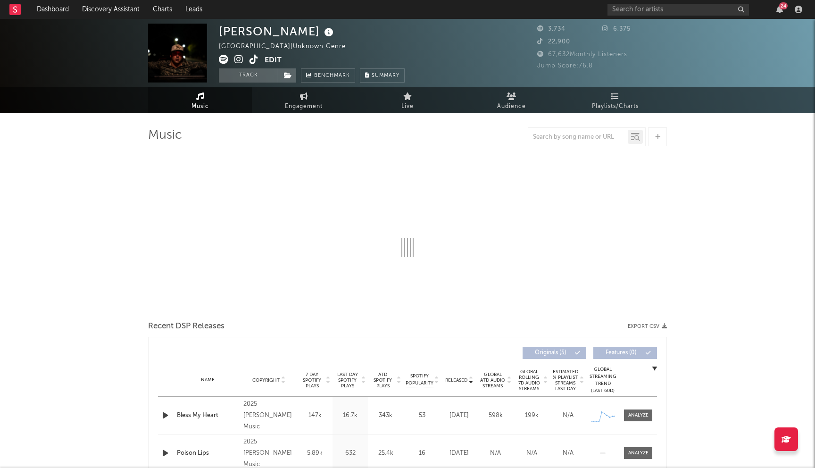
select select "1w"
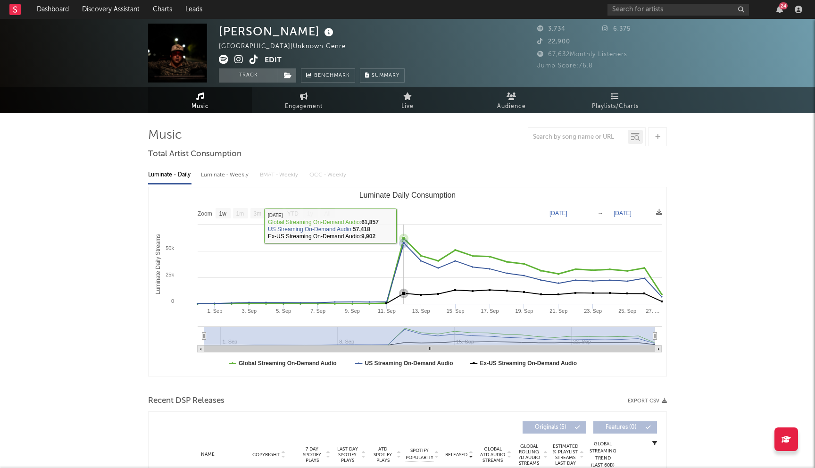
scroll to position [118, 0]
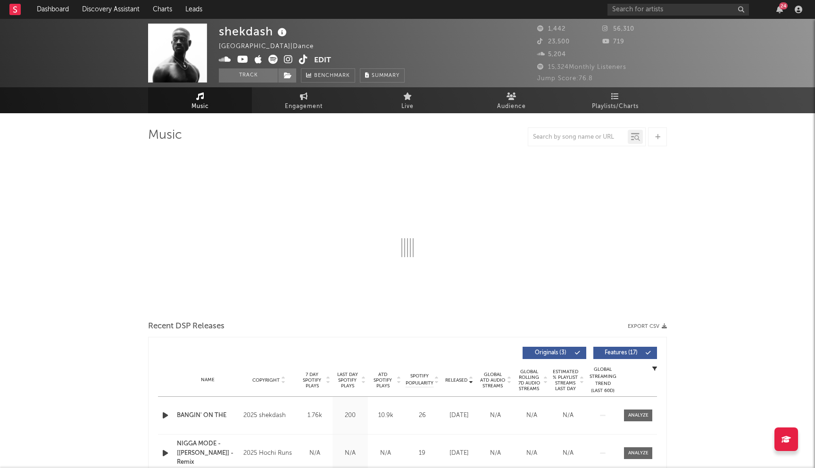
select select "1w"
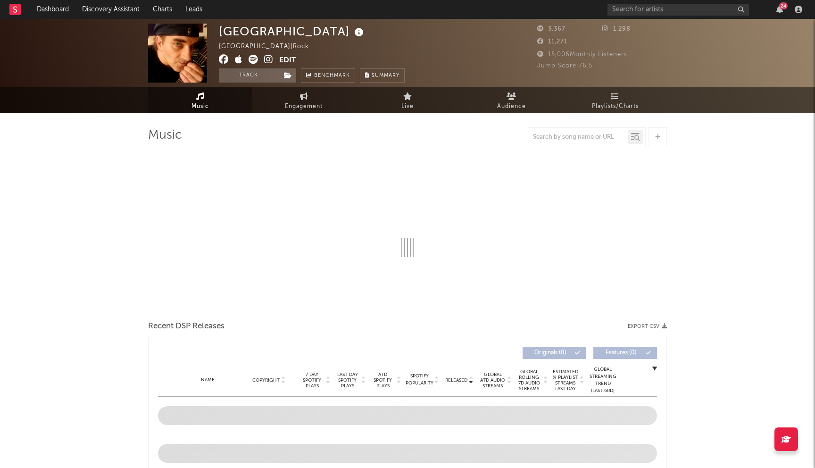
select select "1w"
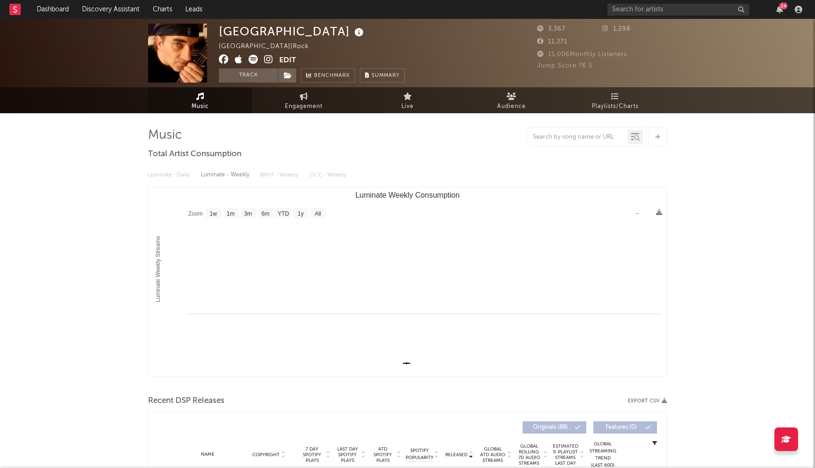
click at [222, 59] on icon at bounding box center [224, 59] width 10 height 9
click at [269, 57] on icon at bounding box center [268, 59] width 9 height 9
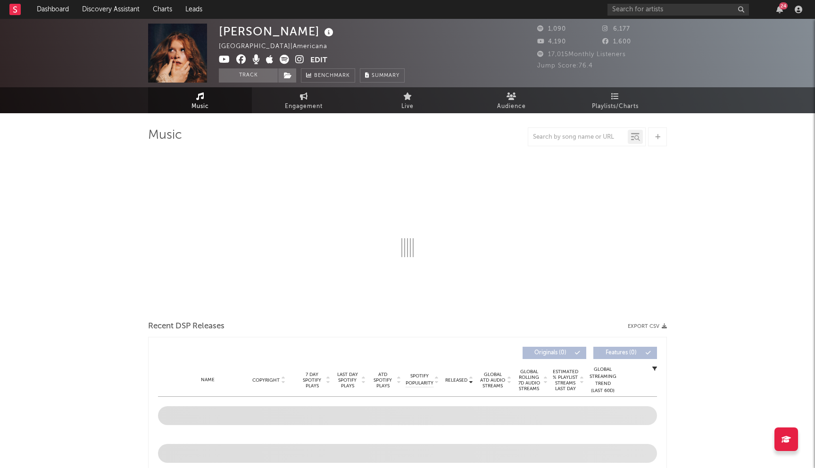
select select "1w"
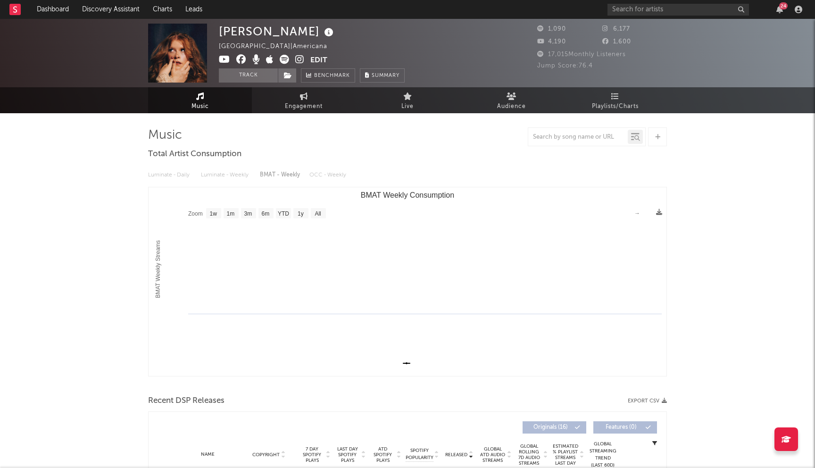
click at [239, 63] on icon at bounding box center [241, 59] width 10 height 9
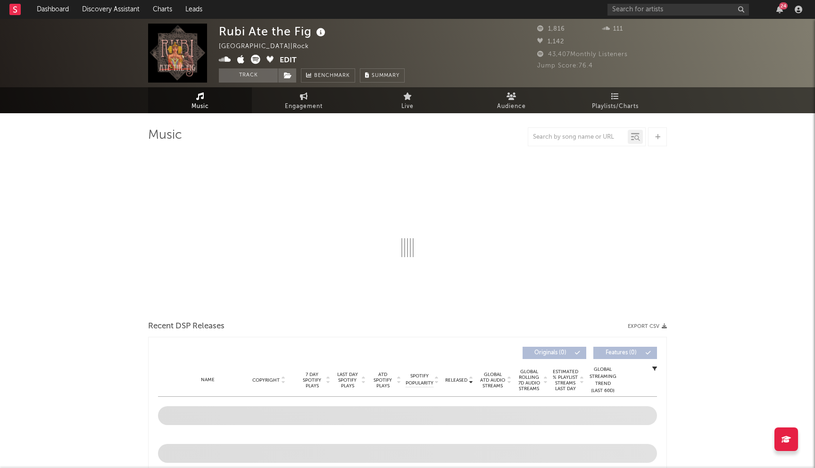
select select "1w"
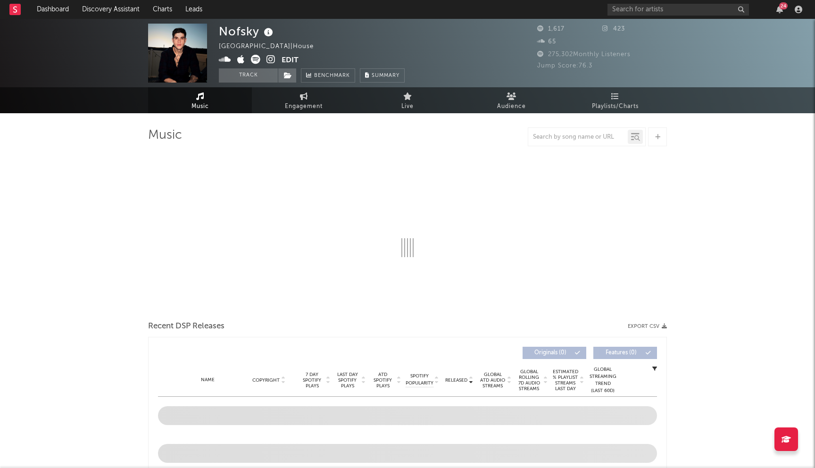
select select "6m"
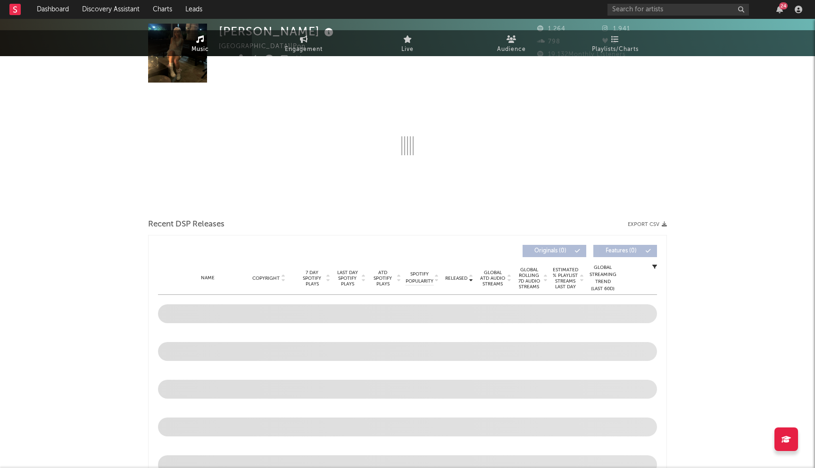
select select "1w"
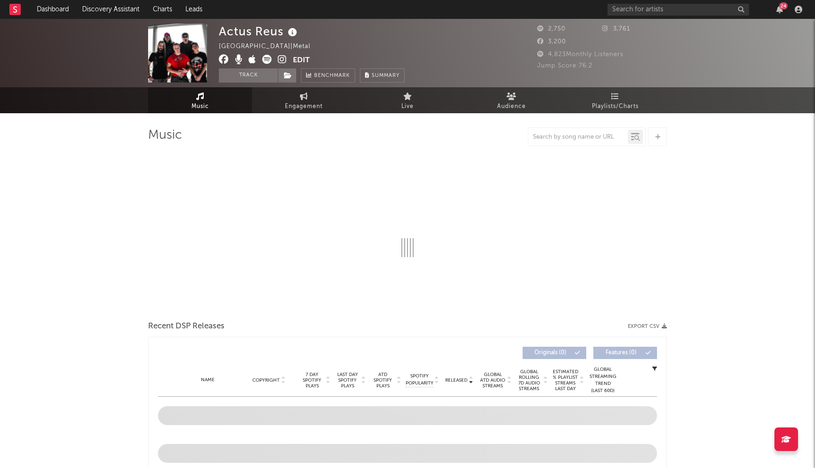
select select "1w"
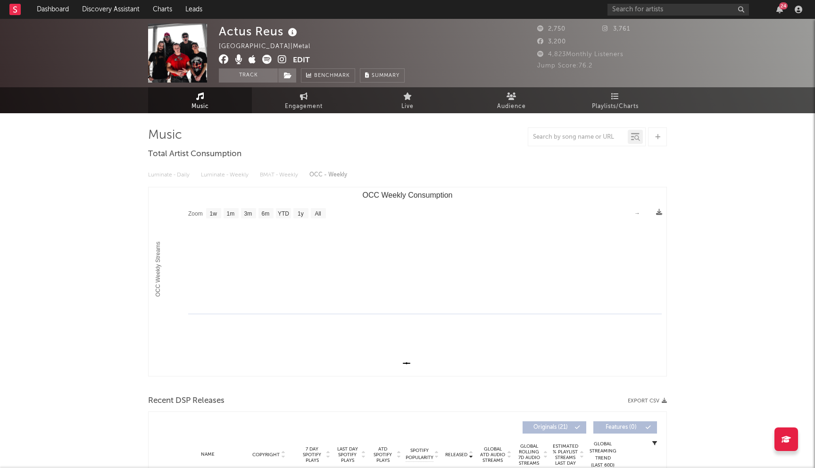
click at [224, 58] on icon at bounding box center [224, 59] width 10 height 9
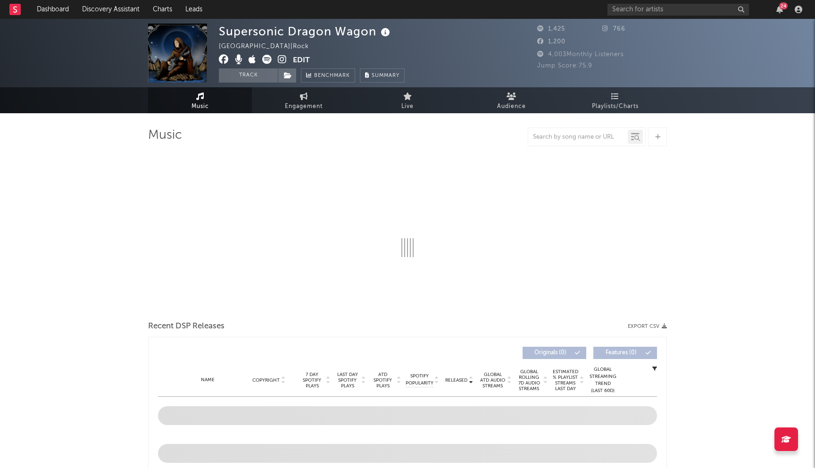
select select "1w"
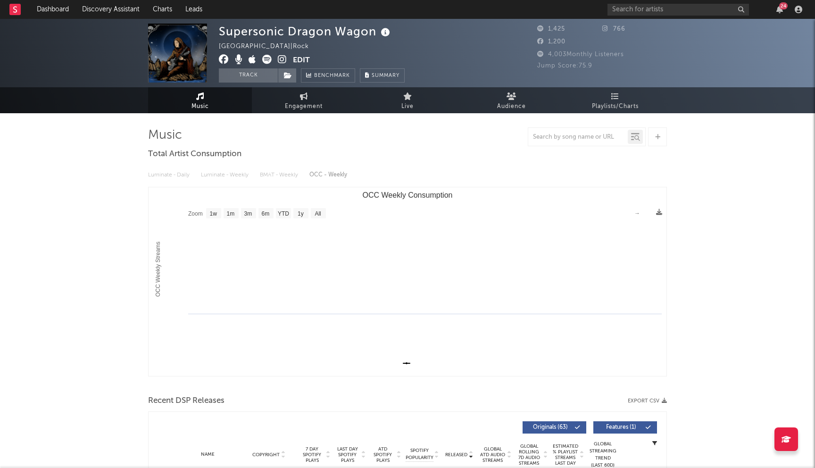
click at [223, 62] on icon at bounding box center [224, 59] width 10 height 9
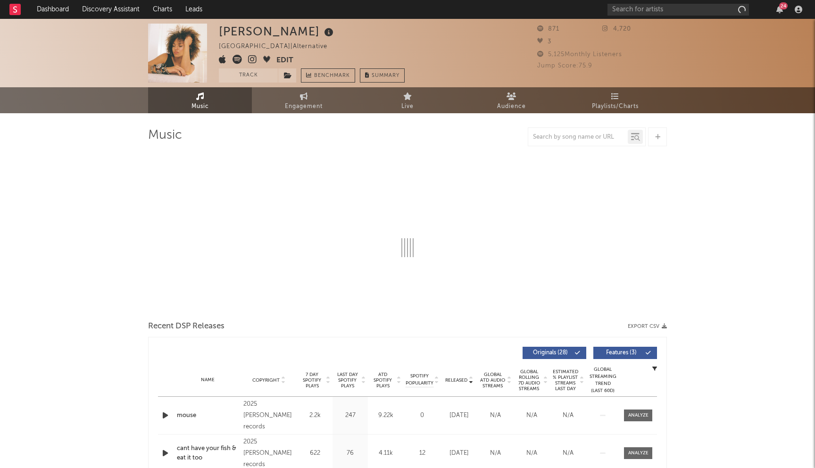
select select "6m"
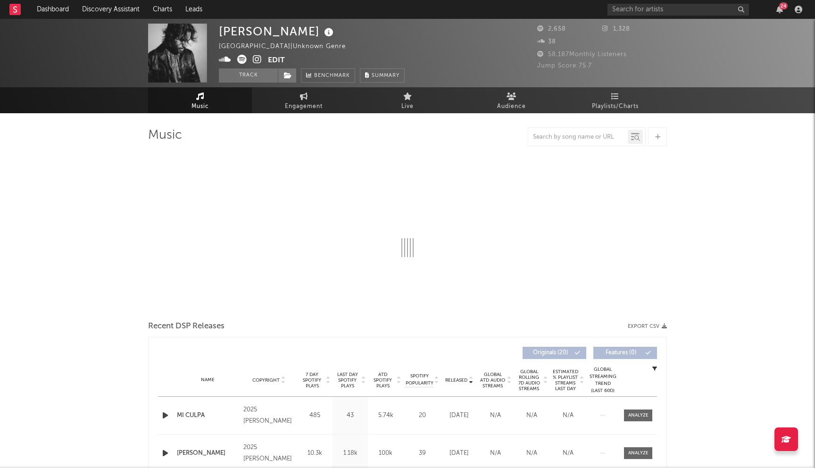
select select "1w"
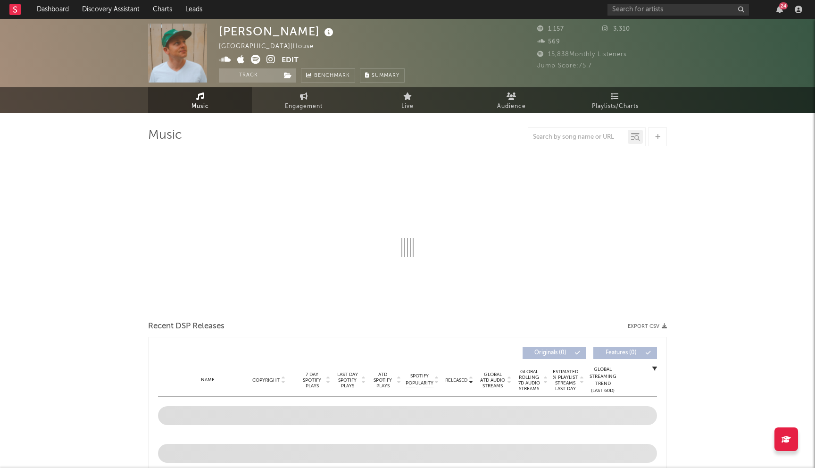
select select "6m"
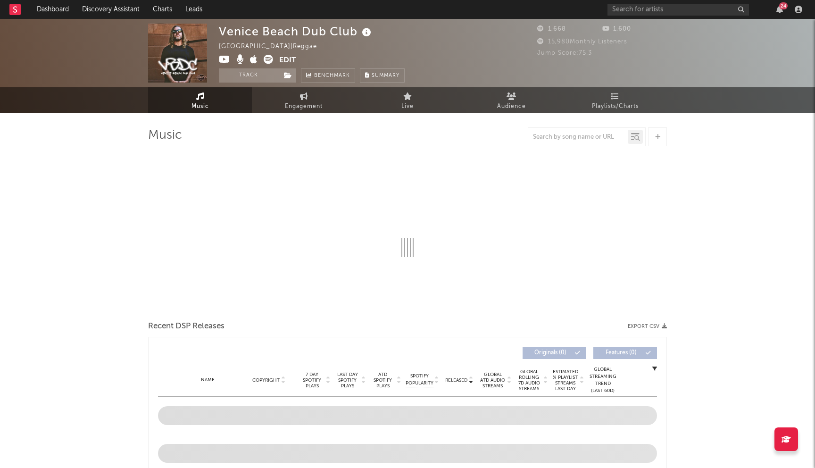
select select "1w"
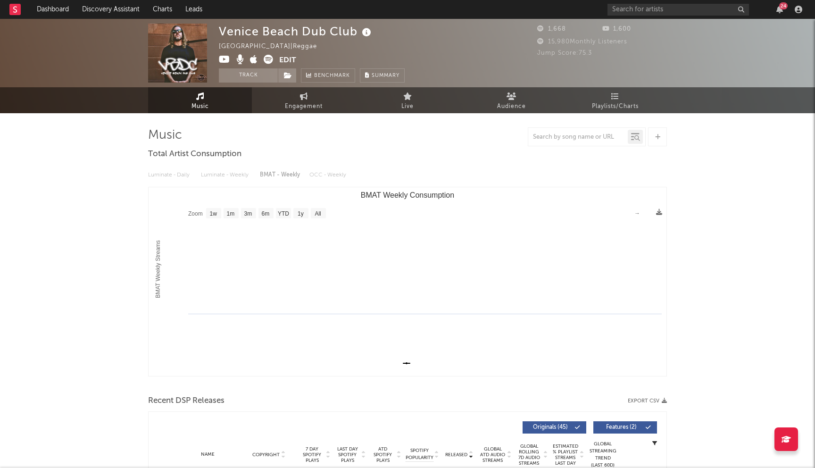
click at [219, 58] on icon at bounding box center [224, 59] width 11 height 9
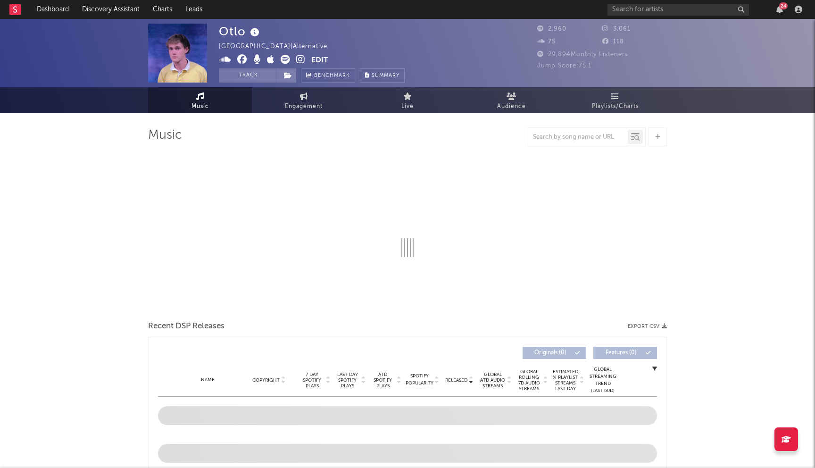
select select "1w"
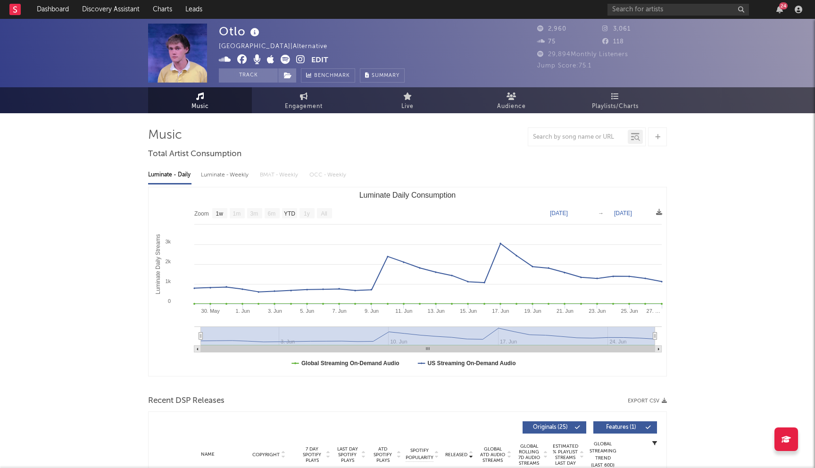
click at [243, 60] on icon at bounding box center [242, 59] width 10 height 9
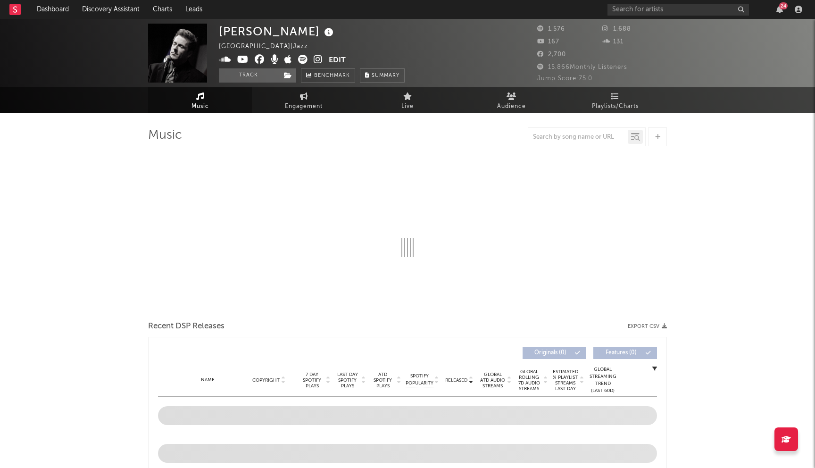
select select "6m"
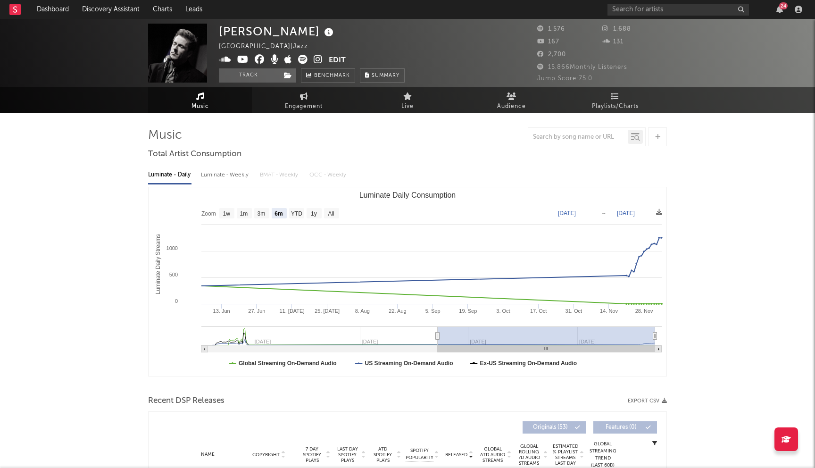
click at [257, 58] on icon at bounding box center [260, 59] width 10 height 9
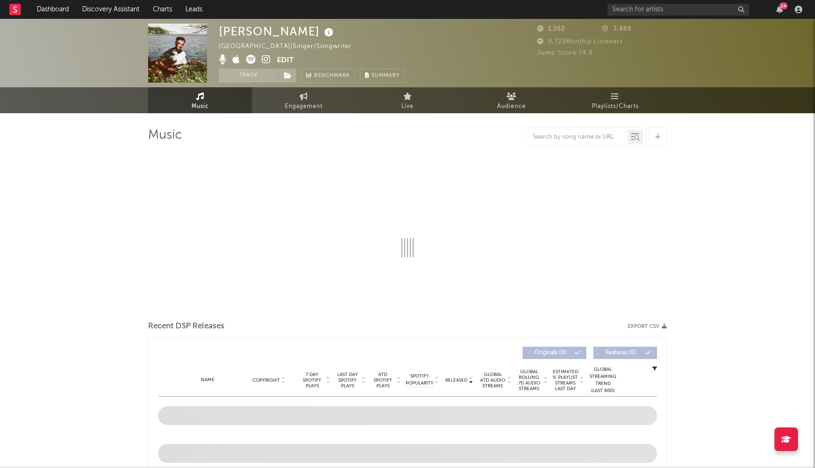
select select "1w"
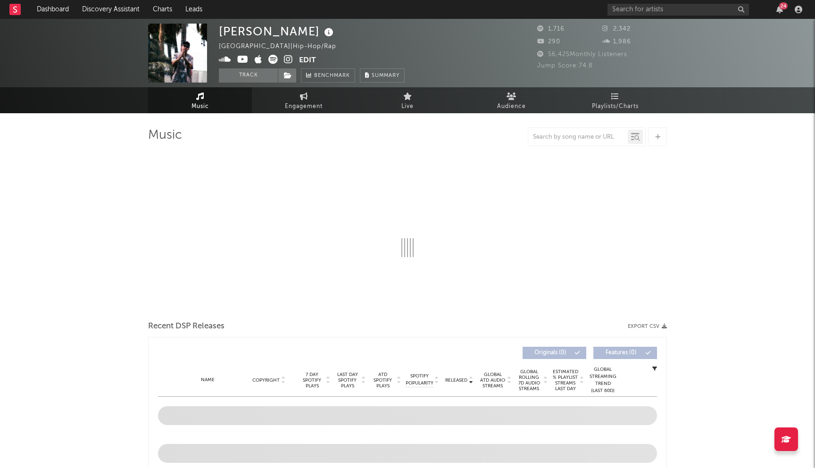
select select "1w"
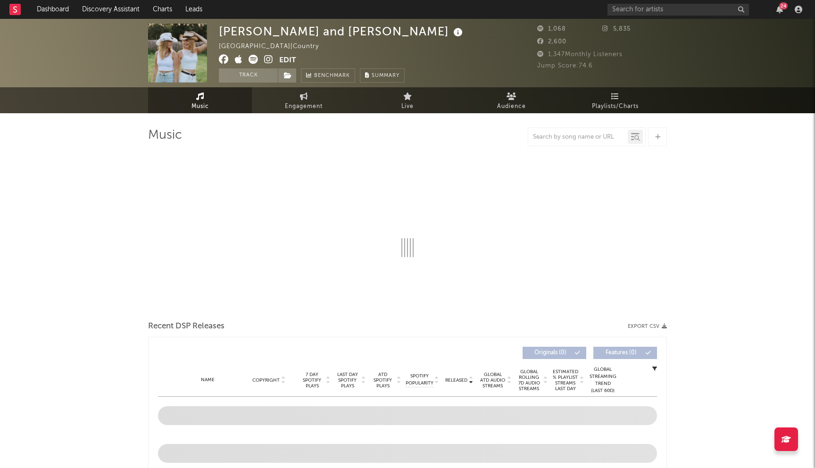
select select "1w"
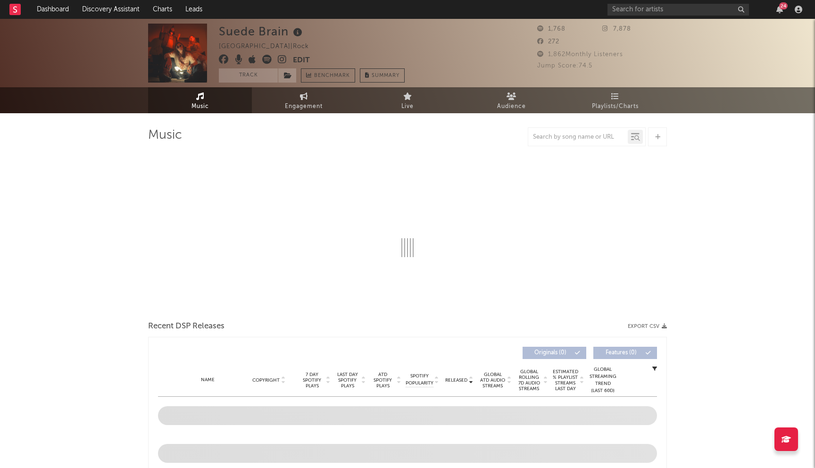
select select "1w"
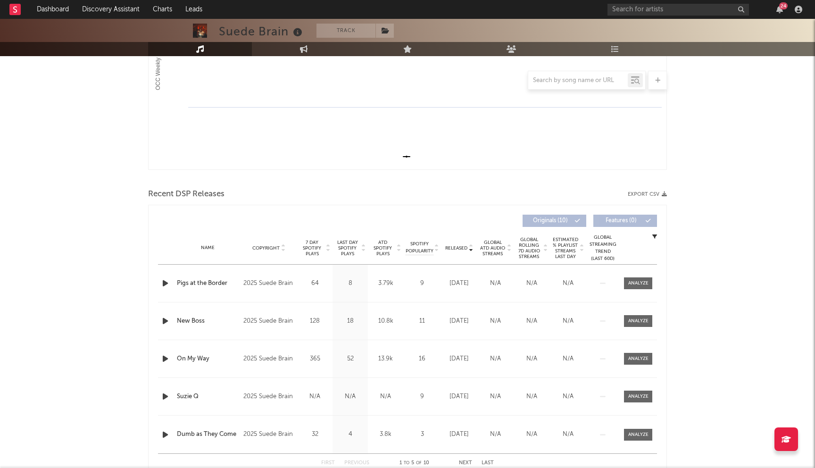
scroll to position [291, 0]
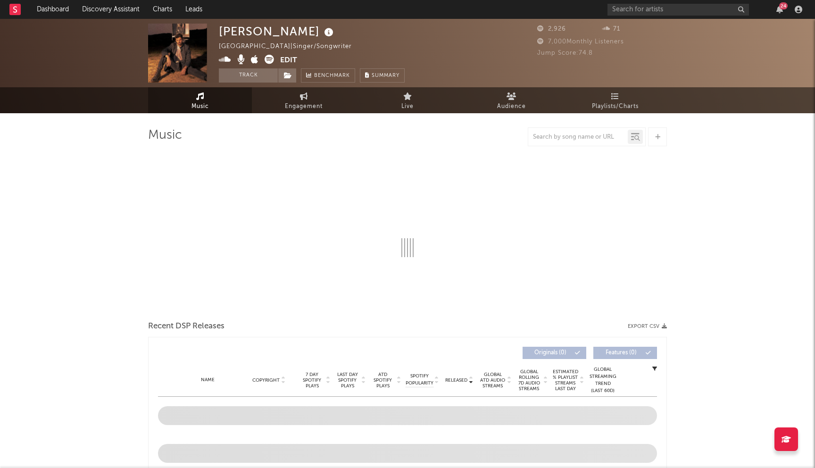
select select "1w"
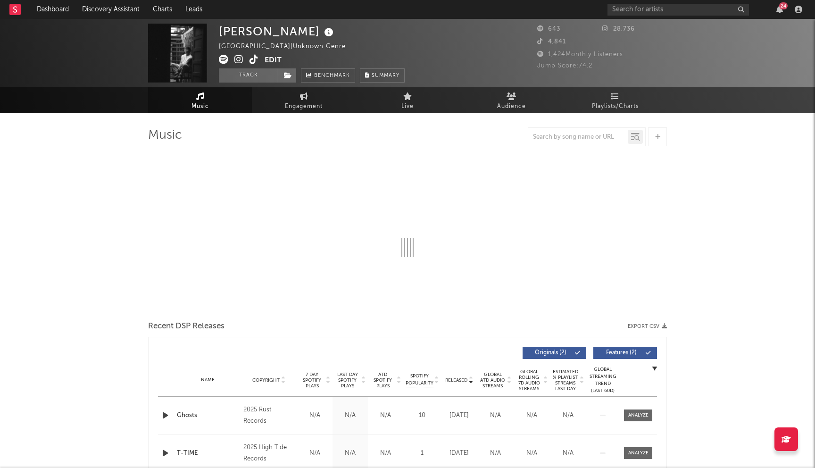
select select "1w"
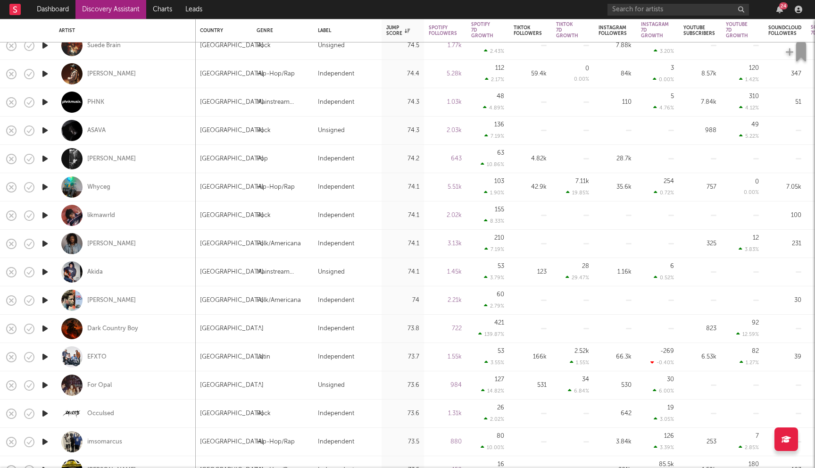
click at [100, 220] on div "likmawrld" at bounding box center [125, 215] width 132 height 28
select select "1w"
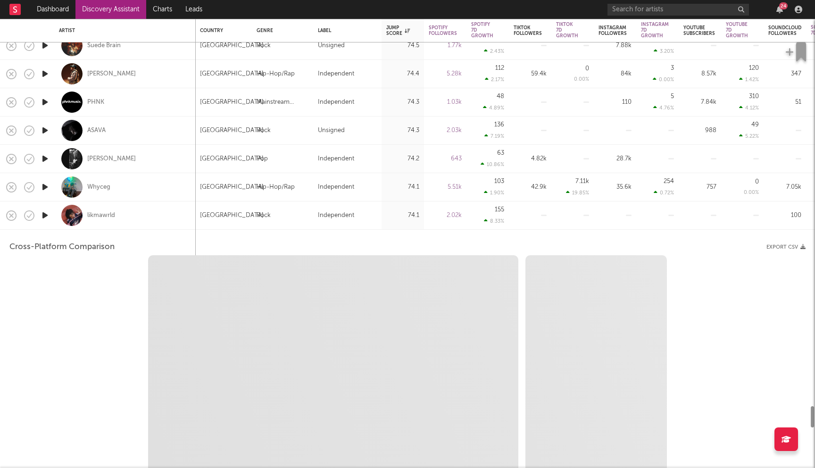
select select "1w"
click at [152, 208] on div "likmawrld" at bounding box center [125, 215] width 132 height 28
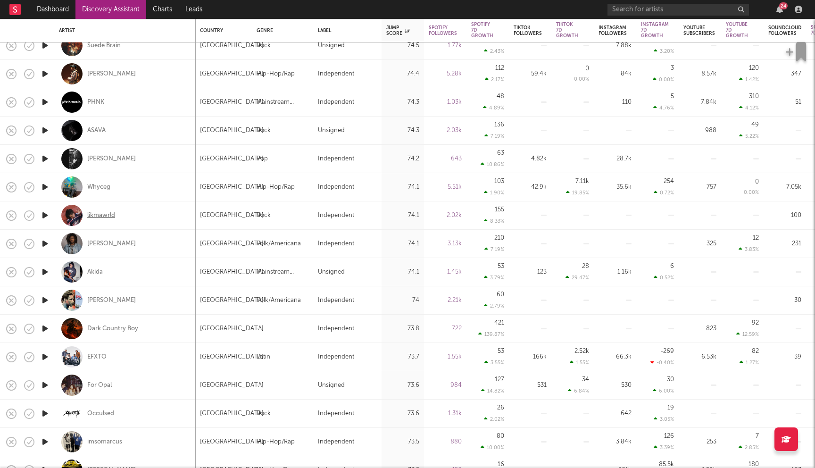
click at [94, 213] on div "likmawrld" at bounding box center [101, 215] width 28 height 8
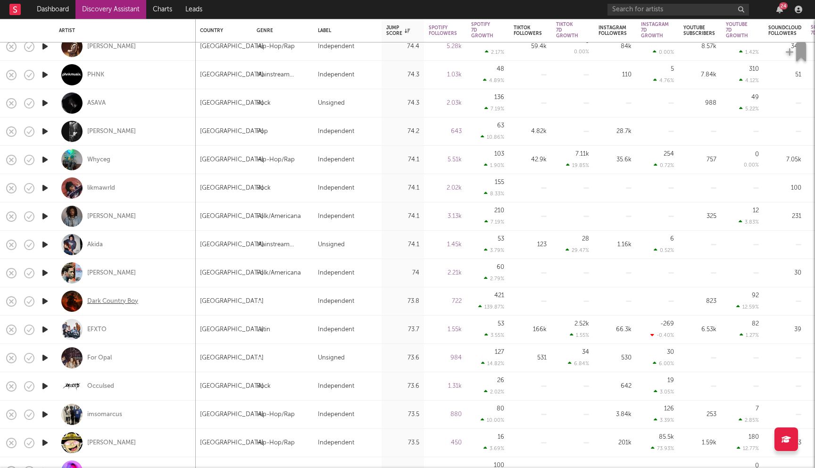
click at [126, 304] on div "Dark Country Boy" at bounding box center [112, 301] width 51 height 8
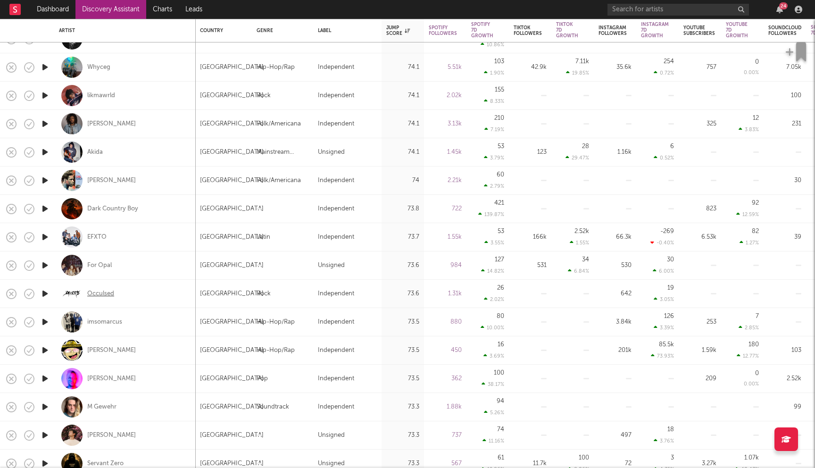
click at [106, 293] on div "Occulsed" at bounding box center [100, 294] width 27 height 8
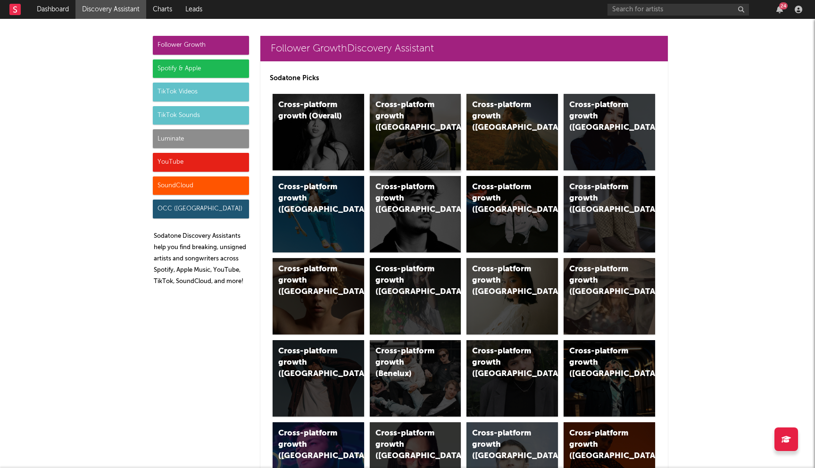
click at [424, 152] on div "Cross-platform growth (UK)" at bounding box center [416, 132] width 92 height 76
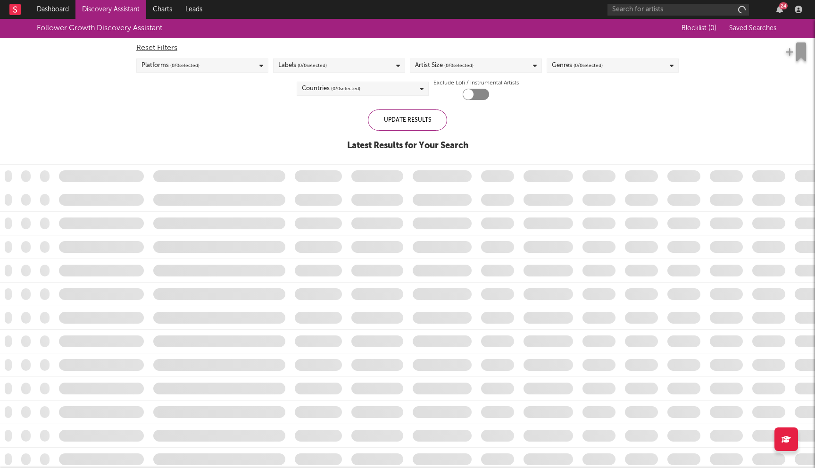
checkbox input "true"
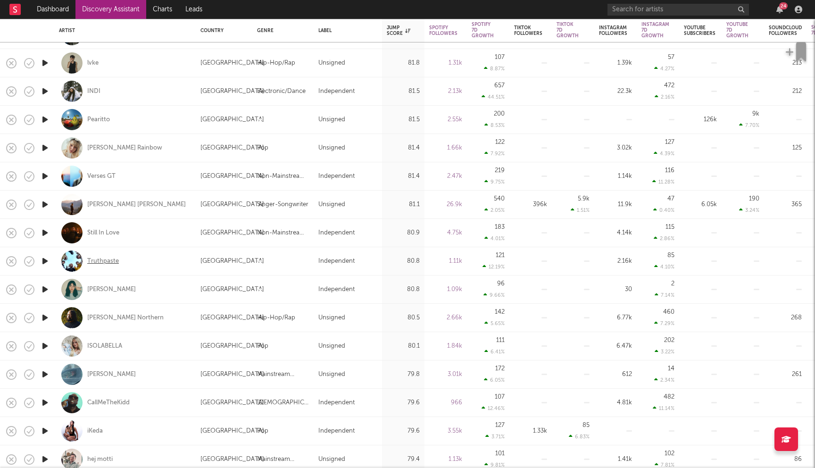
click at [93, 258] on div "Truthpaste" at bounding box center [103, 261] width 32 height 8
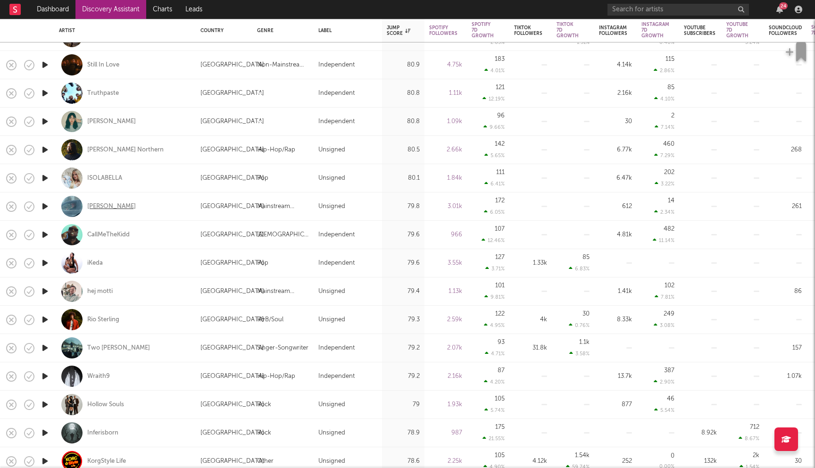
click at [107, 206] on div "Melo Nada" at bounding box center [111, 206] width 49 height 8
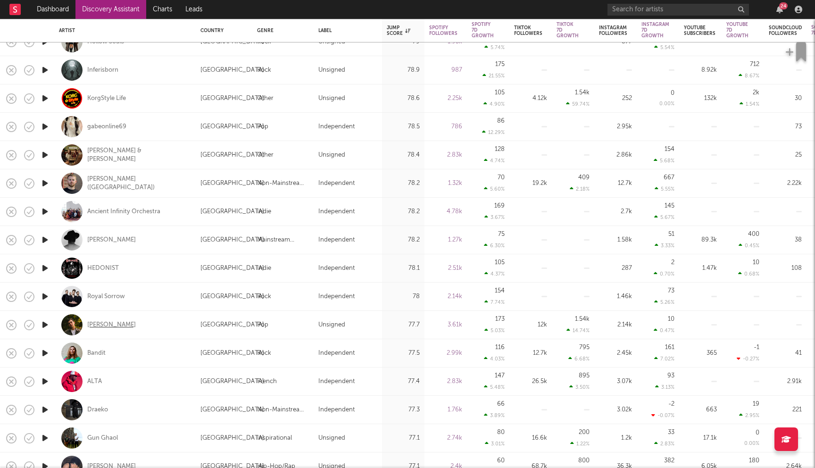
click at [92, 321] on div "Ed Staal" at bounding box center [111, 325] width 49 height 8
click at [114, 299] on div "Royal Sorrow" at bounding box center [106, 296] width 38 height 8
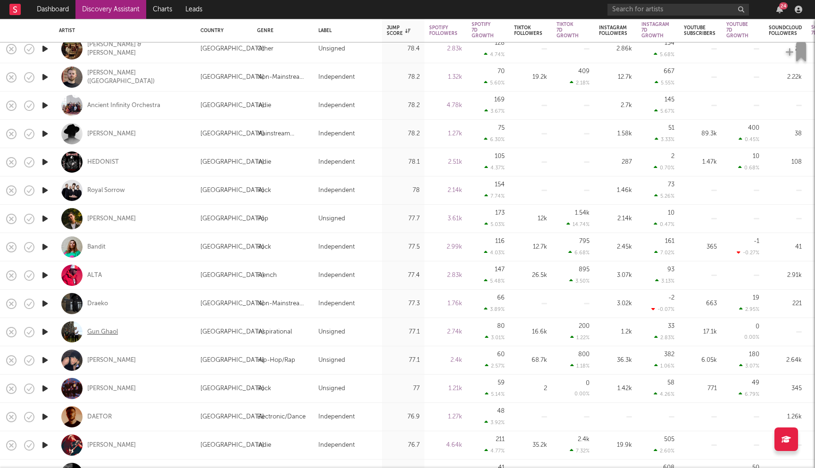
click at [96, 331] on div "Gun Ghaol" at bounding box center [102, 332] width 31 height 8
click at [98, 275] on div "ALTA" at bounding box center [94, 275] width 15 height 8
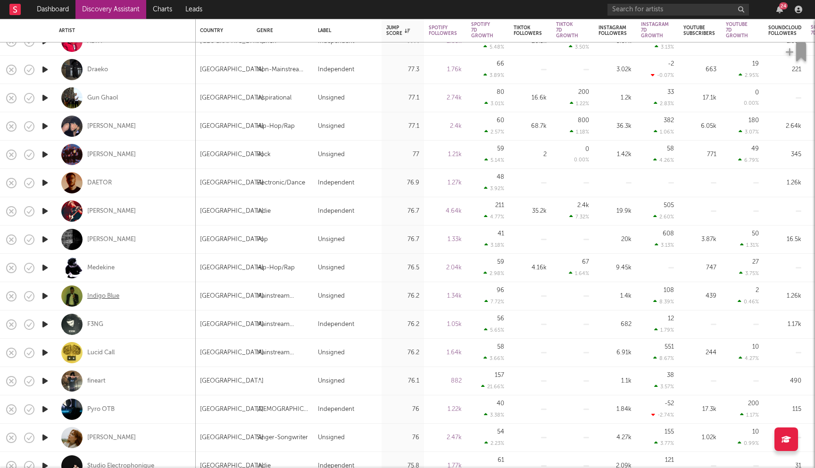
click at [103, 298] on div "Indigo Blue" at bounding box center [103, 296] width 32 height 8
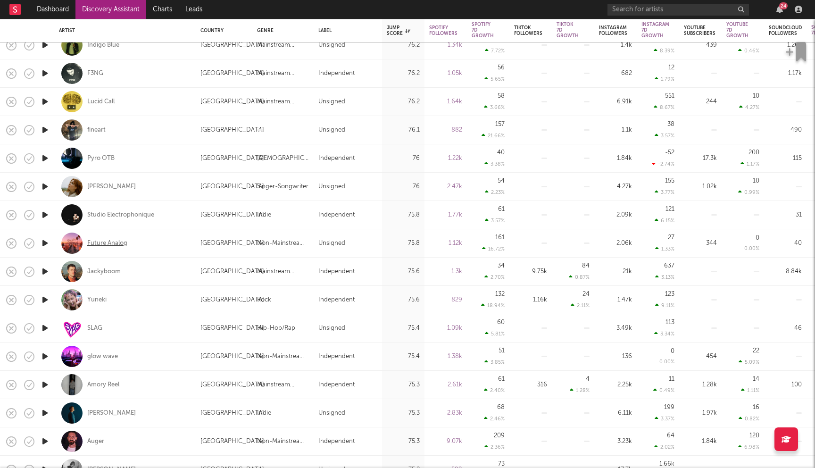
click at [122, 241] on div "Future Analog" at bounding box center [107, 243] width 40 height 8
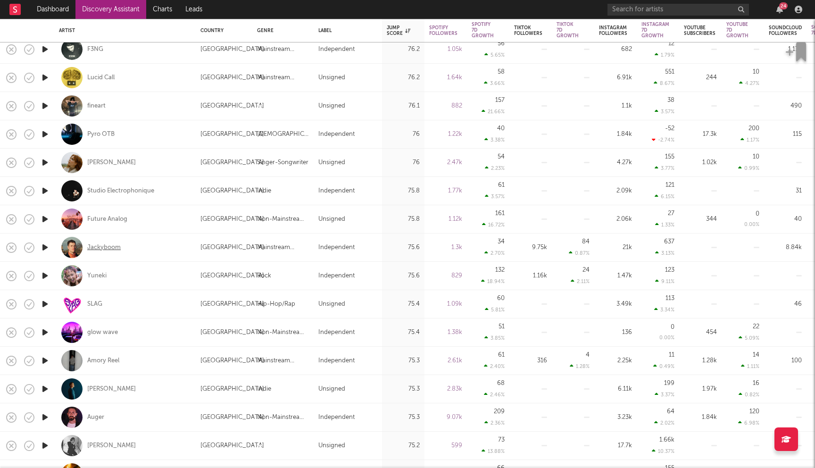
click at [108, 246] on div "Jackyboom" at bounding box center [103, 247] width 33 height 8
drag, startPoint x: 254, startPoint y: 81, endPoint x: 386, endPoint y: 100, distance: 133.0
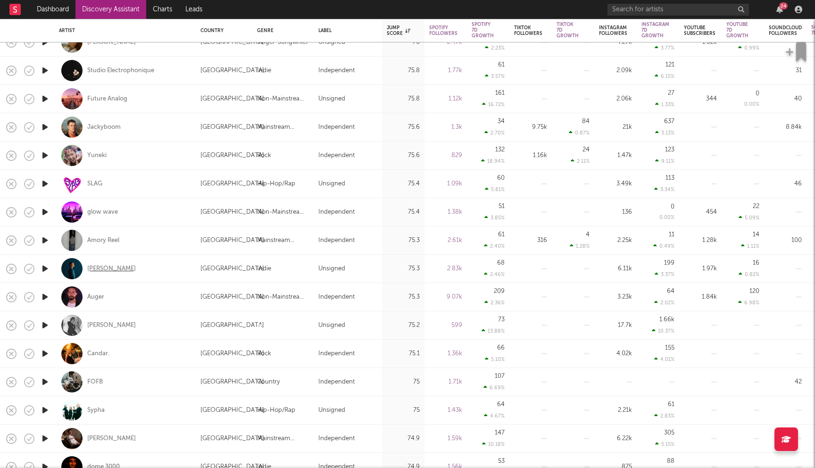
click at [101, 266] on div "Joel Foster" at bounding box center [111, 269] width 49 height 8
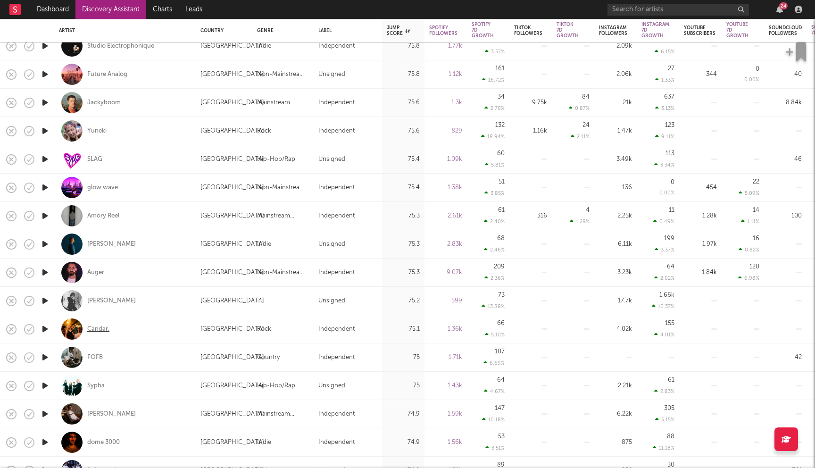
click at [97, 325] on div "Candar." at bounding box center [98, 329] width 22 height 8
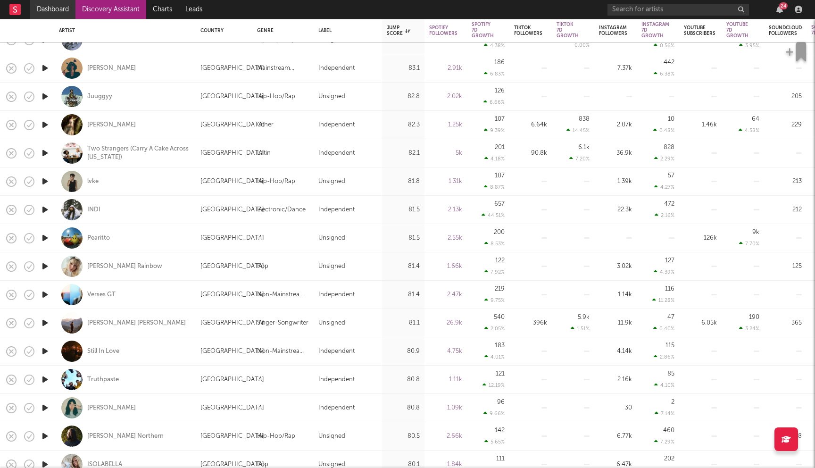
click at [50, 6] on link "Dashboard" at bounding box center [52, 9] width 45 height 19
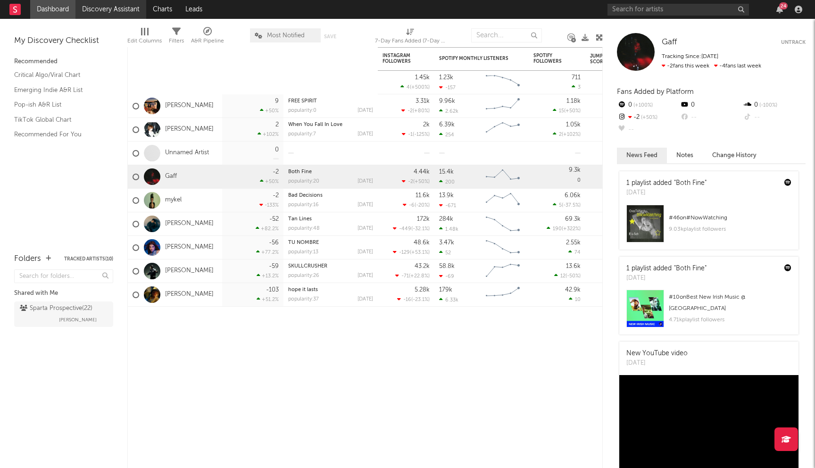
click at [110, 10] on link "Discovery Assistant" at bounding box center [110, 9] width 71 height 19
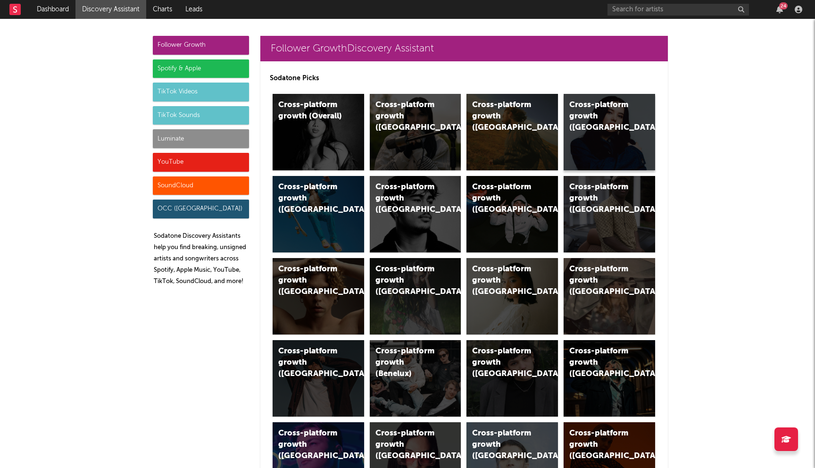
click at [600, 135] on div "Cross-platform growth (Canada)" at bounding box center [610, 132] width 92 height 76
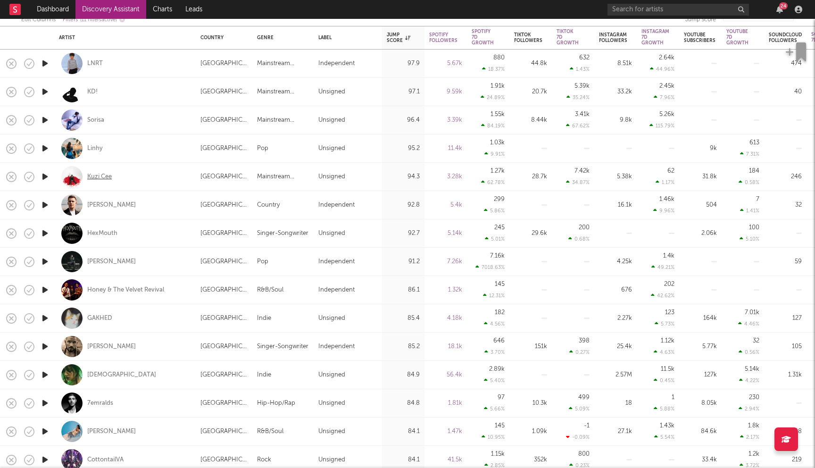
click at [95, 179] on div "Kuzi Cee" at bounding box center [99, 177] width 25 height 8
click at [96, 262] on div "Josan" at bounding box center [111, 262] width 49 height 8
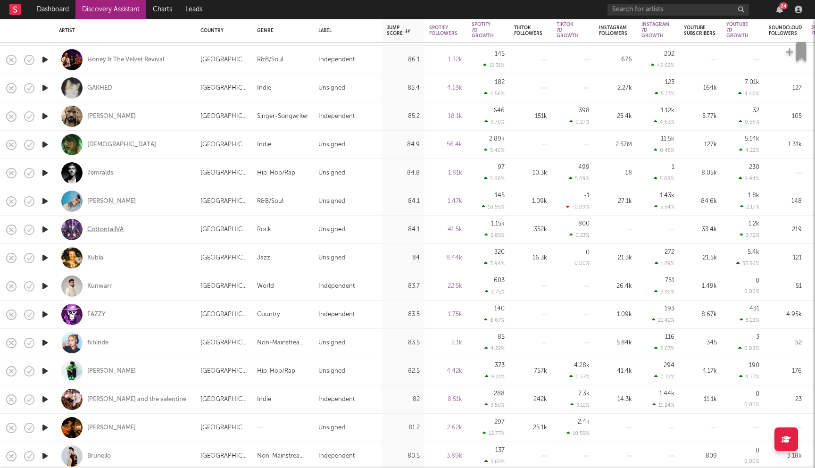
click at [107, 233] on div "CottontailVA" at bounding box center [105, 229] width 36 height 8
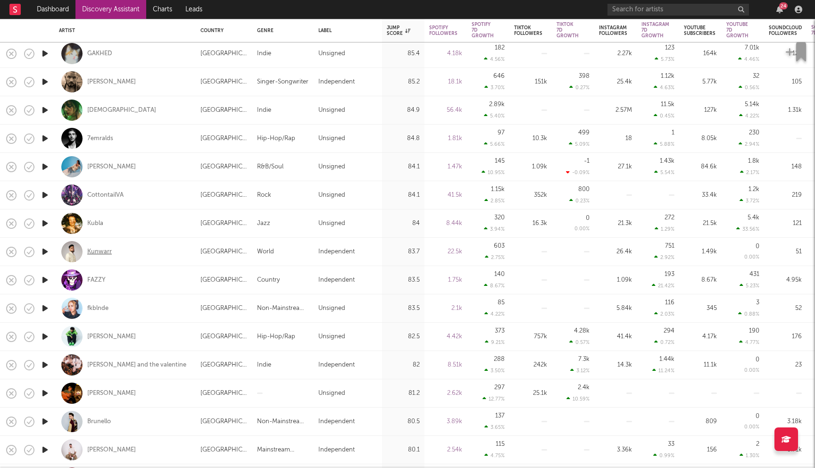
click at [102, 252] on div "Kunwarr" at bounding box center [99, 252] width 25 height 8
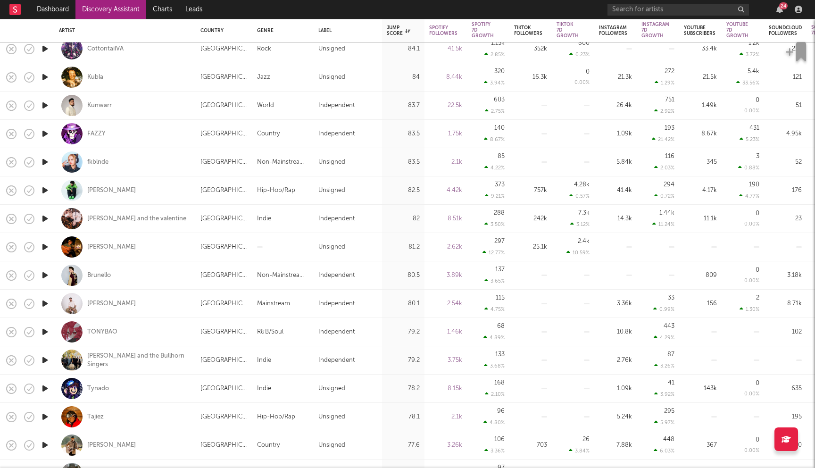
click at [123, 212] on div "jed and the valentine" at bounding box center [125, 219] width 132 height 28
select select "1w"
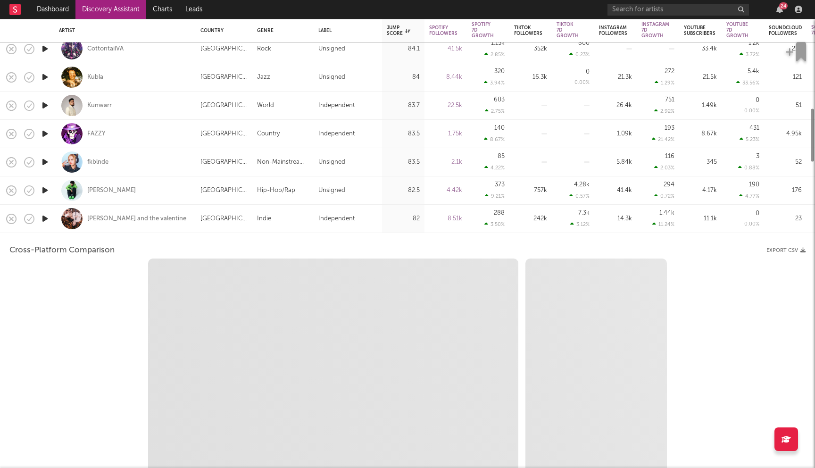
select select "6m"
click at [159, 213] on div "jed and the valentine" at bounding box center [125, 219] width 132 height 28
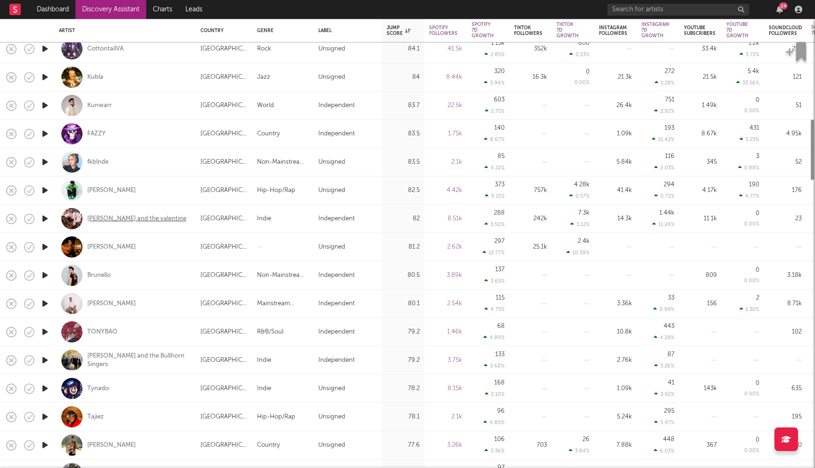
click at [111, 218] on div "jed and the valentine" at bounding box center [136, 219] width 99 height 8
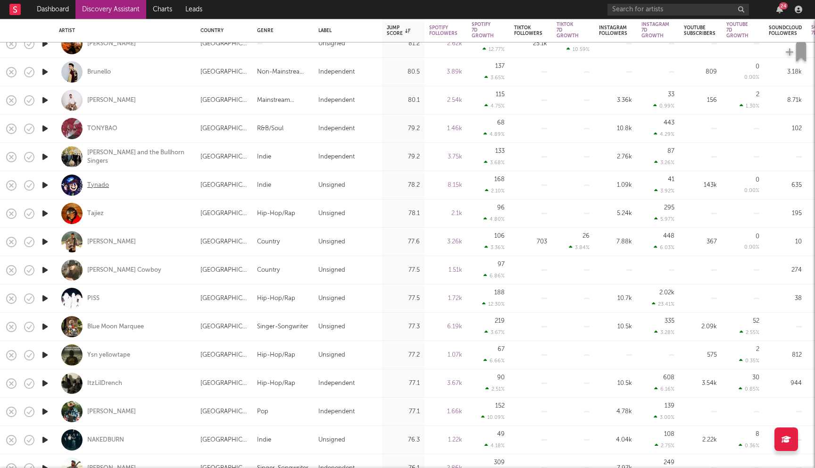
click at [99, 185] on div "Tynado" at bounding box center [98, 185] width 22 height 8
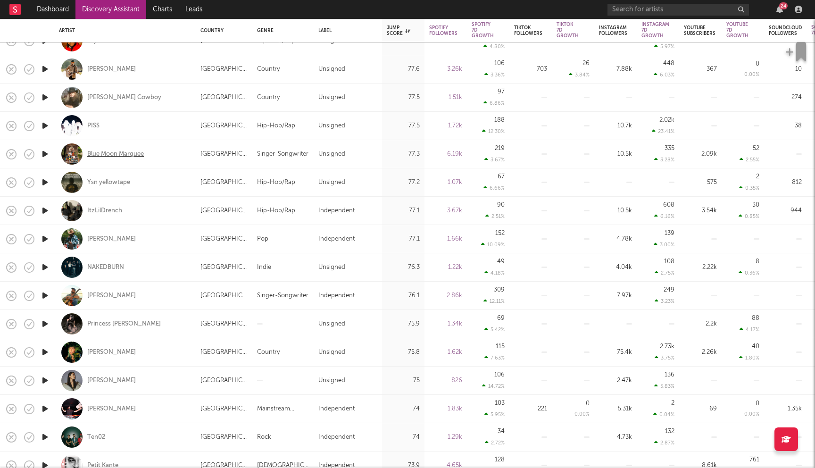
click at [130, 156] on div "Blue Moon Marquee" at bounding box center [115, 154] width 57 height 8
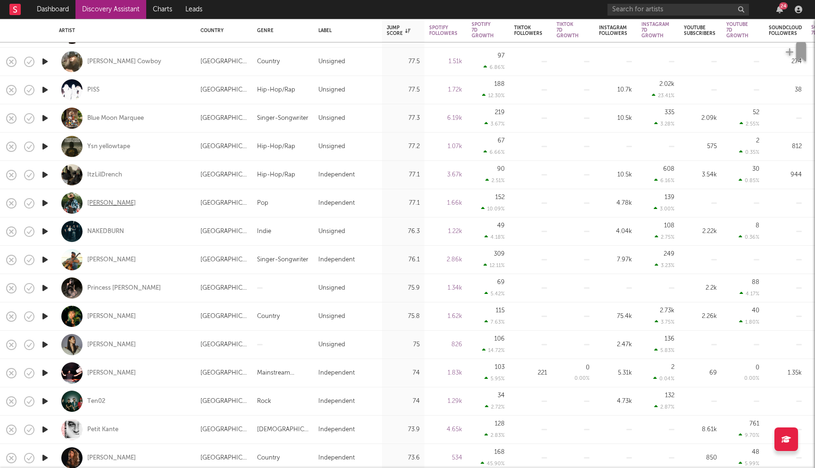
click at [99, 203] on div "Zach Chico" at bounding box center [111, 203] width 49 height 8
click at [98, 428] on div "Petit Kante" at bounding box center [102, 429] width 31 height 8
click at [103, 315] on div "LILA ROSE" at bounding box center [111, 316] width 49 height 8
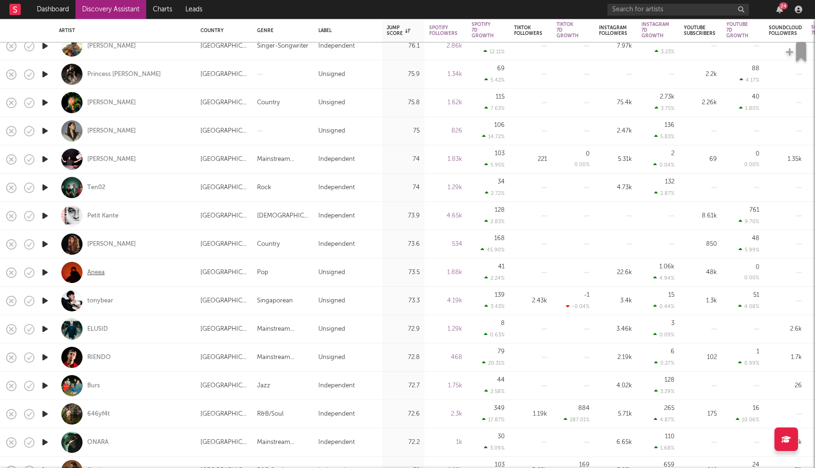
click at [98, 275] on div "Aneea" at bounding box center [95, 272] width 17 height 8
click at [95, 385] on div "Burs" at bounding box center [93, 386] width 13 height 8
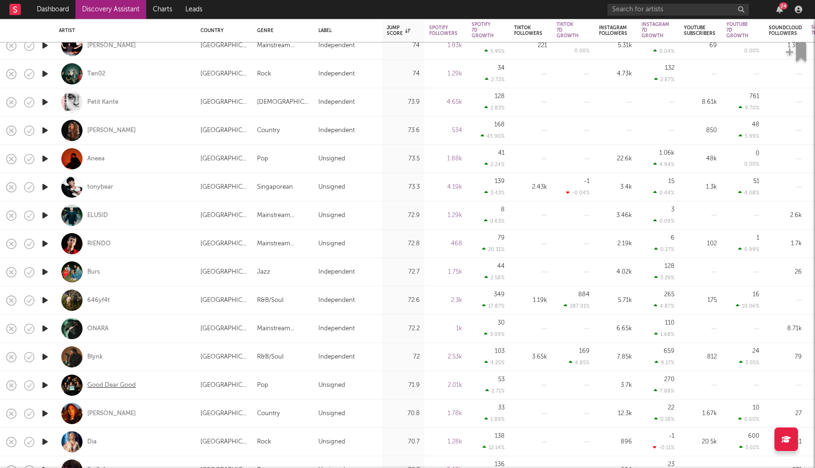
click at [108, 385] on div "Good Dear Good" at bounding box center [111, 385] width 49 height 8
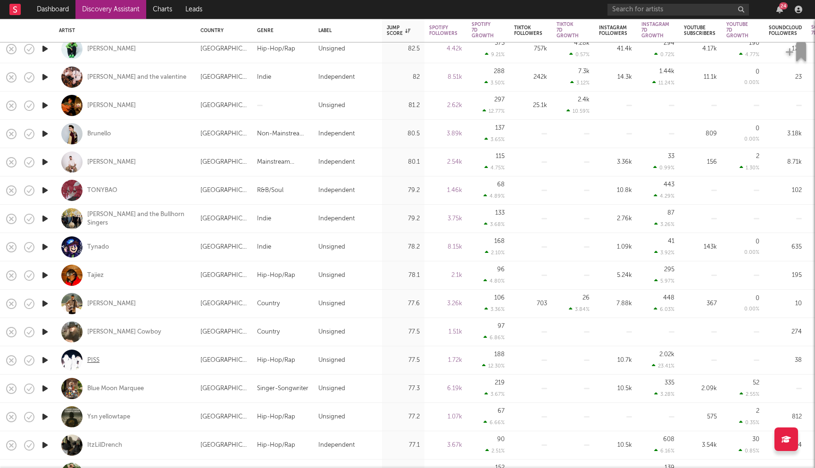
click at [92, 360] on div "PISS" at bounding box center [93, 360] width 12 height 8
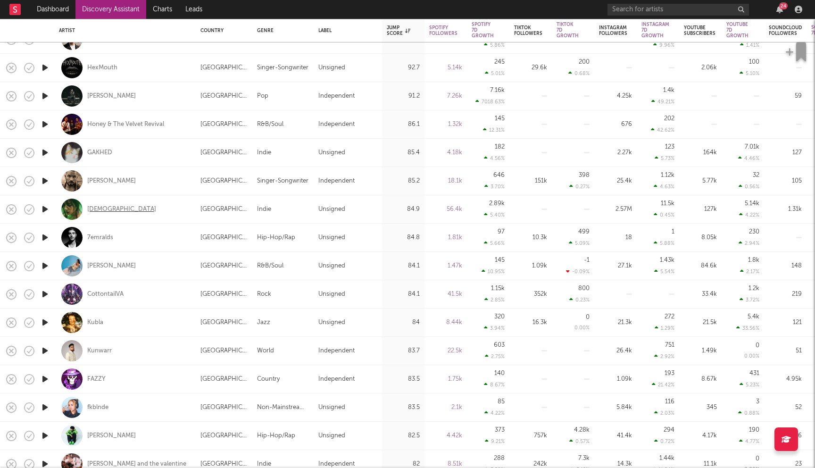
click at [99, 210] on div "Aemia" at bounding box center [121, 209] width 69 height 8
click at [94, 264] on div "[PERSON_NAME]" at bounding box center [111, 266] width 49 height 8
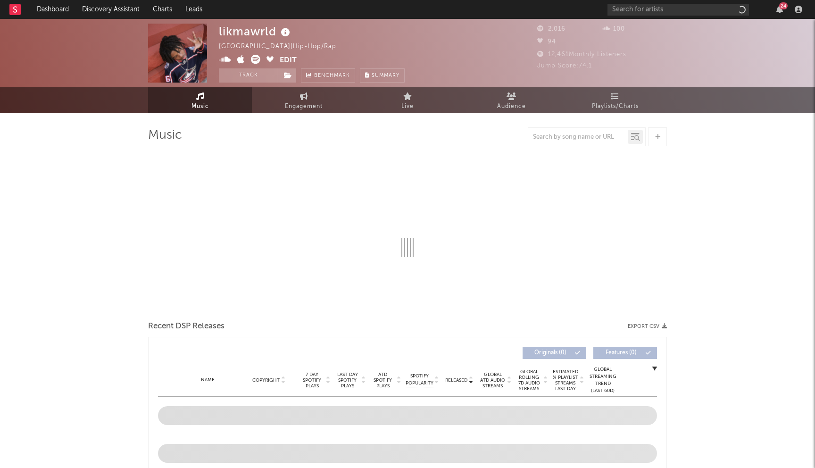
select select "1w"
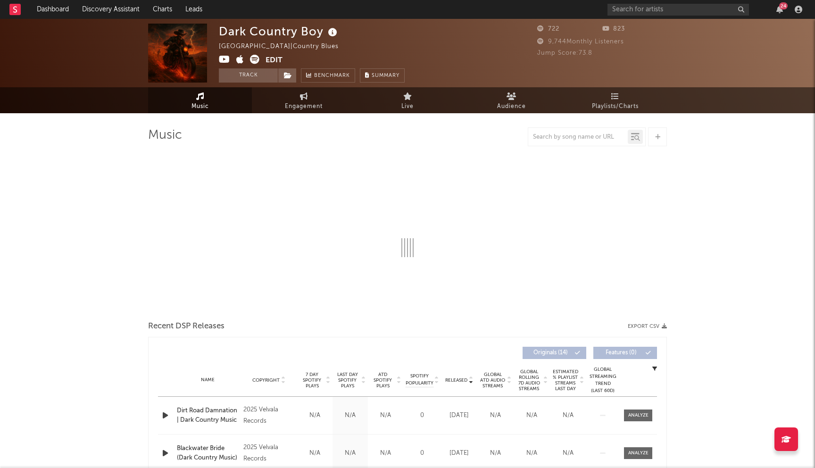
select select "1w"
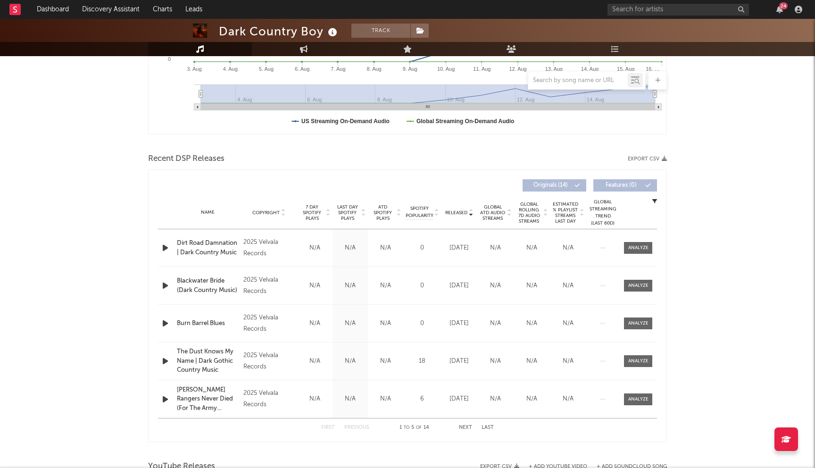
scroll to position [258, 0]
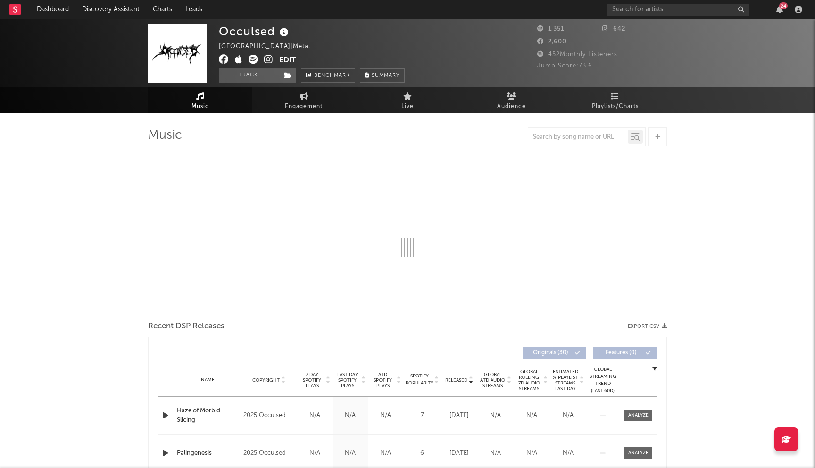
select select "1w"
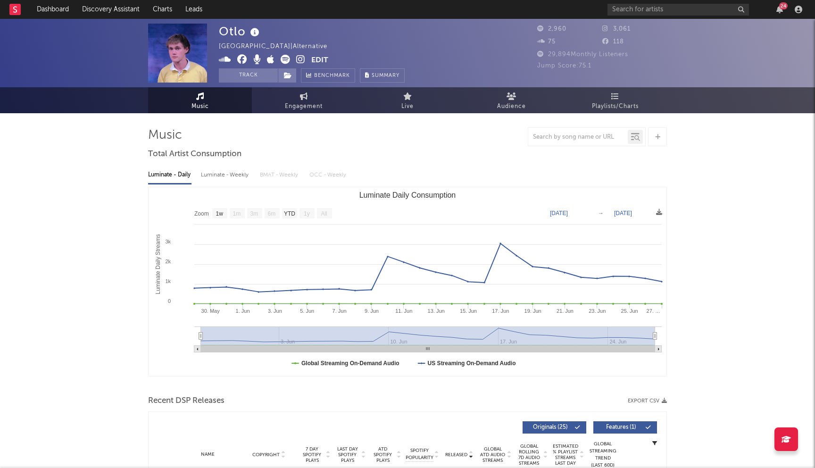
select select "1w"
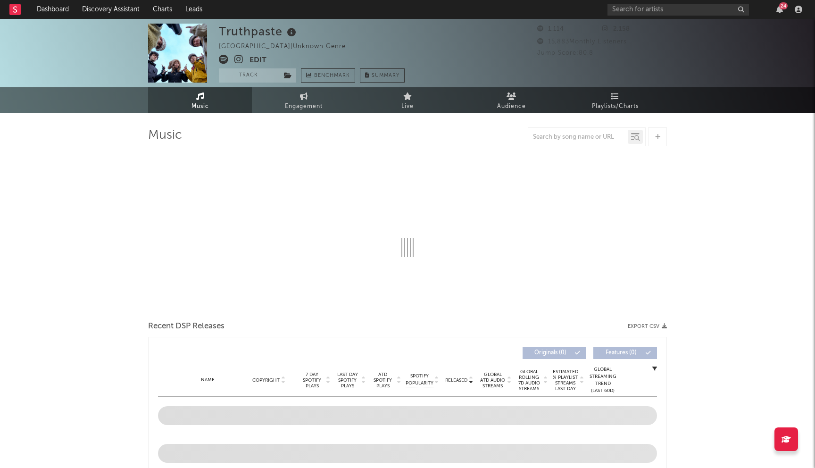
select select "6m"
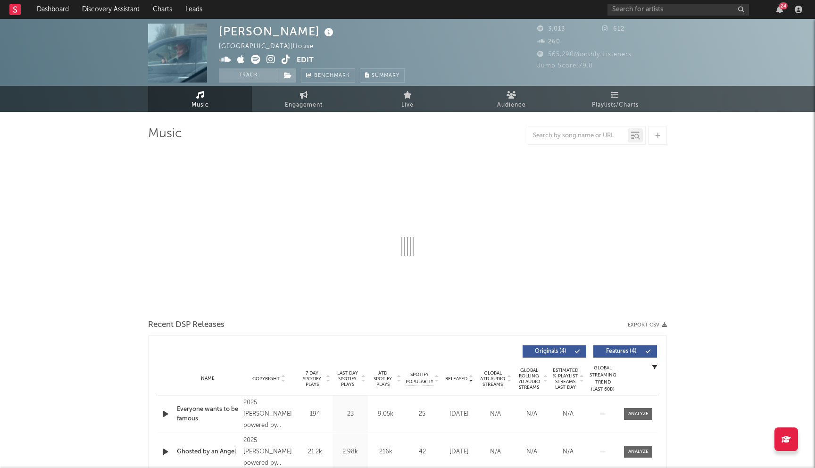
scroll to position [211, 0]
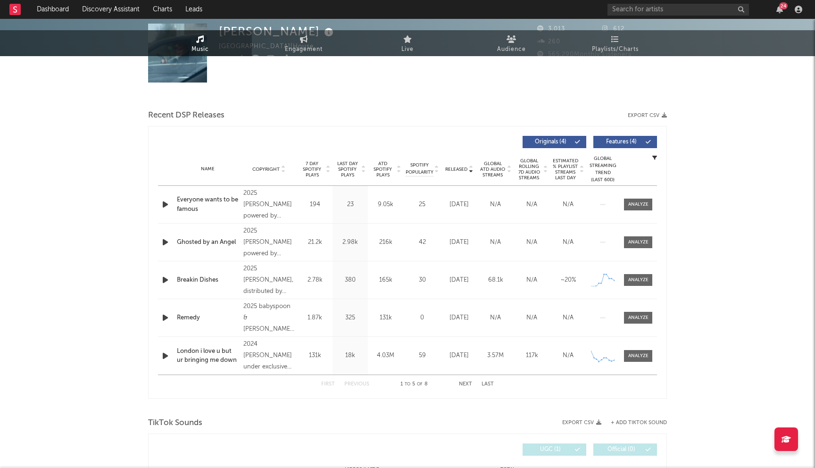
select select "6m"
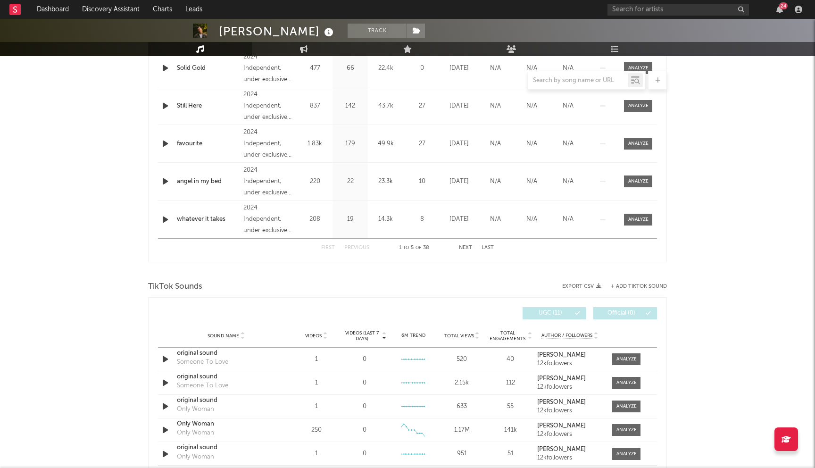
select select "6m"
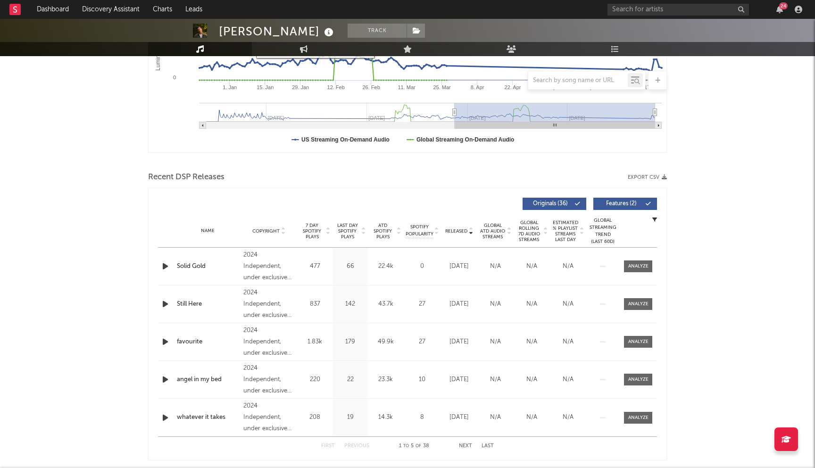
scroll to position [248, 0]
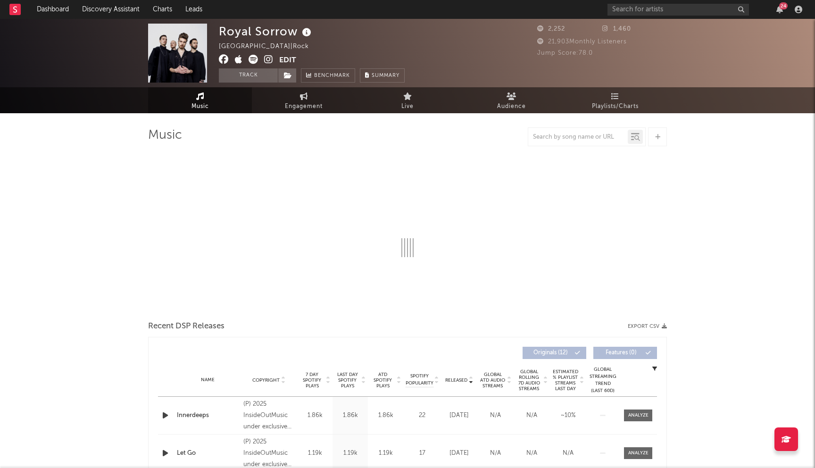
select select "1w"
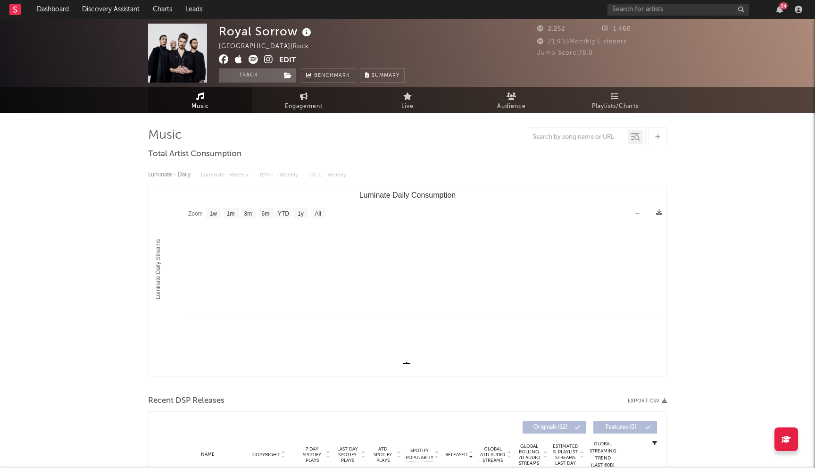
click at [223, 61] on icon at bounding box center [224, 59] width 10 height 9
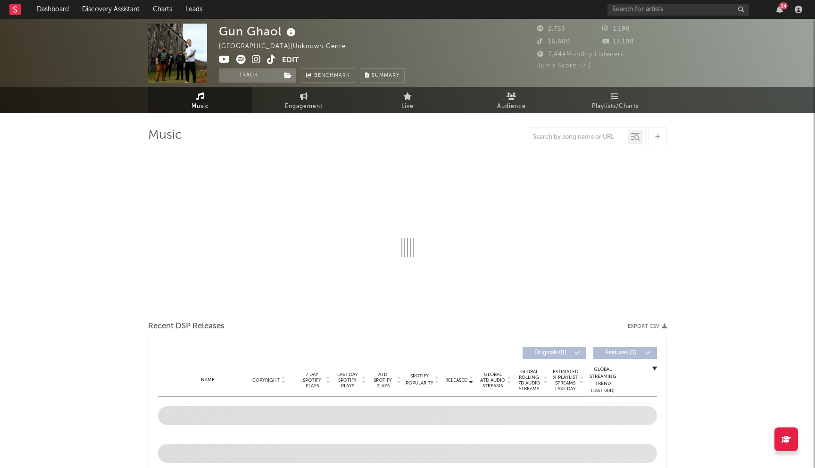
select select "1w"
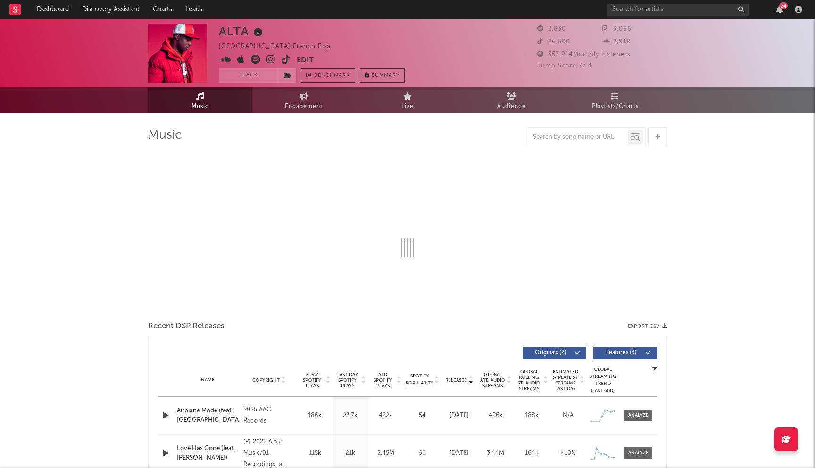
select select "6m"
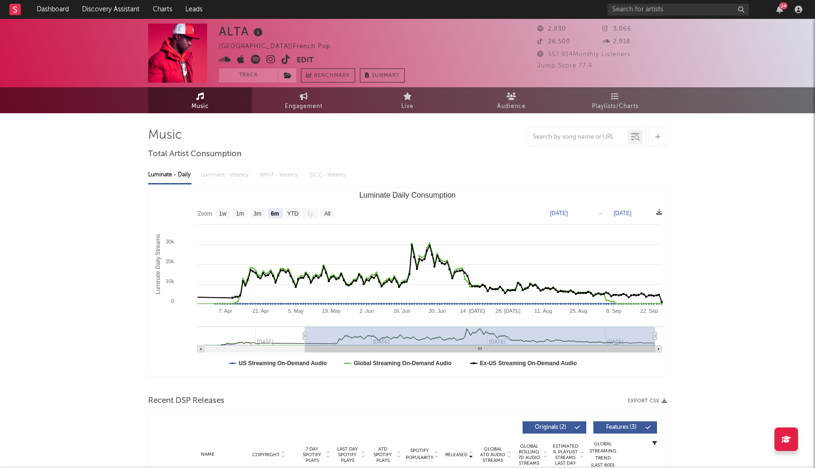
click at [270, 58] on icon at bounding box center [270, 59] width 9 height 9
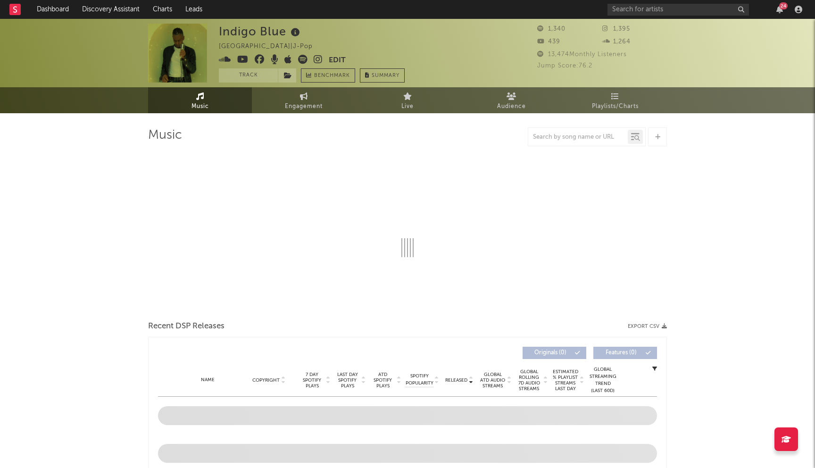
select select "1w"
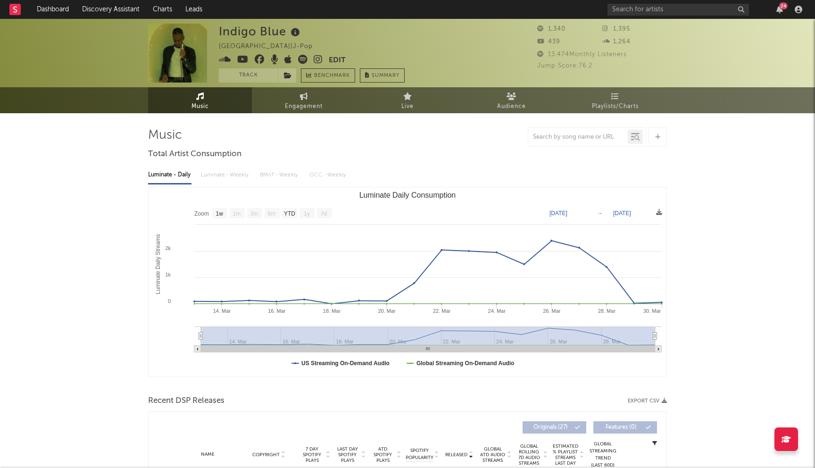
click at [260, 60] on icon at bounding box center [260, 59] width 10 height 9
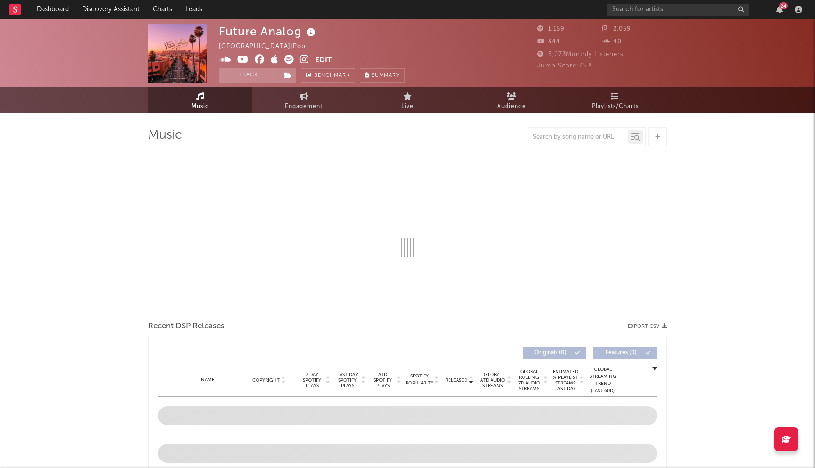
select select "1w"
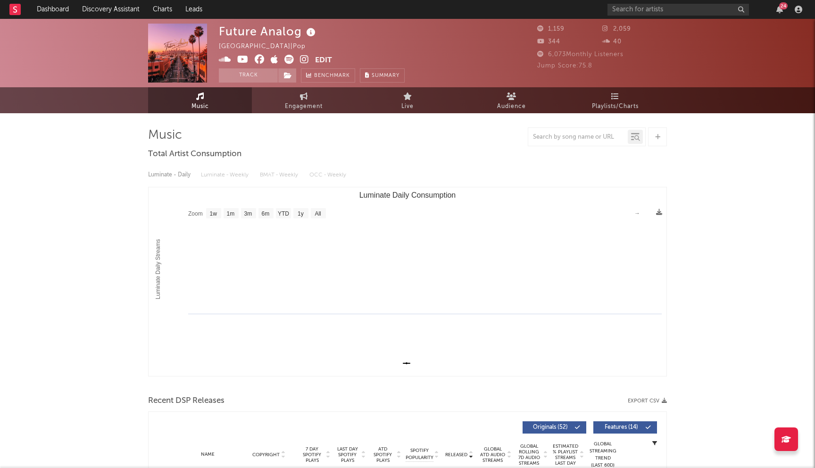
click at [260, 57] on icon at bounding box center [260, 59] width 10 height 9
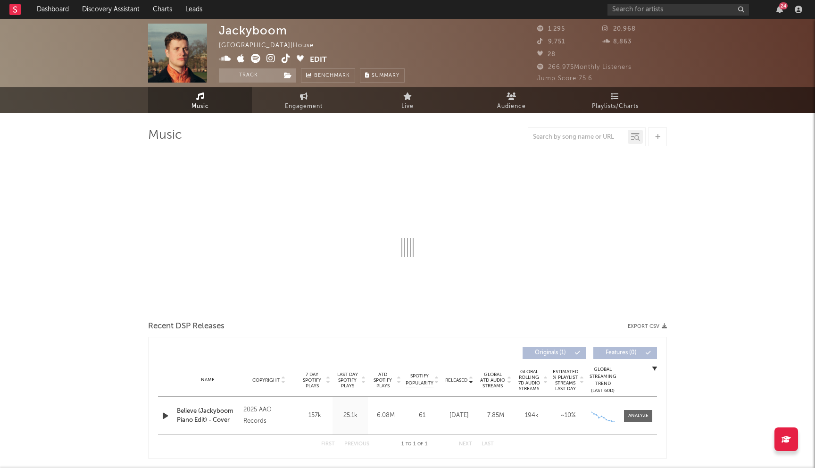
select select "1w"
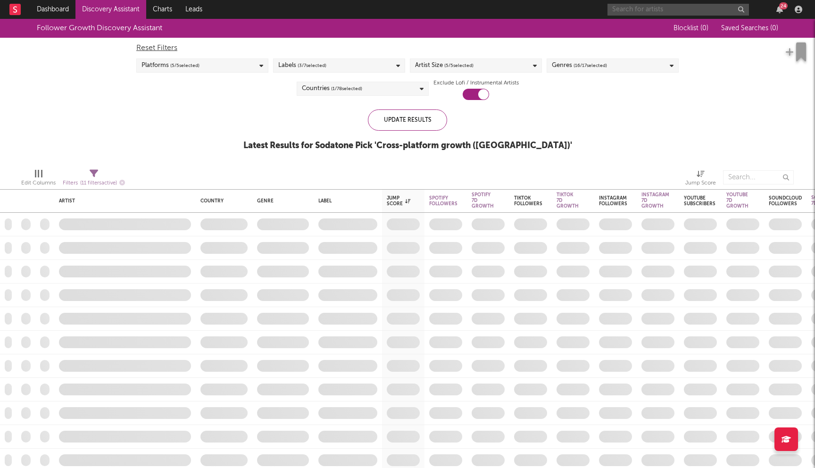
click at [661, 11] on input "text" at bounding box center [677, 10] width 141 height 12
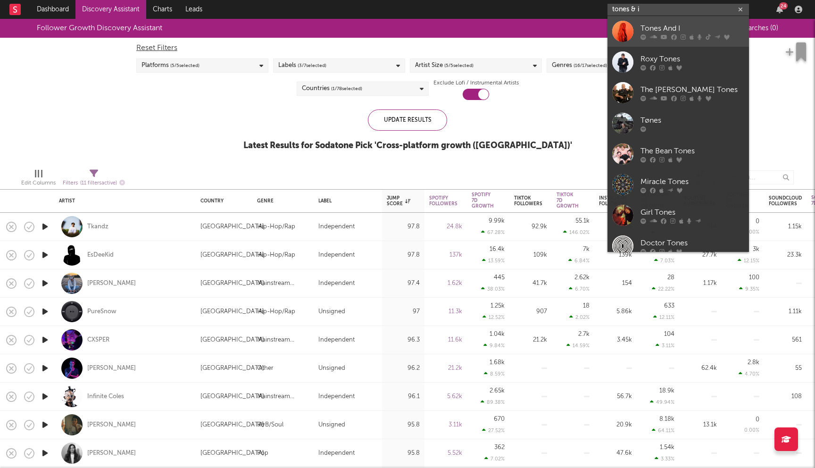
type input "tones & i"
click at [663, 28] on div "Tones And I" at bounding box center [693, 28] width 104 height 11
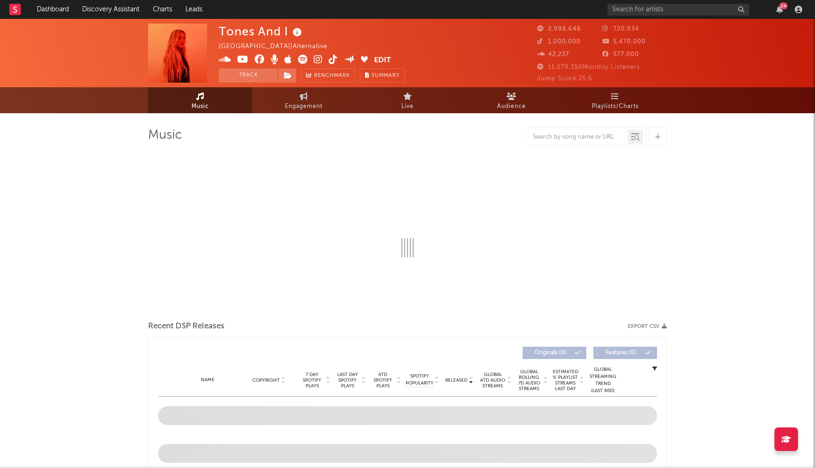
select select "6m"
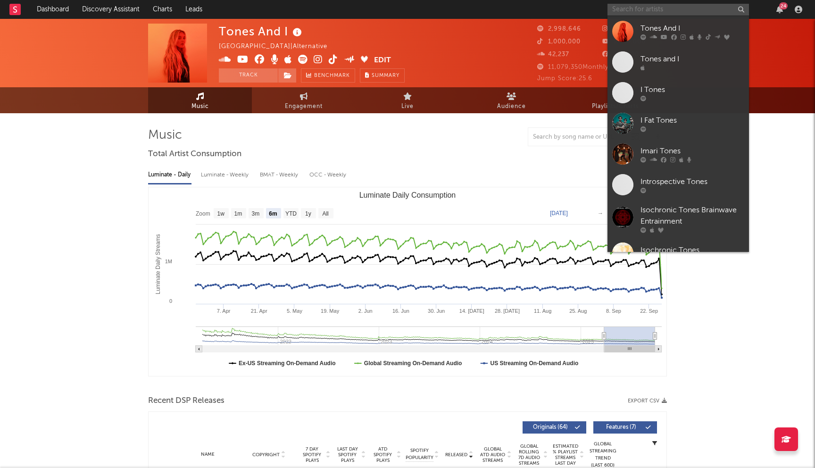
click at [635, 10] on input "text" at bounding box center [677, 10] width 141 height 12
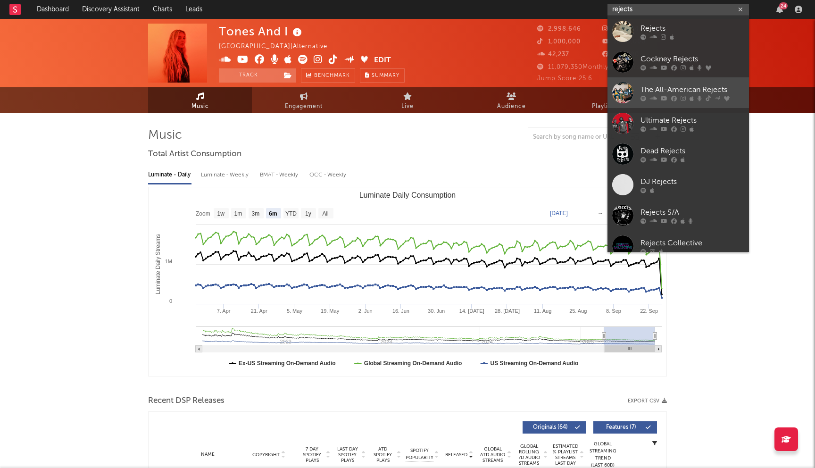
type input "rejects"
click at [682, 99] on icon at bounding box center [683, 98] width 5 height 6
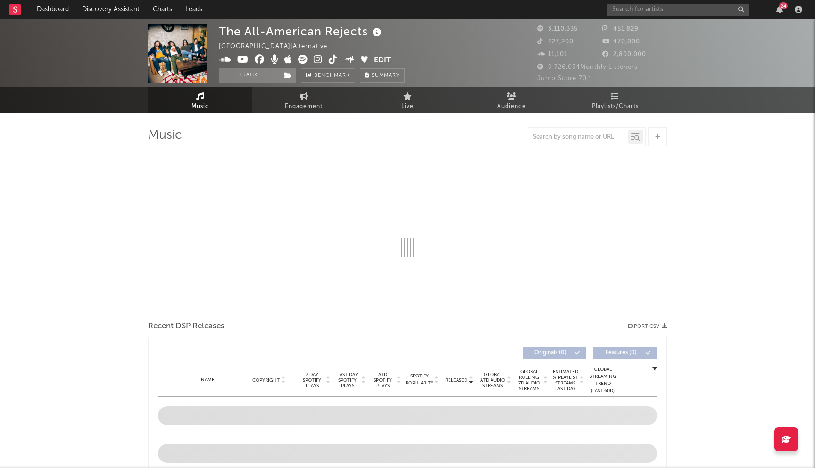
select select "6m"
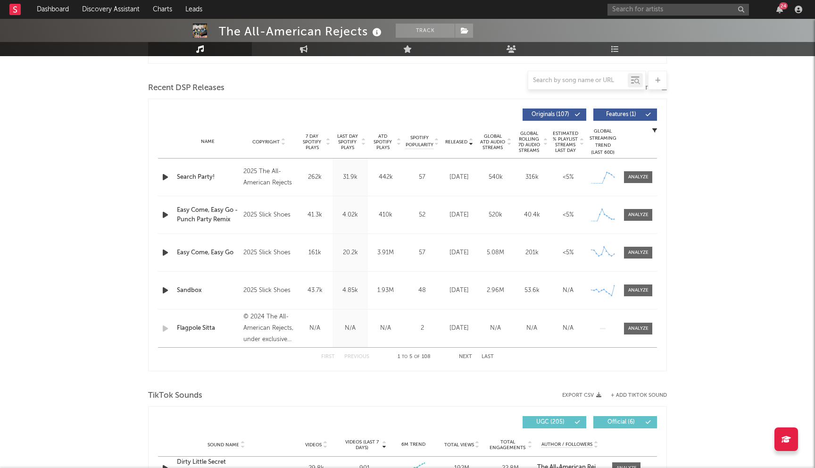
scroll to position [279, 0]
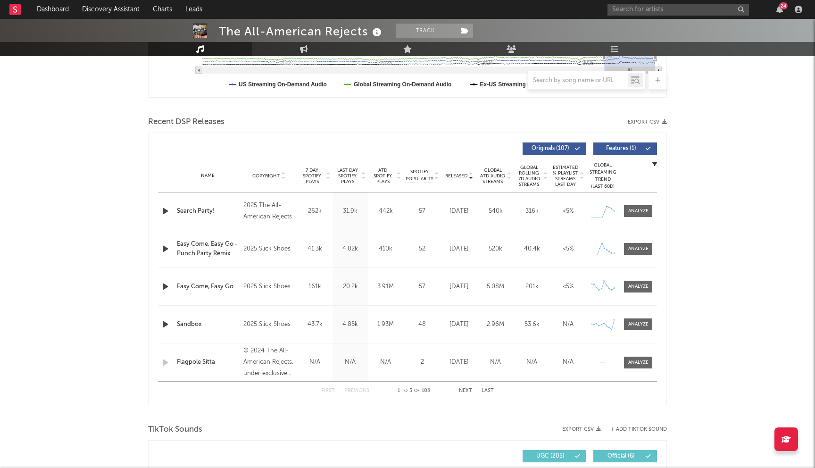
click at [347, 177] on span "Last Day Spotify Plays" at bounding box center [347, 175] width 25 height 17
click at [468, 389] on button "Next" at bounding box center [465, 390] width 13 height 5
click at [464, 392] on button "Next" at bounding box center [465, 390] width 13 height 5
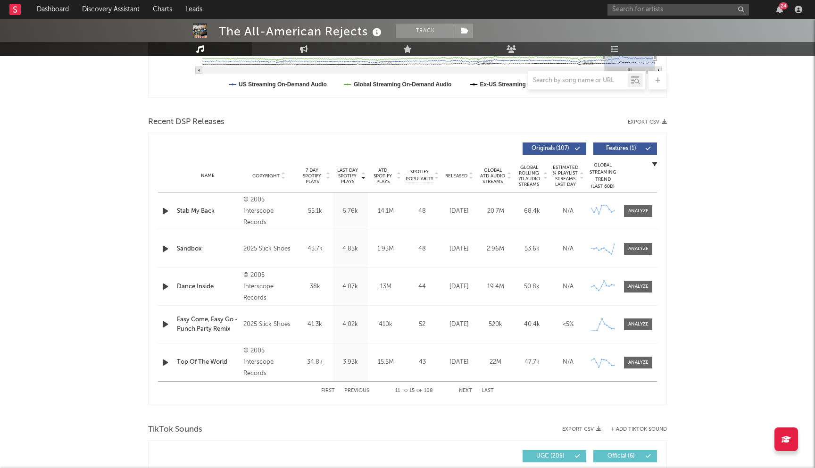
click at [360, 386] on div "First Previous 11 to 15 of 108 Next Last" at bounding box center [407, 391] width 173 height 18
click at [360, 388] on button "Previous" at bounding box center [356, 390] width 25 height 5
click at [469, 389] on button "Next" at bounding box center [465, 390] width 13 height 5
click at [346, 388] on button "Previous" at bounding box center [356, 390] width 25 height 5
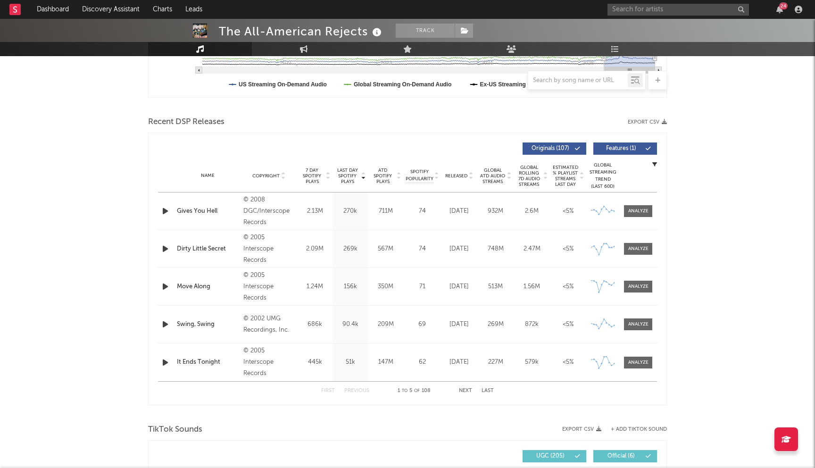
click at [466, 390] on button "Next" at bounding box center [465, 390] width 13 height 5
click at [357, 388] on button "Previous" at bounding box center [356, 390] width 25 height 5
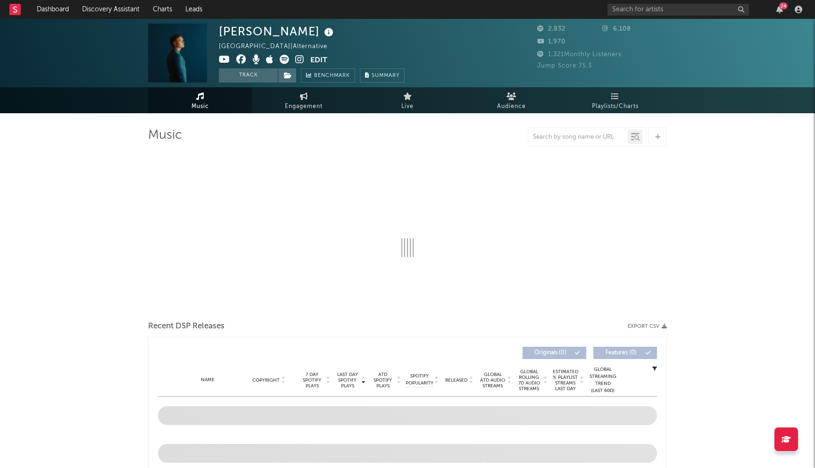
select select "6m"
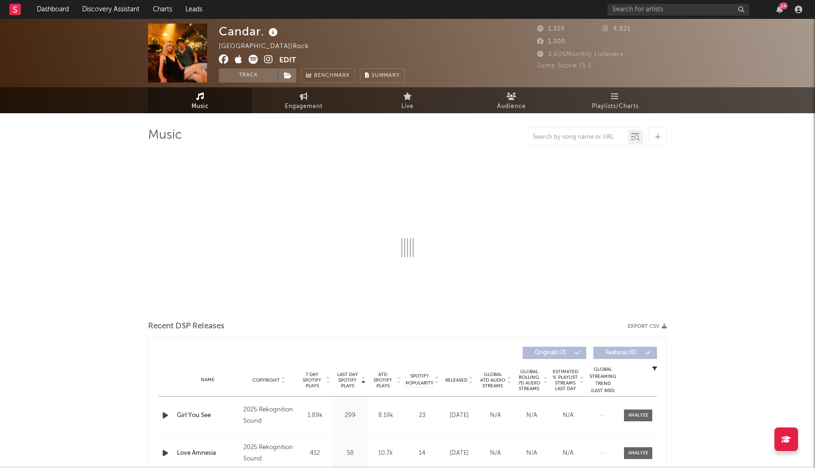
select select "1w"
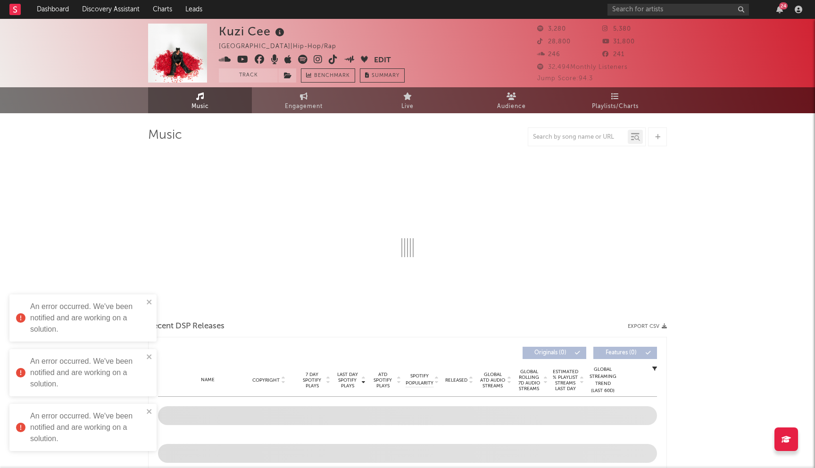
select select "6m"
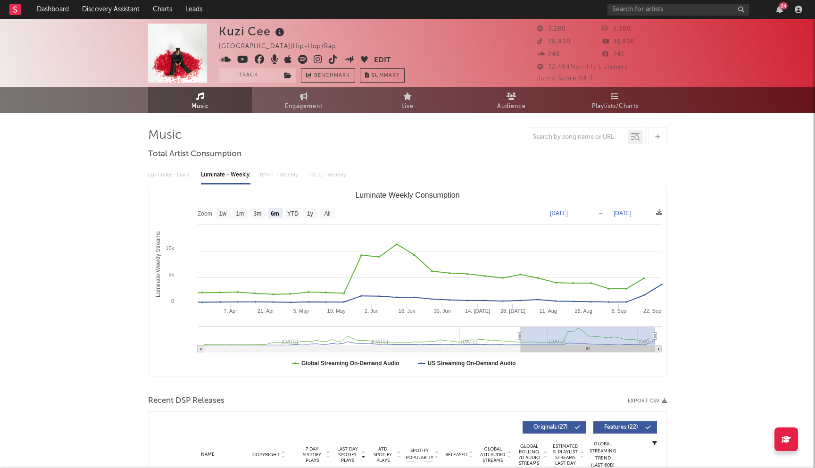
click at [259, 58] on icon at bounding box center [260, 59] width 10 height 9
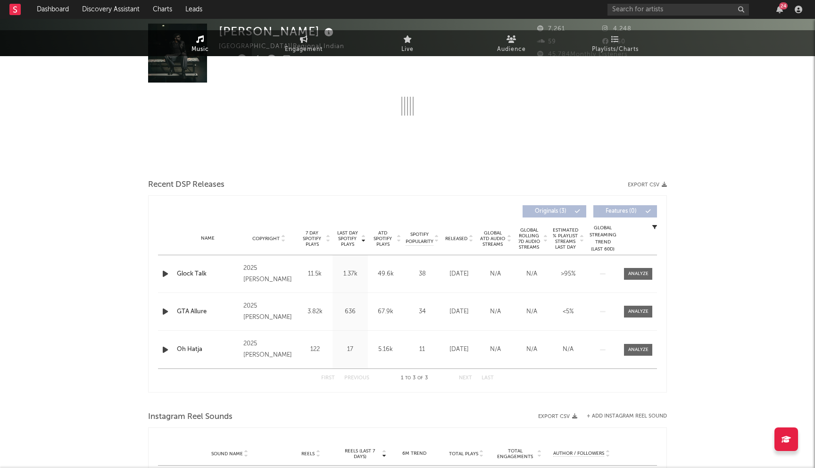
select select "1w"
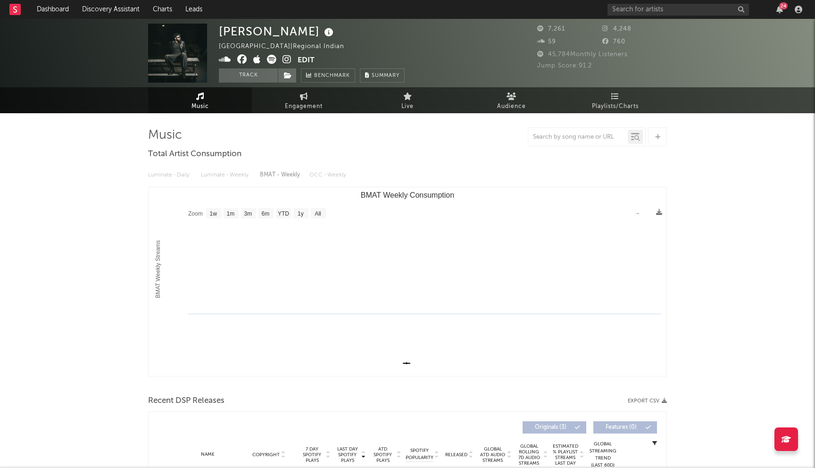
click at [242, 60] on icon at bounding box center [242, 59] width 10 height 9
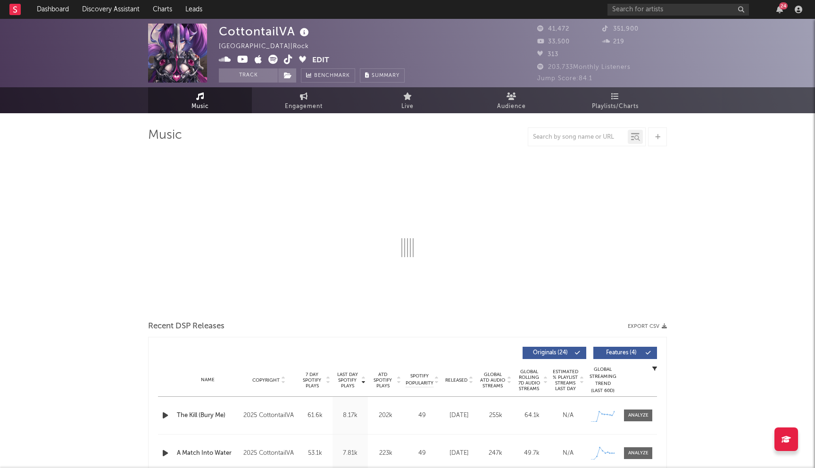
select select "6m"
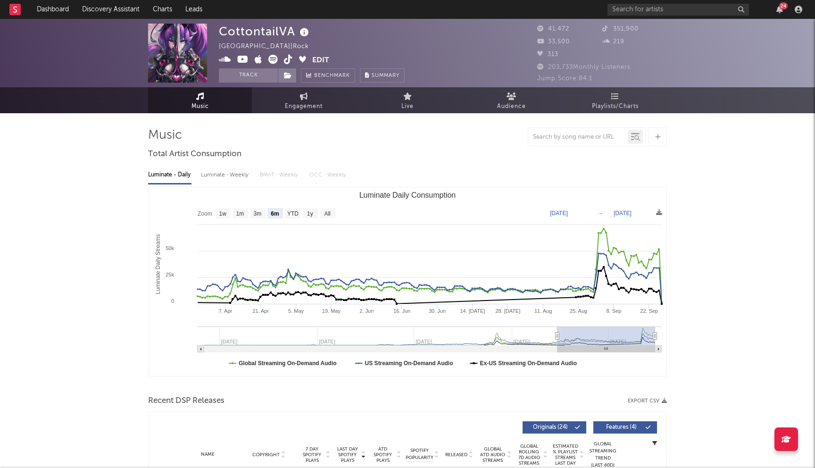
click at [246, 60] on icon at bounding box center [242, 59] width 11 height 9
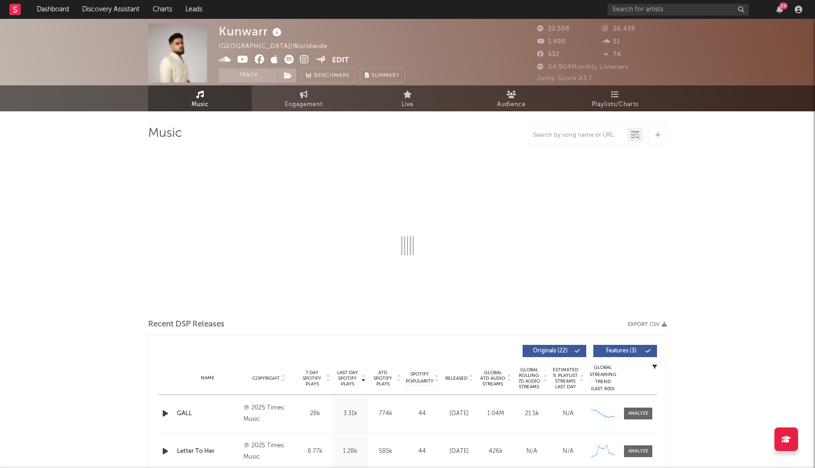
scroll to position [25, 0]
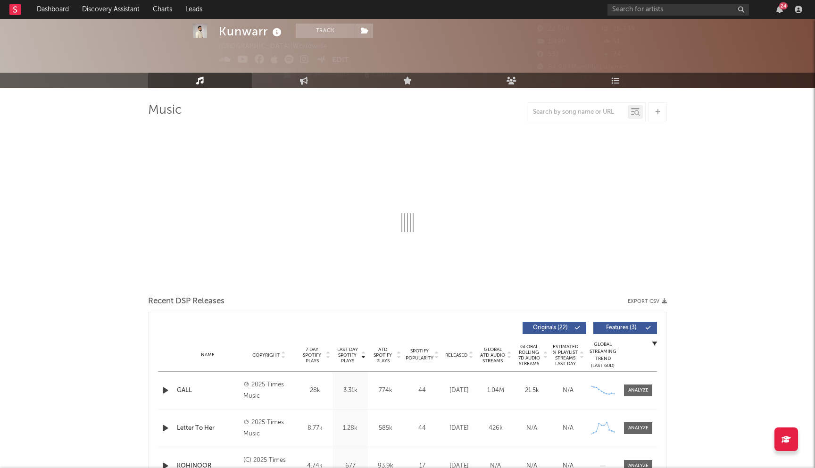
select select "6m"
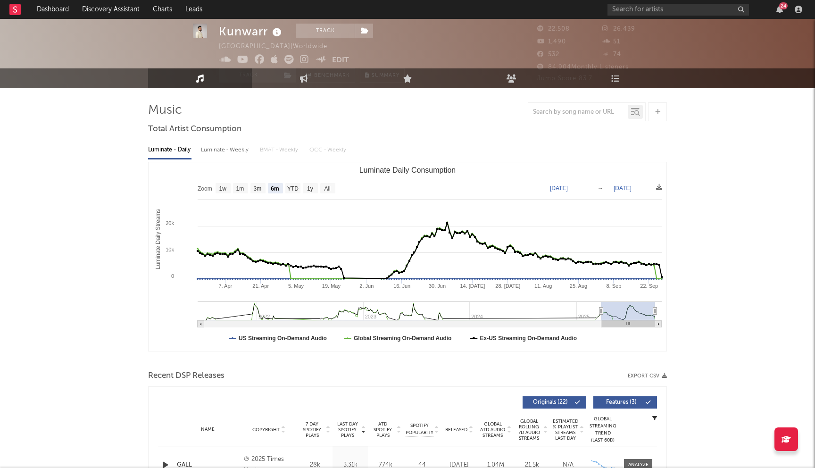
scroll to position [0, 0]
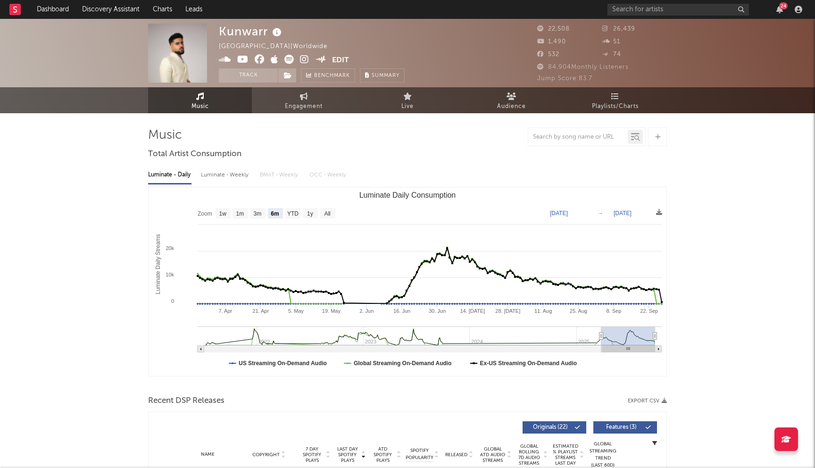
click at [257, 59] on icon at bounding box center [260, 59] width 10 height 9
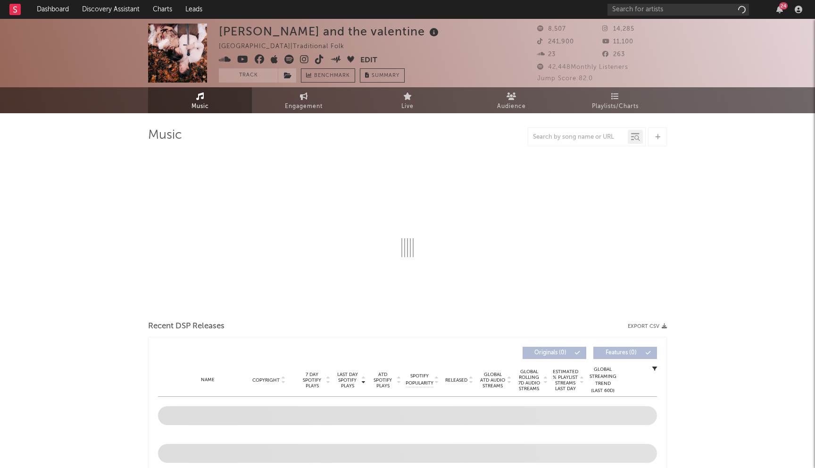
select select "6m"
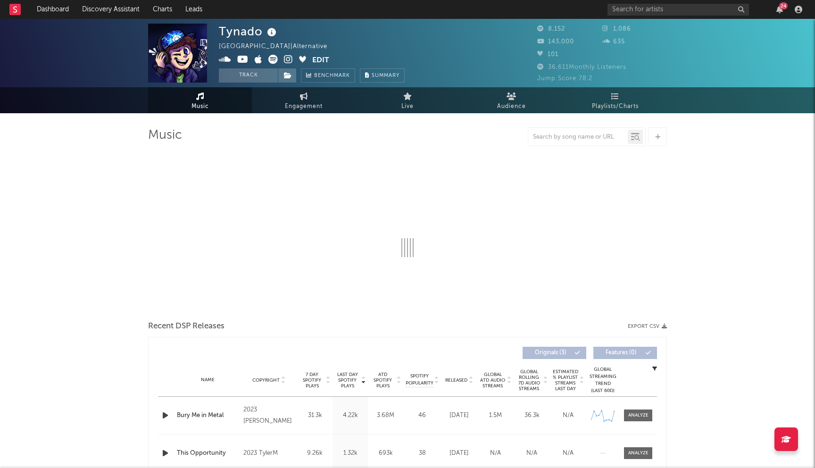
select select "6m"
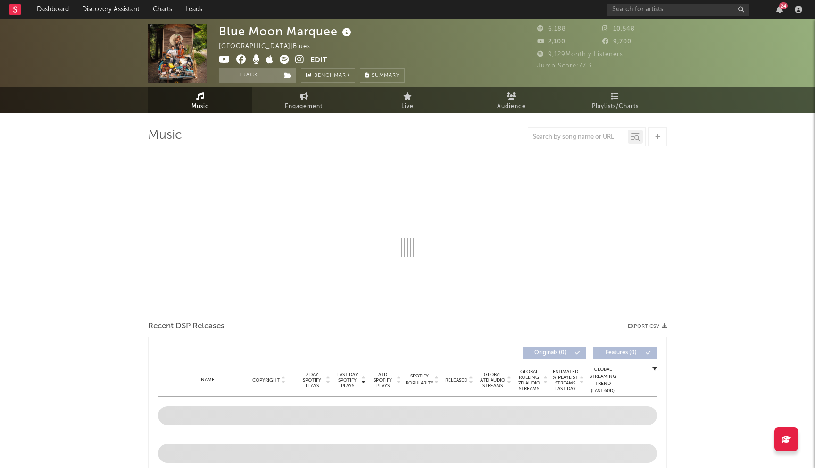
select select "1w"
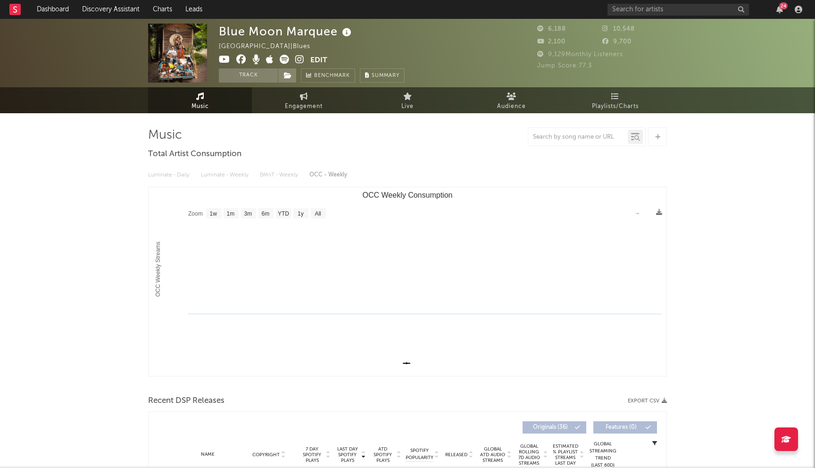
click at [239, 59] on icon at bounding box center [241, 59] width 10 height 9
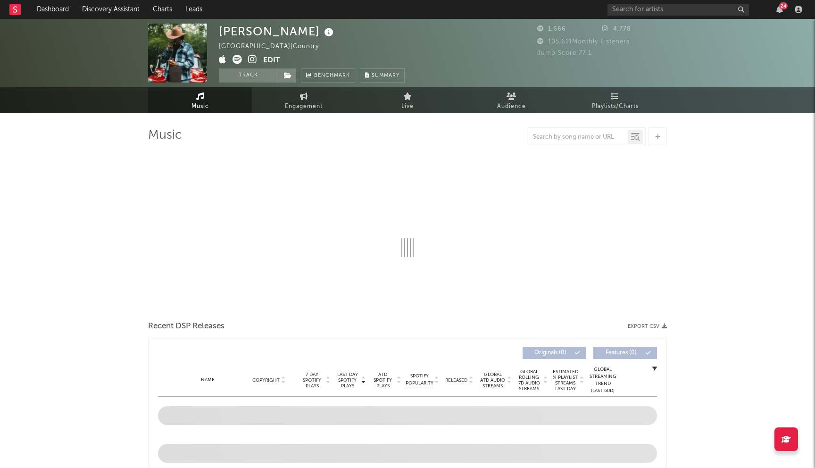
select select "1w"
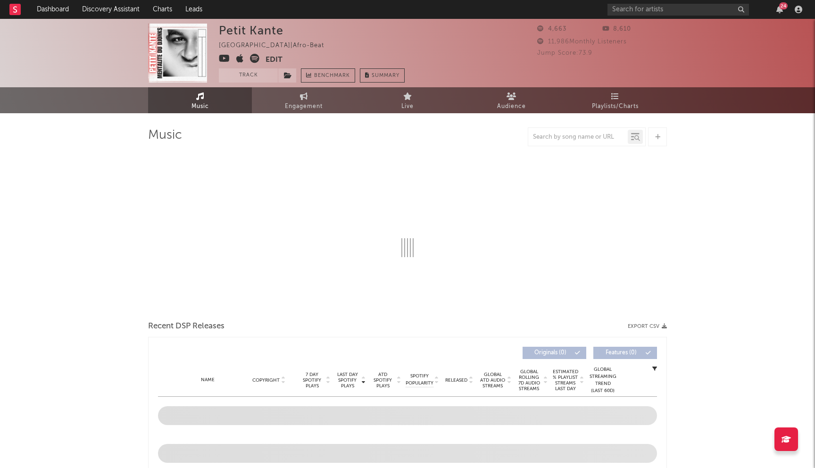
select select "1w"
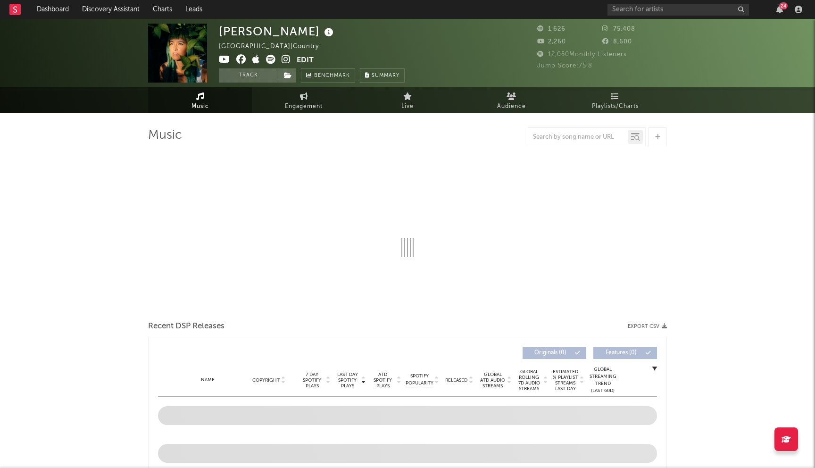
select select "1w"
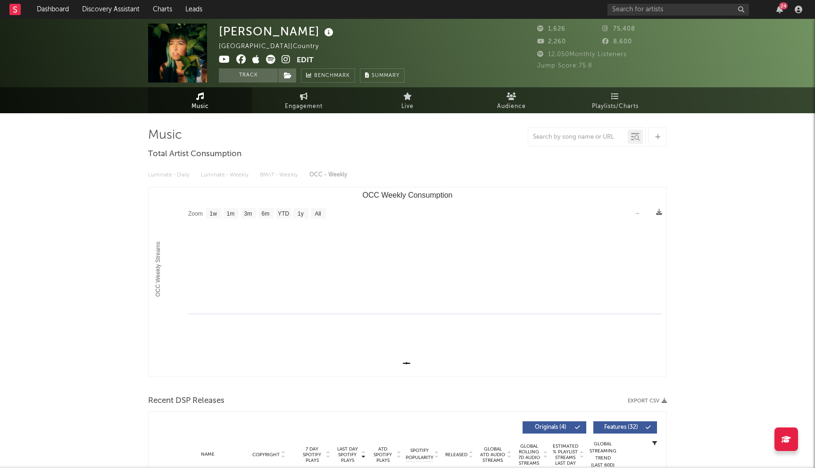
click at [241, 56] on icon at bounding box center [241, 59] width 10 height 9
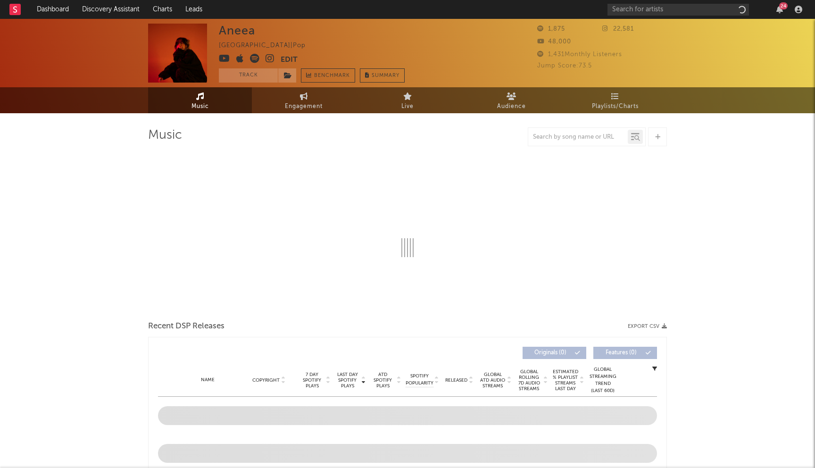
select select "1w"
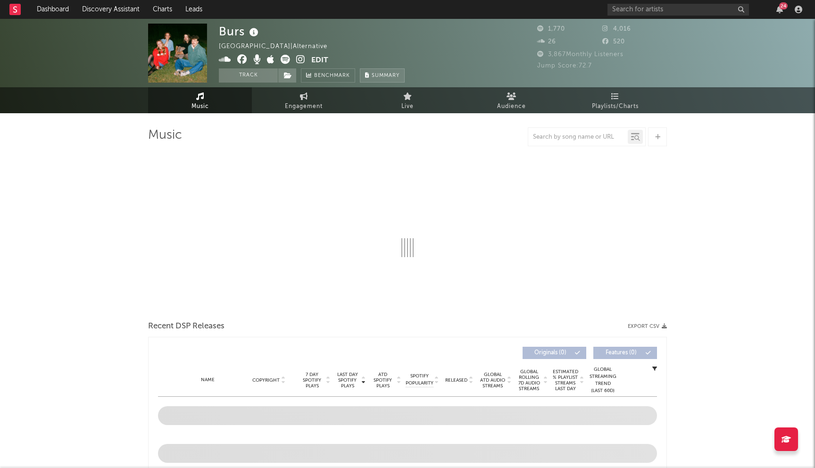
select select "1w"
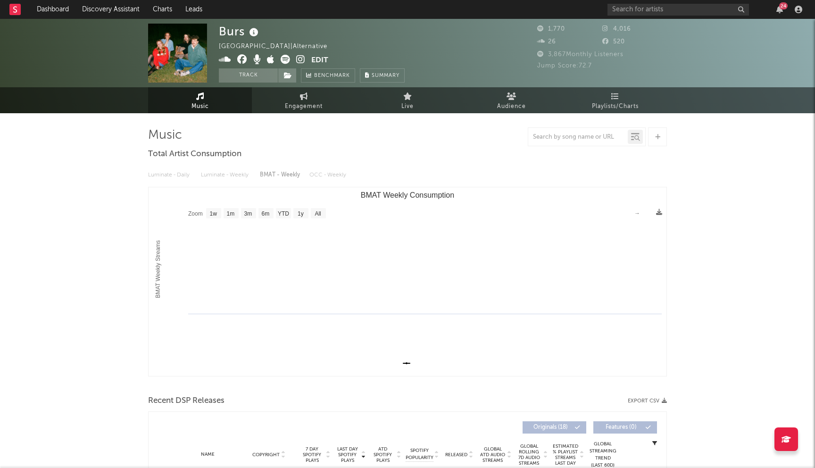
click at [240, 62] on icon at bounding box center [242, 59] width 10 height 9
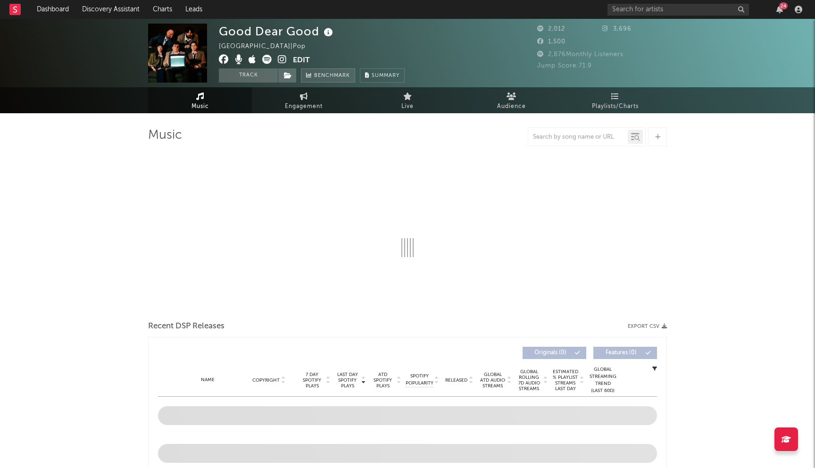
select select "1w"
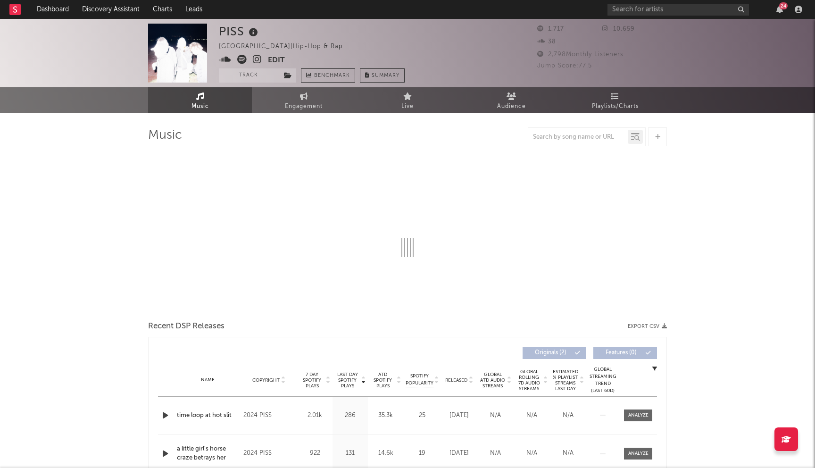
select select "1w"
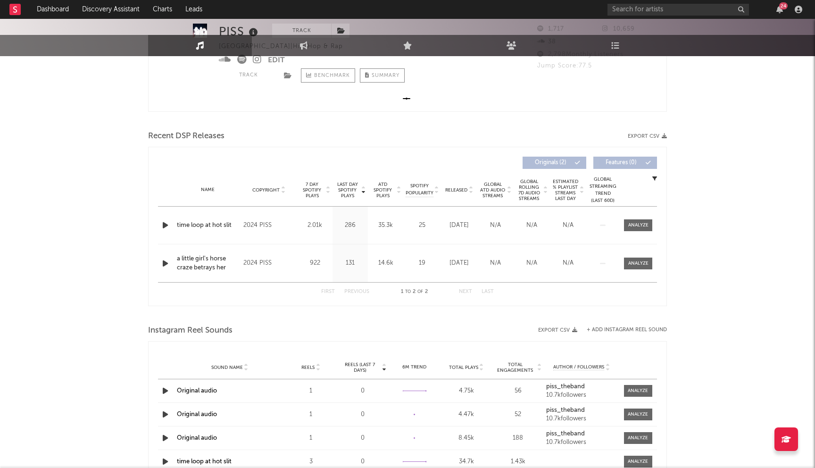
scroll to position [314, 0]
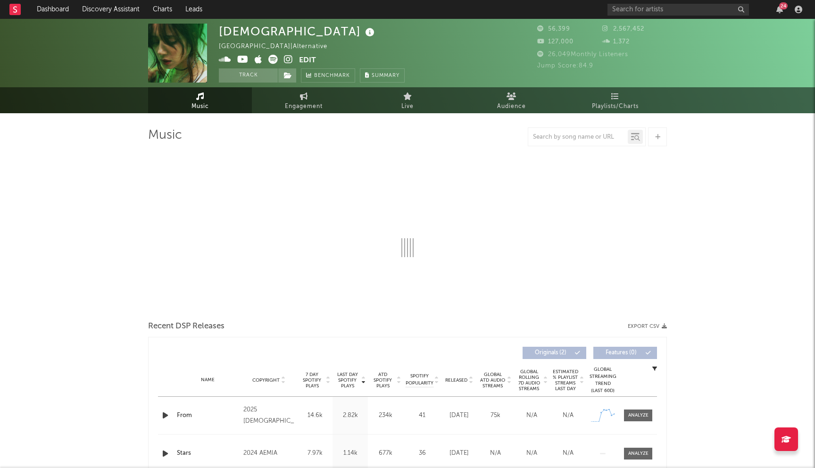
select select "6m"
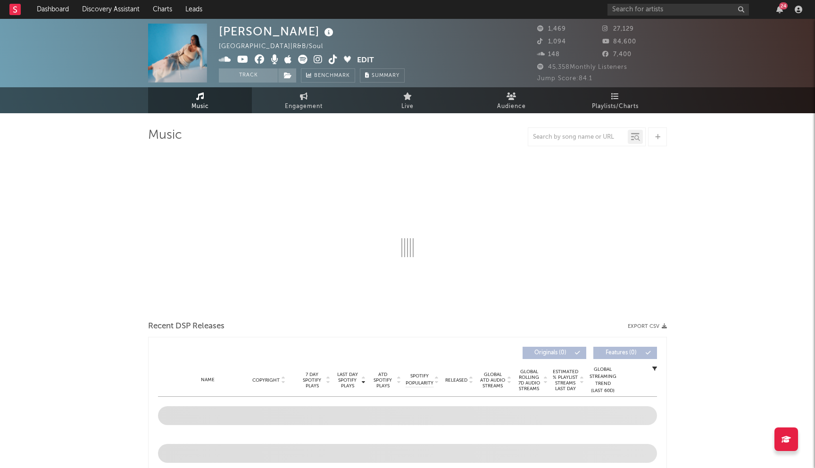
select select "1w"
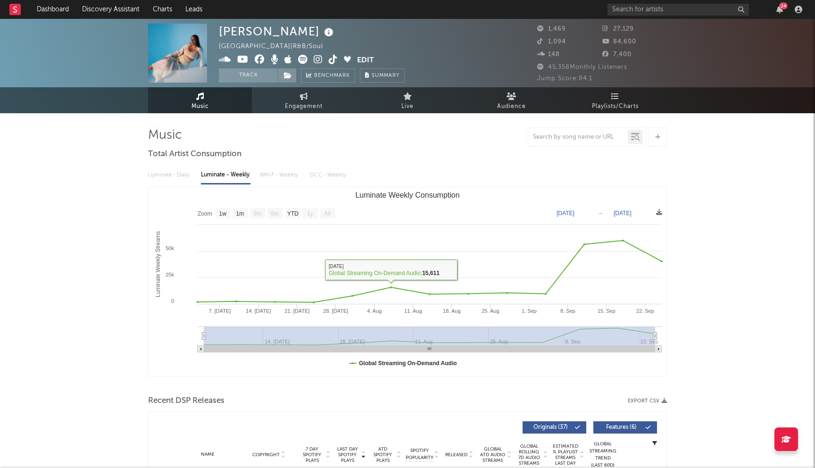
click at [264, 58] on icon at bounding box center [260, 59] width 10 height 9
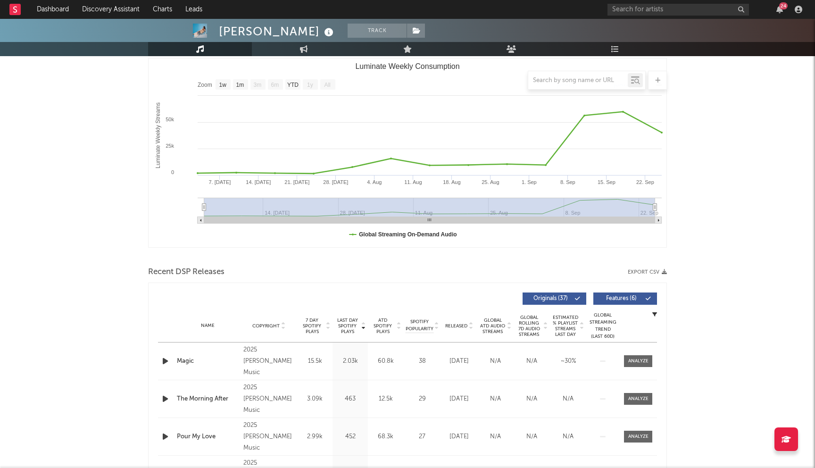
scroll to position [155, 0]
